Goal: Task Accomplishment & Management: Manage account settings

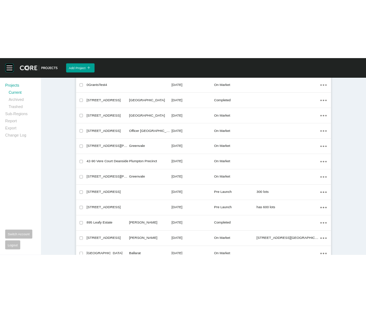
scroll to position [178, 0]
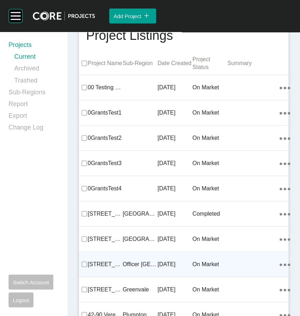
scroll to position [0, 0]
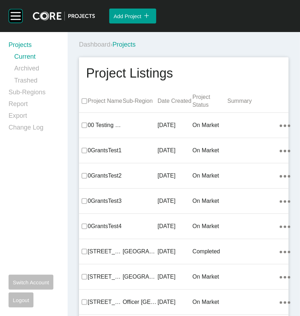
click at [215, 50] on div "Dashboard › Projects" at bounding box center [185, 45] width 213 height 20
click at [172, 50] on div "Dashboard › Projects" at bounding box center [185, 45] width 213 height 20
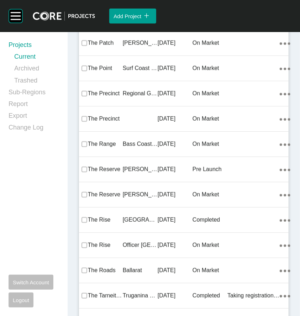
drag, startPoint x: 135, startPoint y: 167, endPoint x: 5, endPoint y: 165, distance: 130.8
click at [135, 167] on div "Group 2 Created with Sketch. . Add Project icon/tick copy 11 Created with Sketc…" at bounding box center [150, 158] width 300 height 316
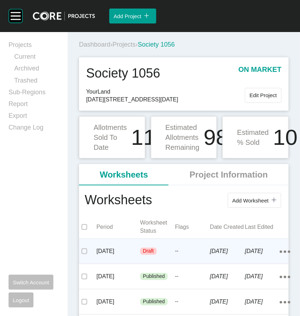
click at [182, 262] on div "--" at bounding box center [192, 251] width 35 height 21
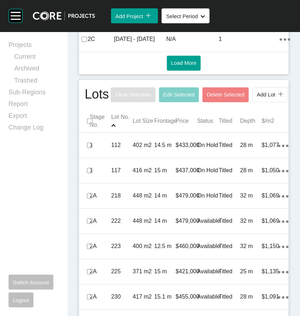
scroll to position [428, 0]
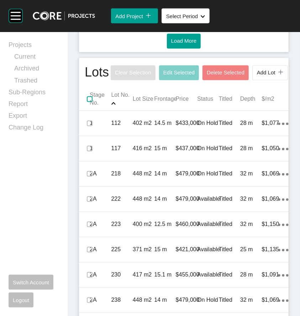
click at [89, 102] on label at bounding box center [90, 100] width 6 height 6
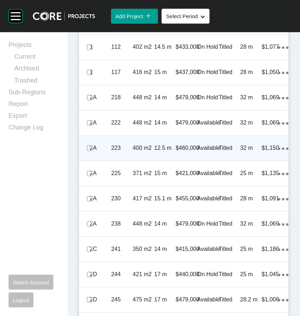
scroll to position [499, 0]
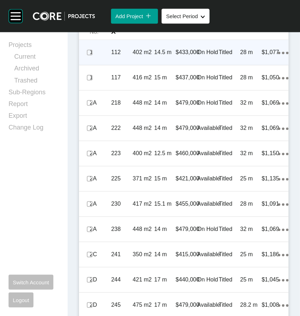
click at [173, 56] on p "14.5 m" at bounding box center [164, 52] width 21 height 8
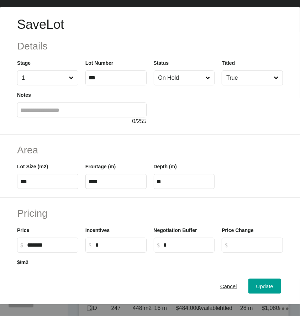
click at [190, 78] on input "On Hold" at bounding box center [180, 78] width 47 height 14
click at [255, 287] on div "Update" at bounding box center [265, 287] width 21 height 10
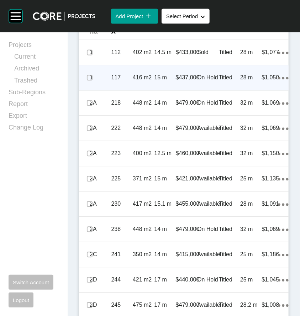
click at [184, 82] on p "$437,000" at bounding box center [188, 78] width 24 height 8
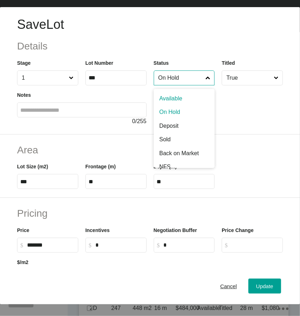
click at [196, 78] on input "On Hold" at bounding box center [180, 78] width 47 height 14
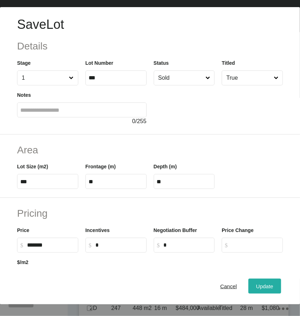
click at [257, 290] on span "Update" at bounding box center [265, 287] width 17 height 6
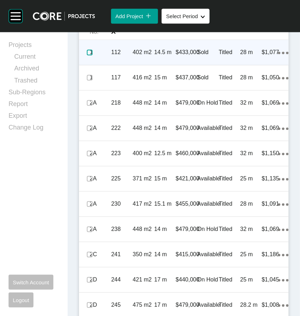
click at [89, 55] on label at bounding box center [90, 53] width 6 height 6
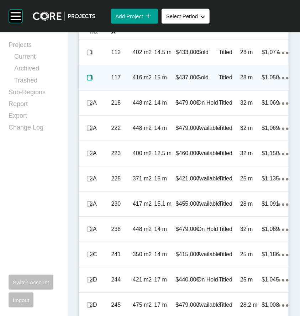
click at [91, 81] on label at bounding box center [90, 78] width 6 height 6
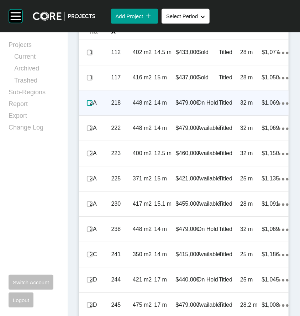
click at [89, 106] on label at bounding box center [90, 103] width 6 height 6
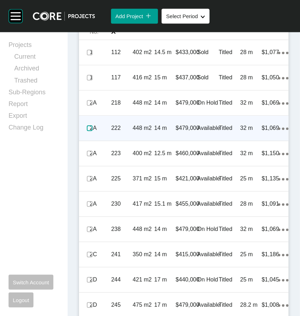
click at [91, 131] on label at bounding box center [90, 128] width 6 height 6
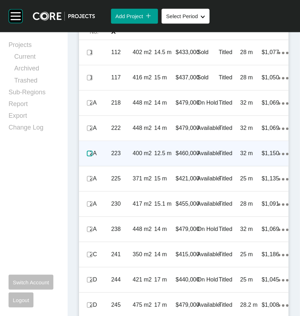
click at [91, 156] on label at bounding box center [90, 154] width 6 height 6
click at [135, 157] on p "400 m2" at bounding box center [143, 154] width 21 height 8
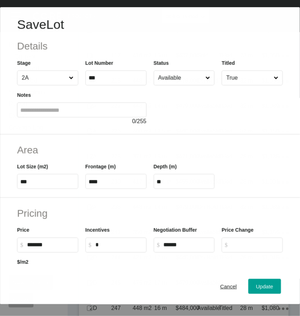
click at [172, 77] on input "Available" at bounding box center [180, 78] width 47 height 14
click at [257, 290] on span "Update" at bounding box center [265, 287] width 17 height 6
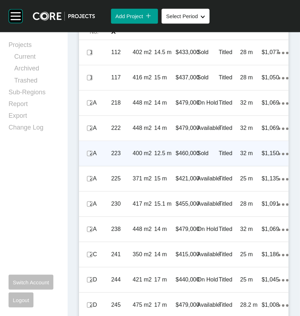
click at [148, 157] on p "400 m2" at bounding box center [143, 154] width 21 height 8
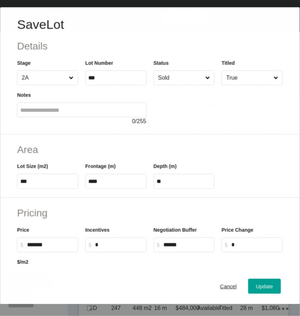
click at [183, 86] on div at bounding box center [218, 106] width 129 height 40
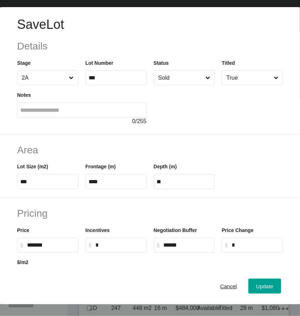
click at [178, 75] on input "Sold" at bounding box center [180, 78] width 47 height 14
click at [257, 289] on span "Update" at bounding box center [265, 287] width 17 height 6
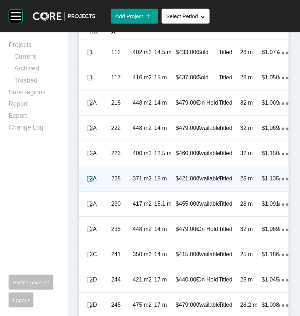
click at [90, 182] on label at bounding box center [90, 179] width 6 height 6
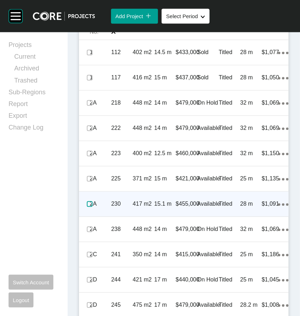
click at [88, 207] on label at bounding box center [90, 204] width 6 height 6
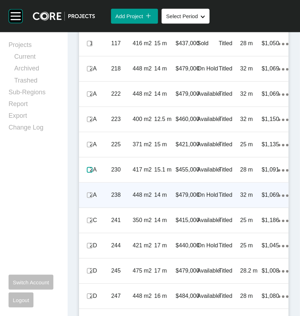
scroll to position [534, 0]
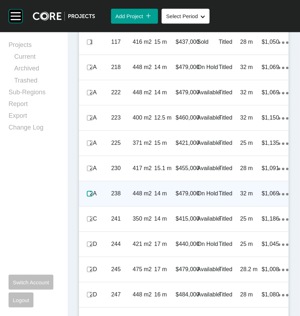
click at [88, 197] on label at bounding box center [90, 194] width 6 height 6
click at [142, 198] on p "448 m2" at bounding box center [143, 194] width 21 height 8
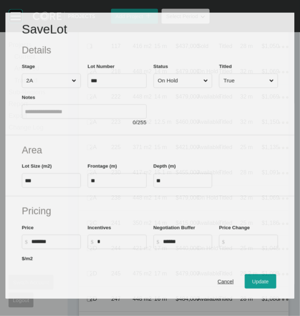
scroll to position [512, 0]
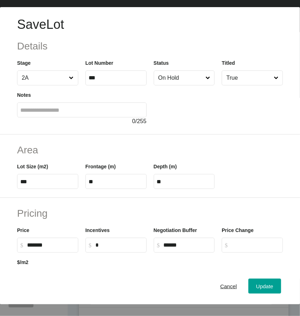
click at [171, 83] on input "On Hold" at bounding box center [180, 78] width 47 height 14
click at [250, 285] on button "Update" at bounding box center [265, 286] width 33 height 15
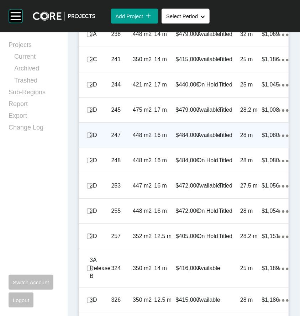
scroll to position [713, 0]
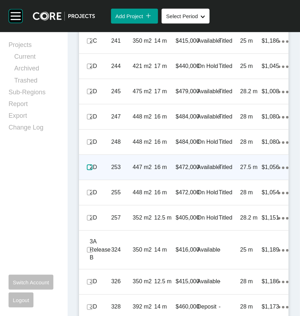
click at [90, 170] on label at bounding box center [90, 168] width 6 height 6
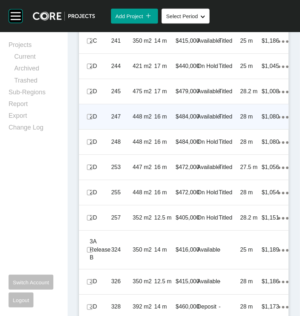
click at [125, 128] on div "247" at bounding box center [122, 117] width 21 height 22
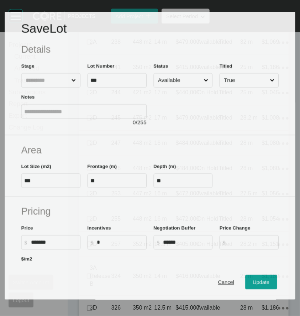
scroll to position [691, 0]
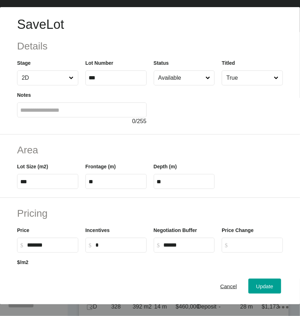
click at [169, 77] on input "Available" at bounding box center [180, 78] width 47 height 14
click at [258, 290] on span "Update" at bounding box center [265, 287] width 17 height 6
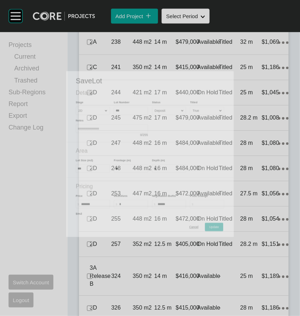
scroll to position [713, 0]
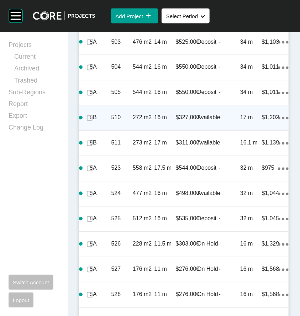
scroll to position [1252, 0]
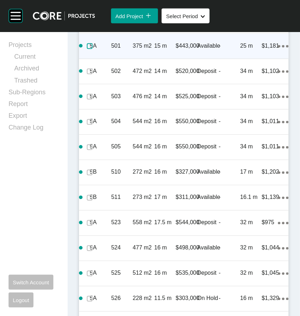
click at [88, 49] on label at bounding box center [90, 46] width 6 height 6
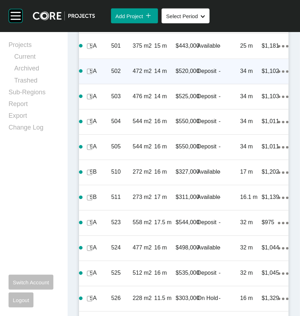
click at [115, 75] on p "502" at bounding box center [122, 71] width 21 height 8
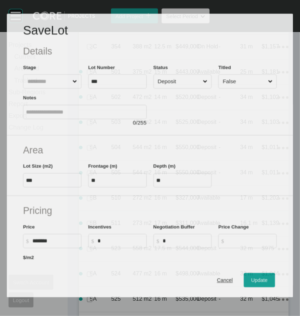
scroll to position [1230, 0]
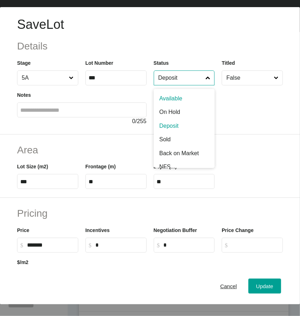
click at [182, 79] on input "Deposit" at bounding box center [180, 78] width 47 height 14
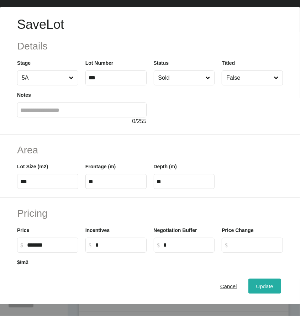
click at [259, 290] on span "Update" at bounding box center [265, 287] width 17 height 6
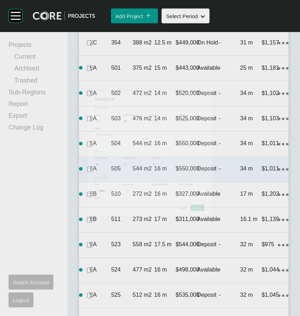
scroll to position [1252, 0]
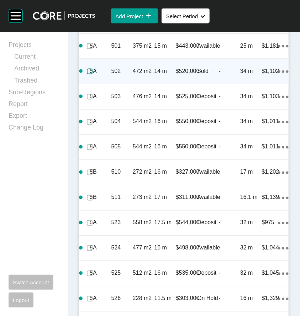
click at [87, 74] on label at bounding box center [90, 72] width 6 height 6
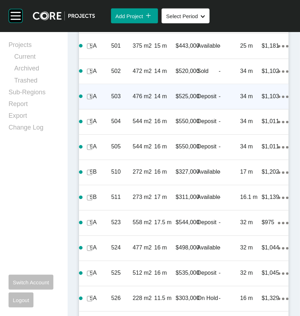
click at [136, 100] on p "476 m2" at bounding box center [143, 97] width 21 height 8
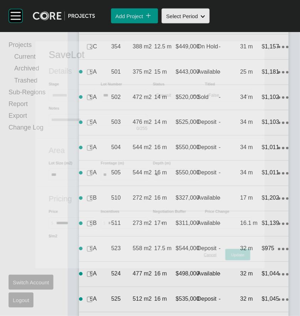
scroll to position [1230, 0]
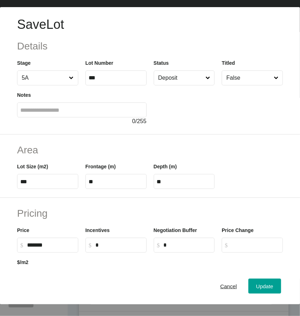
click at [188, 74] on input "Deposit" at bounding box center [180, 78] width 47 height 14
click at [257, 290] on span "Update" at bounding box center [265, 287] width 17 height 6
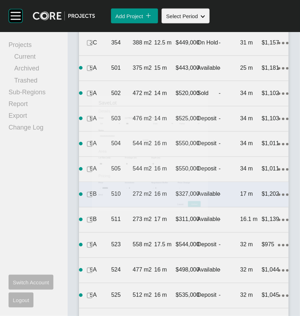
scroll to position [1252, 0]
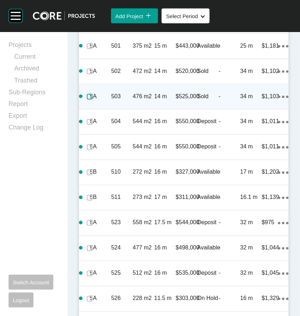
click at [87, 100] on label at bounding box center [90, 97] width 6 height 6
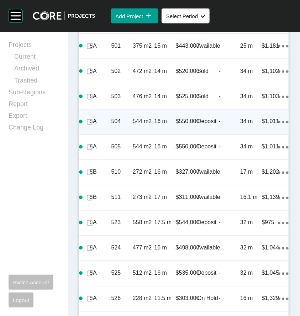
click at [112, 126] on p "504" at bounding box center [122, 122] width 21 height 8
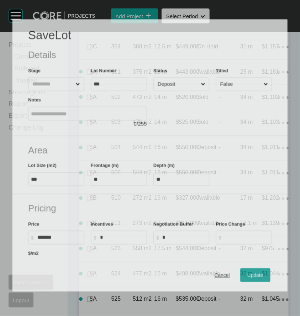
scroll to position [1230, 0]
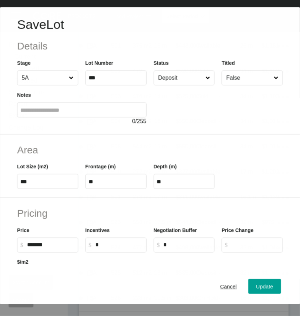
click at [185, 73] on input "Deposit" at bounding box center [180, 78] width 47 height 14
click at [262, 290] on span "Update" at bounding box center [265, 287] width 17 height 6
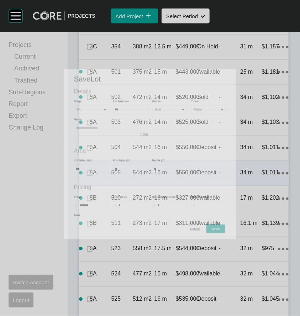
scroll to position [1252, 0]
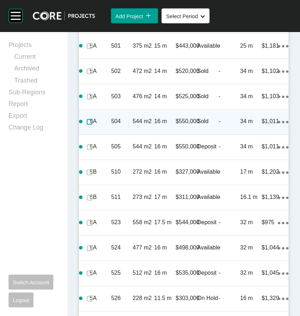
click at [87, 125] on label at bounding box center [90, 122] width 6 height 6
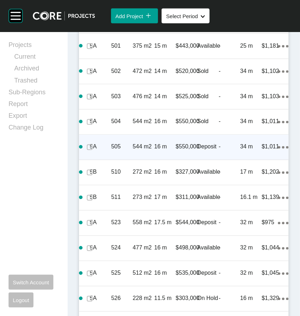
click at [107, 151] on p "5A" at bounding box center [100, 147] width 21 height 8
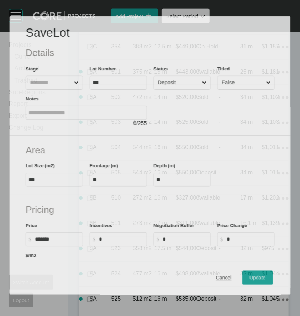
scroll to position [1230, 0]
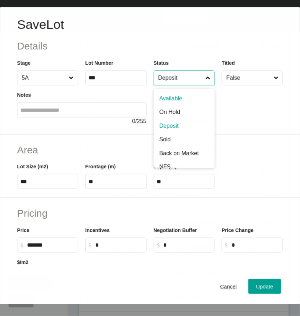
click at [179, 83] on input "Deposit" at bounding box center [180, 78] width 47 height 14
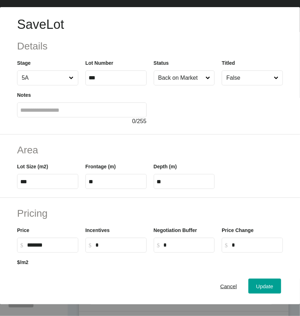
click at [177, 76] on input "Back on Market" at bounding box center [180, 78] width 47 height 14
click at [258, 290] on span "Update" at bounding box center [265, 287] width 17 height 6
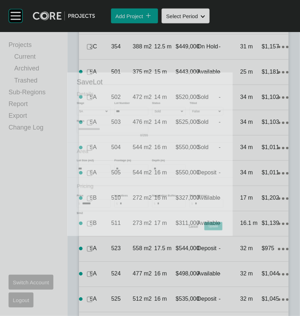
scroll to position [1252, 0]
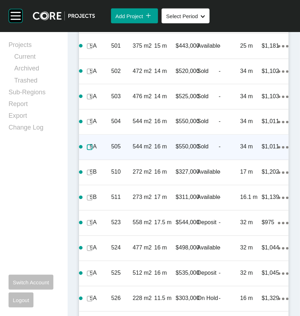
click at [87, 150] on label at bounding box center [90, 148] width 6 height 6
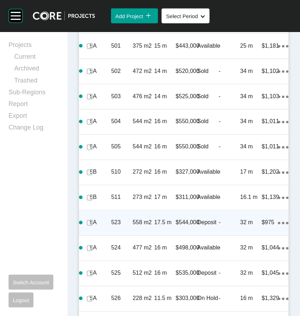
click at [165, 227] on p "17.5 m" at bounding box center [164, 223] width 21 height 8
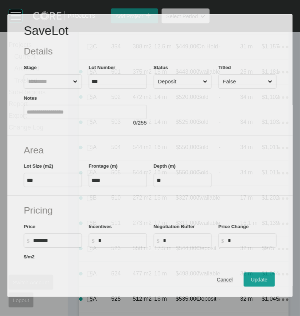
scroll to position [1230, 0]
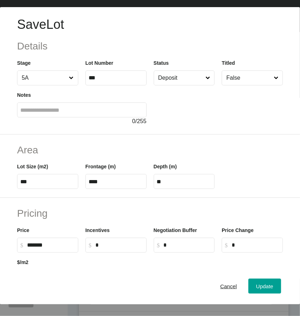
click at [205, 74] on span at bounding box center [208, 78] width 7 height 14
click at [201, 74] on input "Deposit" at bounding box center [180, 78] width 47 height 14
click at [257, 290] on span "Update" at bounding box center [265, 287] width 17 height 6
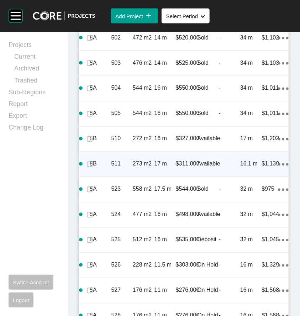
scroll to position [1288, 0]
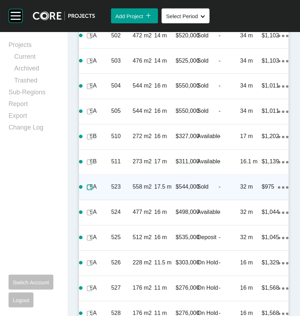
click at [87, 191] on label at bounding box center [90, 188] width 6 height 6
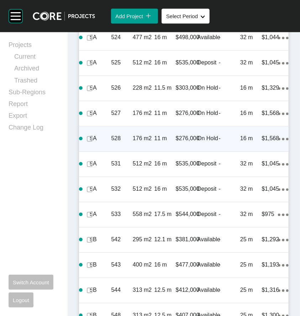
scroll to position [1466, 0]
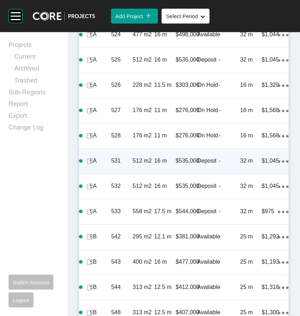
click at [118, 172] on div "531" at bounding box center [122, 161] width 21 height 22
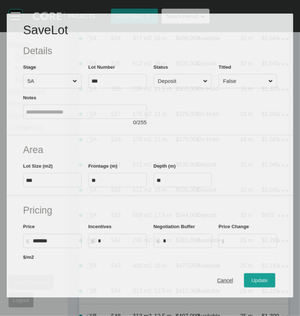
scroll to position [1444, 0]
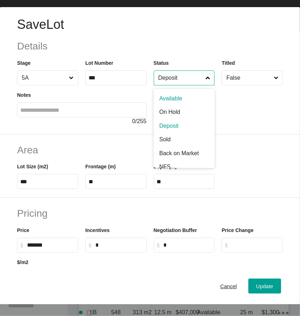
click at [176, 80] on input "Deposit" at bounding box center [180, 78] width 47 height 14
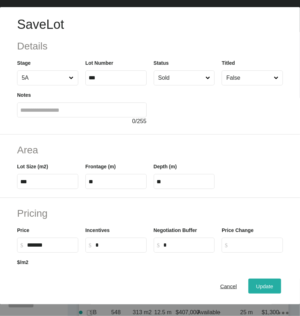
click at [262, 290] on span "Update" at bounding box center [265, 287] width 17 height 6
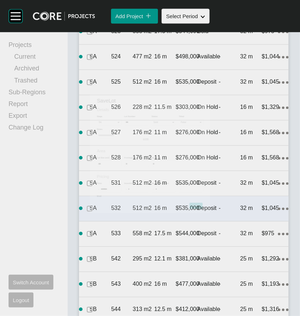
scroll to position [1466, 0]
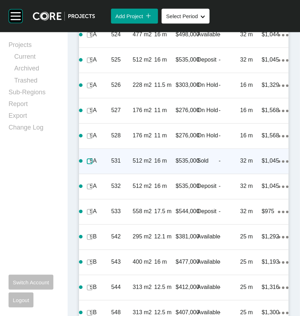
click at [87, 164] on label at bounding box center [90, 162] width 6 height 6
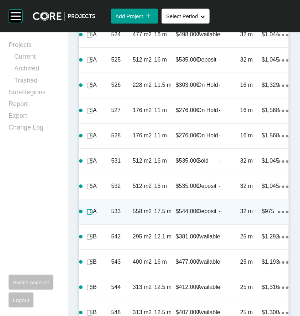
click at [91, 215] on label at bounding box center [90, 212] width 6 height 6
click at [127, 216] on p "533" at bounding box center [122, 212] width 21 height 8
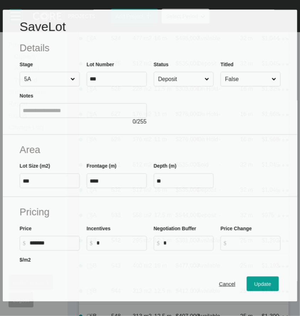
scroll to position [1444, 0]
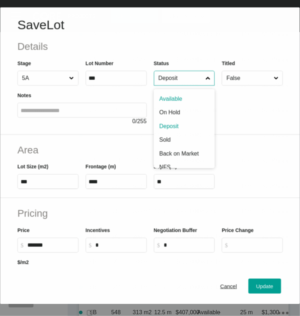
click at [184, 77] on input "Deposit" at bounding box center [180, 78] width 47 height 14
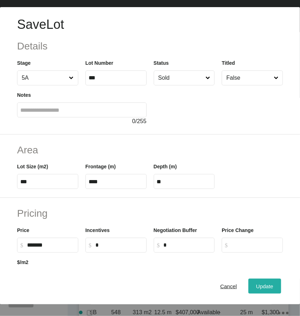
click at [258, 289] on span "Update" at bounding box center [265, 287] width 17 height 6
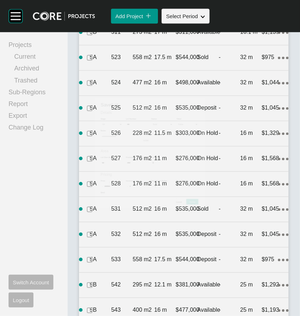
scroll to position [1466, 0]
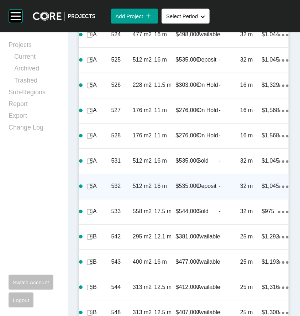
click at [137, 197] on div "512 m2" at bounding box center [143, 186] width 21 height 22
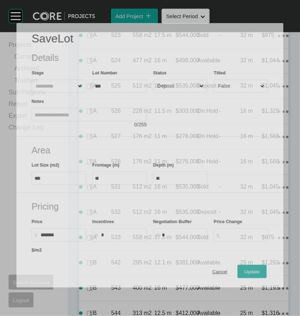
scroll to position [1444, 0]
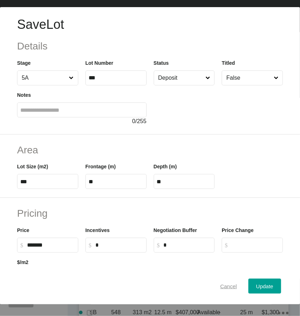
click at [228, 290] on span "Cancel" at bounding box center [229, 287] width 17 height 6
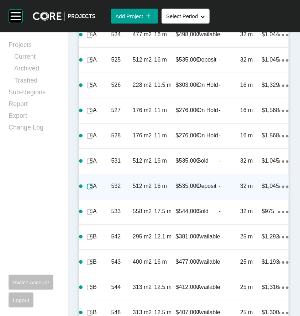
click at [91, 190] on label at bounding box center [90, 187] width 6 height 6
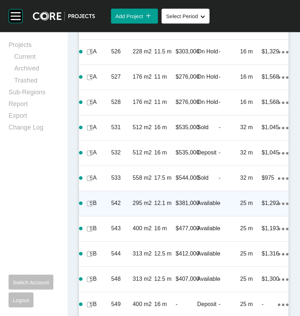
scroll to position [1479, 0]
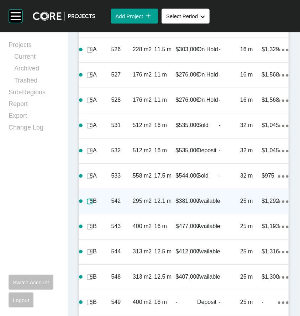
click at [90, 205] on label at bounding box center [90, 202] width 6 height 6
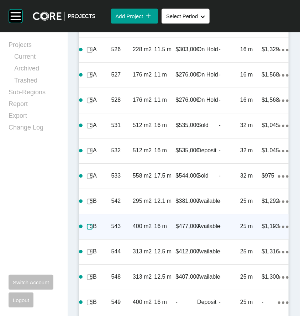
click at [89, 230] on label at bounding box center [90, 227] width 6 height 6
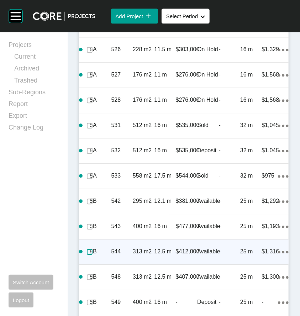
click at [90, 255] on label at bounding box center [90, 252] width 6 height 6
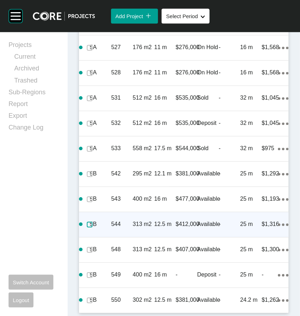
scroll to position [1515, 0]
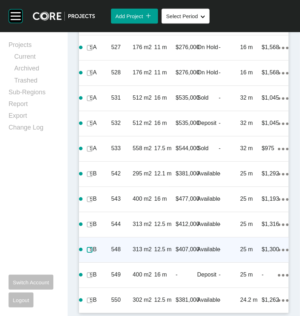
click at [90, 253] on label at bounding box center [90, 250] width 6 height 6
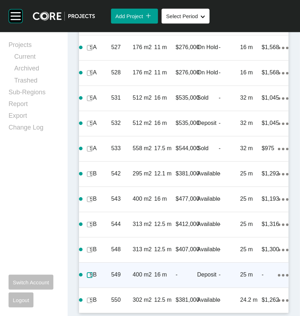
click at [89, 278] on label at bounding box center [90, 276] width 6 height 6
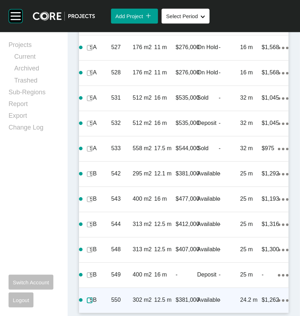
click at [89, 300] on label at bounding box center [90, 301] width 6 height 6
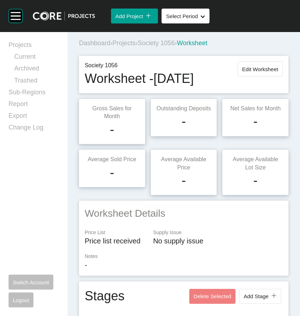
scroll to position [0, 0]
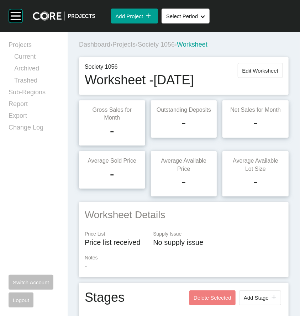
click at [123, 47] on span "Projects" at bounding box center [124, 44] width 23 height 7
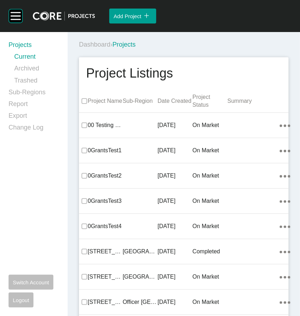
scroll to position [2425, 0]
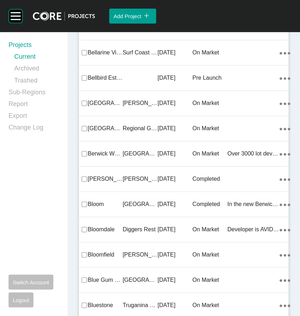
drag, startPoint x: 141, startPoint y: 159, endPoint x: 1, endPoint y: 182, distance: 142.3
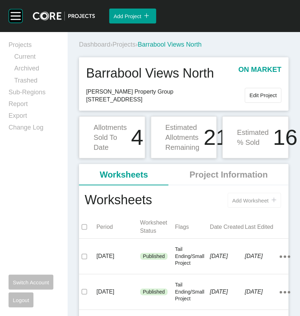
click at [250, 196] on button "Add Worksheet icon/tick copy 11 Created with Sketch." at bounding box center [254, 200] width 53 height 15
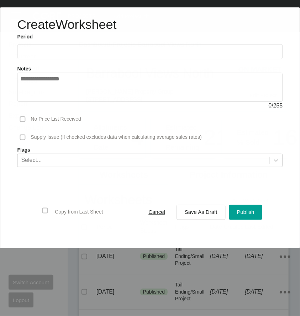
click at [119, 50] on input "text" at bounding box center [149, 52] width 259 height 6
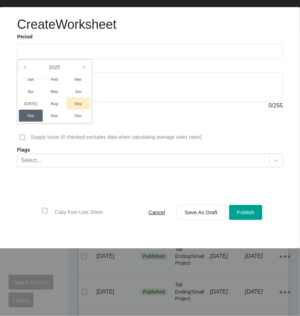
click at [74, 102] on li "Sep" at bounding box center [78, 104] width 24 height 12
type input "**********"
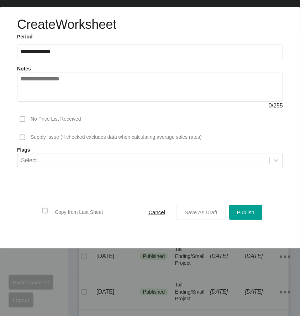
click at [203, 218] on button "Save As Draft" at bounding box center [201, 212] width 49 height 15
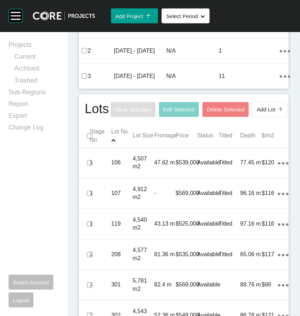
scroll to position [356, 0]
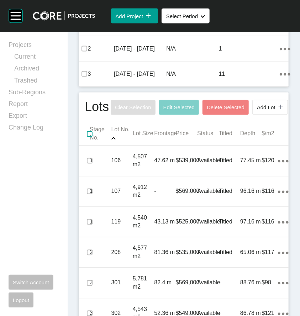
click at [89, 137] on label at bounding box center [90, 134] width 6 height 6
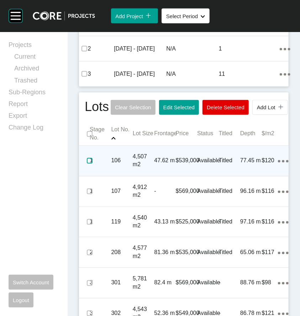
click at [88, 164] on label at bounding box center [90, 161] width 6 height 6
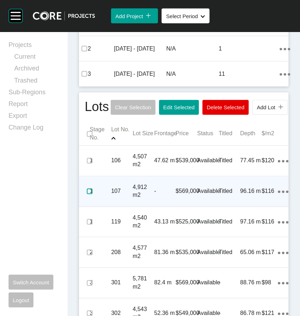
click at [89, 195] on label at bounding box center [90, 192] width 6 height 6
click at [159, 203] on div "-" at bounding box center [164, 192] width 21 height 22
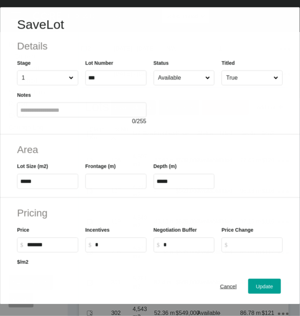
click at [177, 72] on input "Available" at bounding box center [180, 78] width 47 height 14
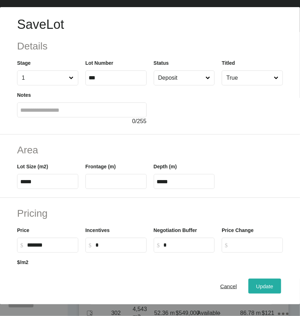
click at [257, 290] on span "Update" at bounding box center [265, 287] width 17 height 6
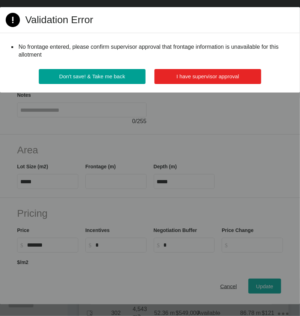
click at [193, 74] on span "I have supervisor approval" at bounding box center [208, 76] width 63 height 6
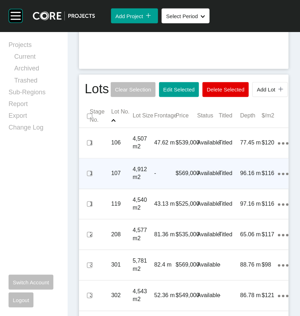
scroll to position [392, 0]
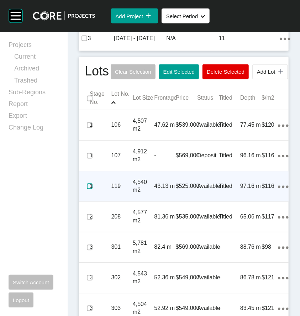
click at [91, 190] on label at bounding box center [90, 187] width 6 height 6
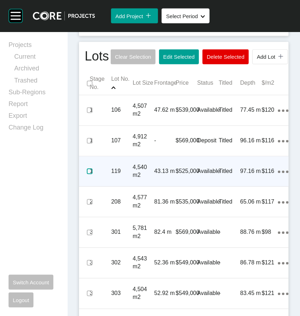
scroll to position [428, 0]
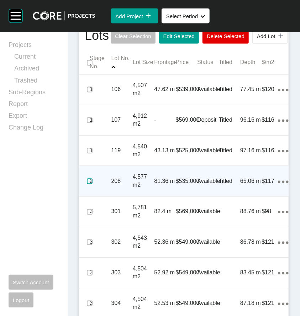
click at [88, 185] on label at bounding box center [90, 182] width 6 height 6
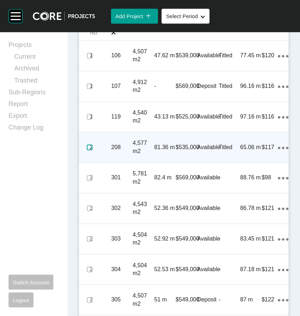
scroll to position [463, 0]
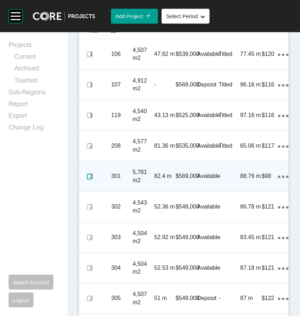
click at [89, 180] on label at bounding box center [90, 177] width 6 height 6
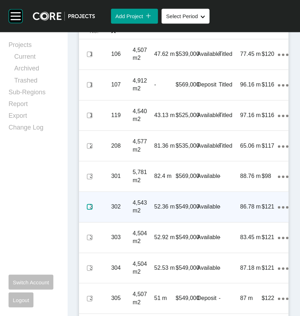
click at [91, 210] on label at bounding box center [90, 207] width 6 height 6
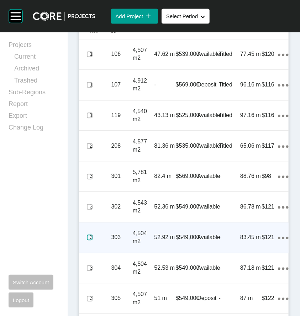
click at [89, 241] on label at bounding box center [90, 238] width 6 height 6
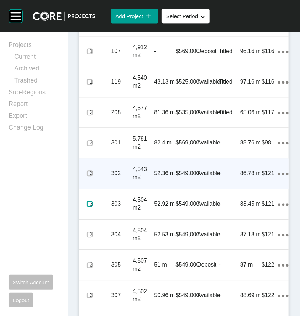
scroll to position [499, 0]
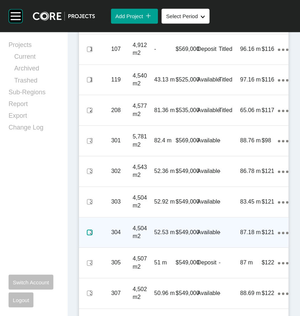
click at [91, 236] on label at bounding box center [90, 233] width 6 height 6
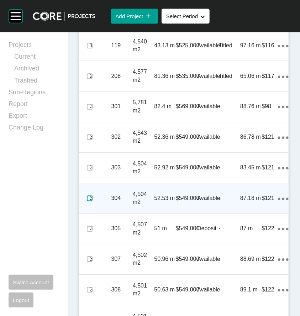
scroll to position [534, 0]
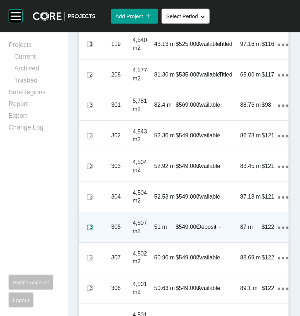
click at [90, 231] on label at bounding box center [90, 228] width 6 height 6
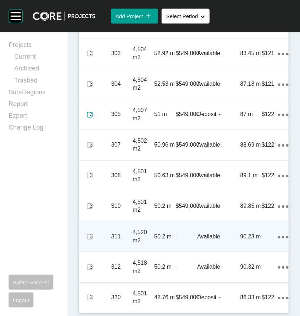
scroll to position [681, 0]
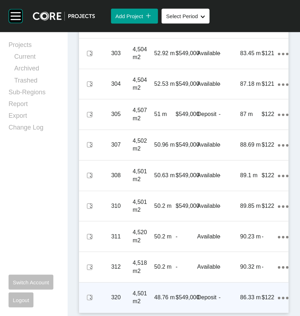
click at [128, 289] on div "320" at bounding box center [122, 298] width 21 height 22
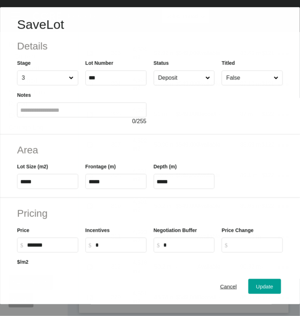
click at [193, 79] on input "Deposit" at bounding box center [180, 78] width 47 height 14
click at [257, 290] on span "Update" at bounding box center [265, 287] width 17 height 6
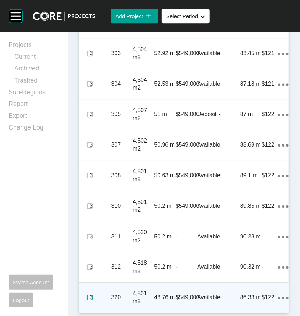
click at [88, 295] on label at bounding box center [90, 298] width 6 height 6
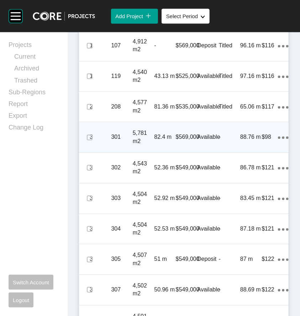
scroll to position [360, 0]
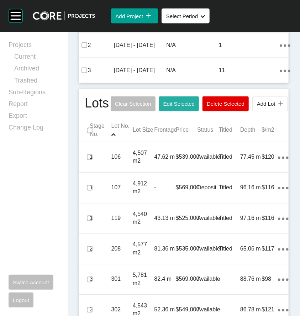
click at [193, 107] on span "Edit Selected" at bounding box center [179, 104] width 31 height 6
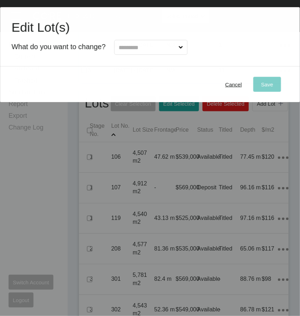
click at [160, 39] on div at bounding box center [147, 45] width 82 height 19
click at [159, 48] on input "text" at bounding box center [148, 47] width 60 height 14
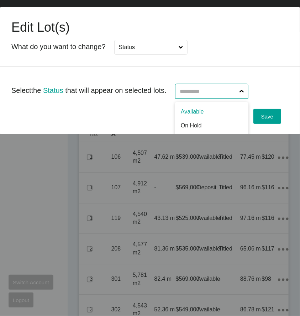
click at [206, 91] on input "text" at bounding box center [209, 91] width 60 height 14
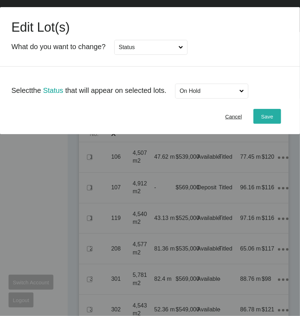
click at [262, 123] on button "Save" at bounding box center [268, 116] width 28 height 15
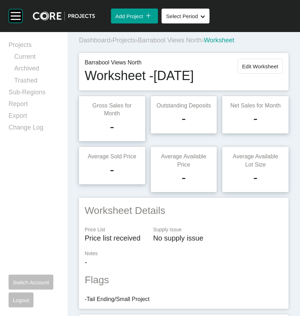
scroll to position [0, 0]
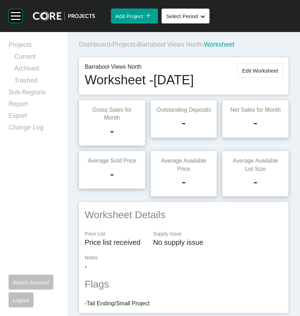
click at [128, 45] on span "Projects" at bounding box center [124, 44] width 23 height 7
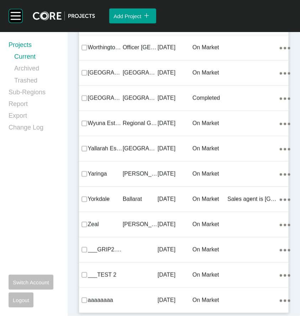
scroll to position [2425, 0]
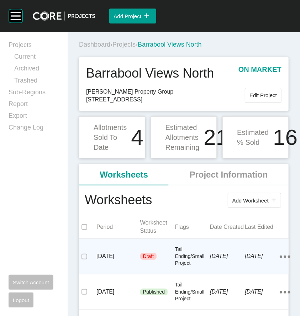
click at [168, 254] on div "Draft" at bounding box center [157, 256] width 35 height 21
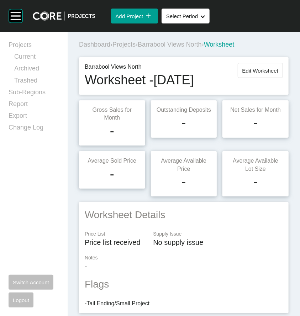
click at [129, 43] on span "Projects" at bounding box center [124, 44] width 23 height 7
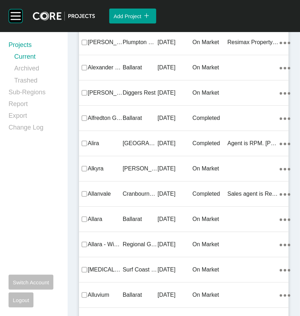
scroll to position [2720, 0]
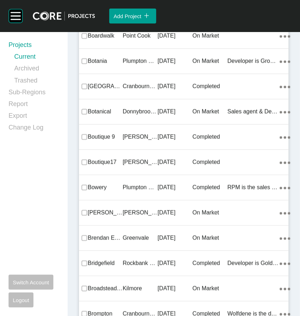
drag, startPoint x: 145, startPoint y: 165, endPoint x: 33, endPoint y: 213, distance: 121.6
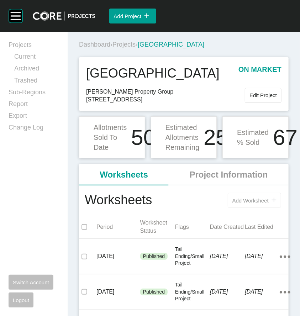
click at [242, 200] on span "Add Worksheet" at bounding box center [251, 201] width 36 height 6
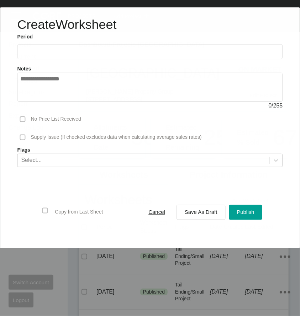
click at [146, 55] on label at bounding box center [150, 51] width 266 height 15
click at [146, 55] on input "text" at bounding box center [149, 52] width 259 height 6
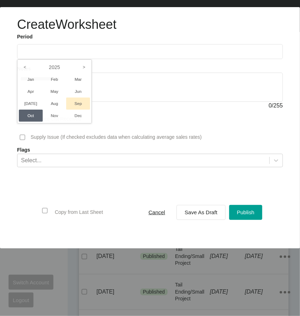
click at [79, 103] on li "Sep" at bounding box center [78, 104] width 24 height 12
type input "**********"
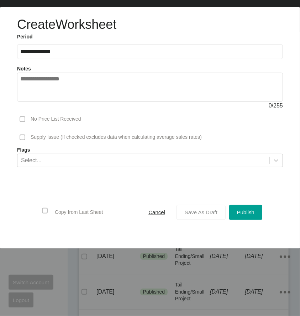
click at [202, 208] on div "Save As Draft" at bounding box center [201, 213] width 36 height 10
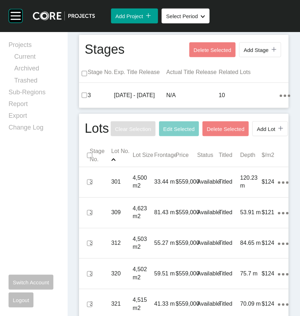
scroll to position [285, 0]
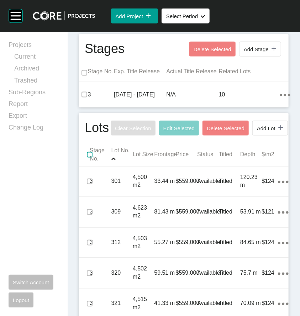
click at [90, 158] on label at bounding box center [90, 155] width 6 height 6
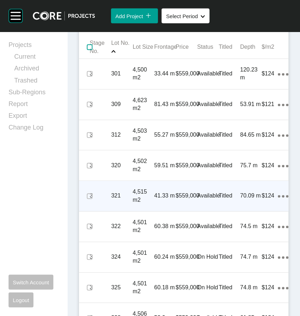
scroll to position [392, 0]
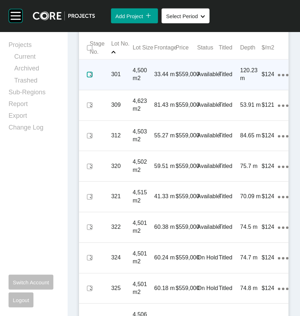
click at [90, 78] on label at bounding box center [90, 75] width 6 height 6
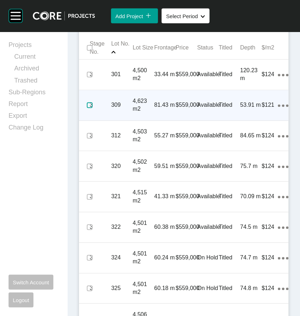
click at [89, 108] on label at bounding box center [90, 106] width 6 height 6
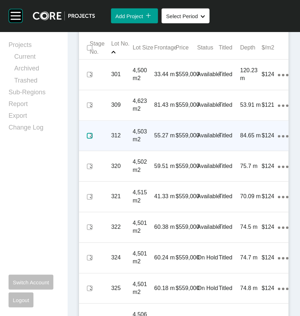
click at [89, 139] on label at bounding box center [90, 136] width 6 height 6
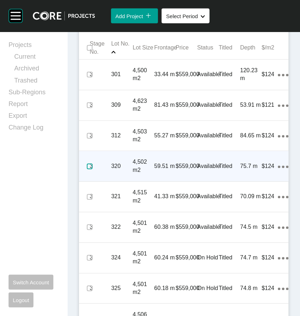
click at [91, 170] on label at bounding box center [90, 167] width 6 height 6
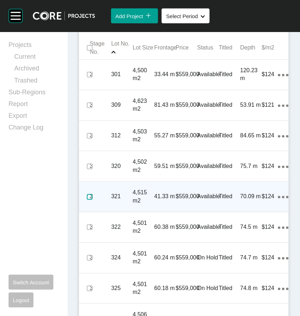
click at [88, 200] on label at bounding box center [90, 198] width 6 height 6
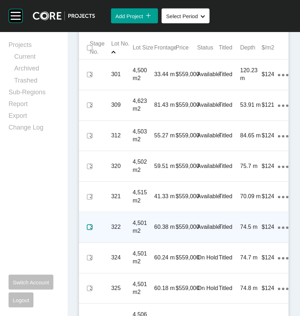
click at [89, 231] on label at bounding box center [90, 228] width 6 height 6
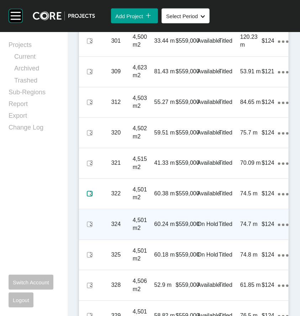
scroll to position [428, 0]
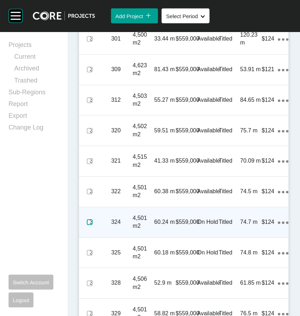
click at [89, 226] on label at bounding box center [90, 223] width 6 height 6
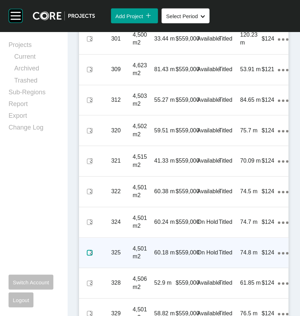
click at [88, 256] on label at bounding box center [90, 253] width 6 height 6
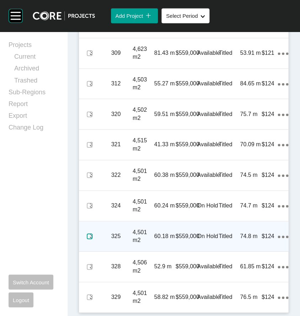
scroll to position [467, 0]
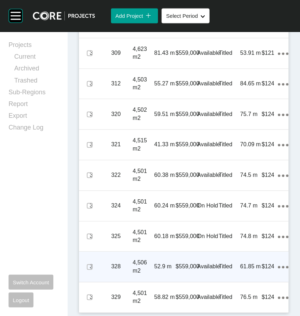
click at [84, 267] on span at bounding box center [89, 267] width 11 height 11
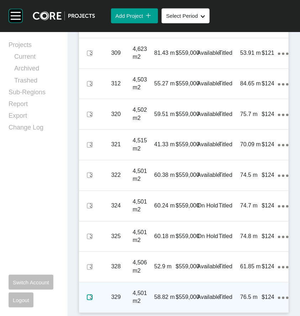
click at [88, 300] on label at bounding box center [90, 298] width 6 height 6
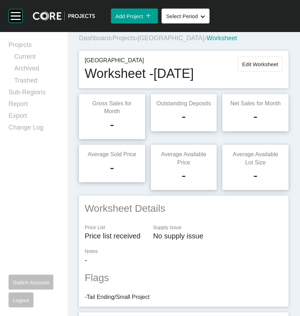
scroll to position [4, 0]
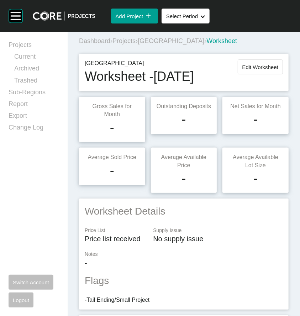
click at [128, 41] on span "Projects" at bounding box center [124, 40] width 23 height 7
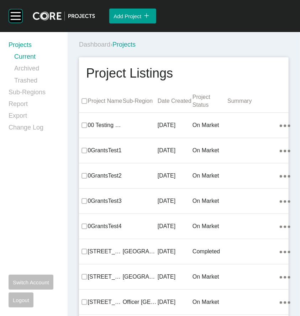
scroll to position [3565, 0]
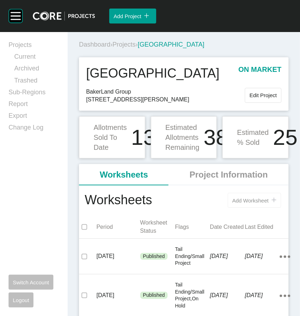
click at [249, 205] on button "Add Worksheet icon/tick copy 11 Created with Sketch." at bounding box center [254, 200] width 53 height 15
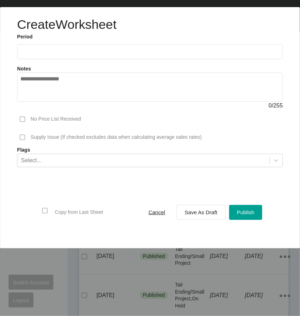
click at [156, 52] on input "text" at bounding box center [150, 52] width 260 height 6
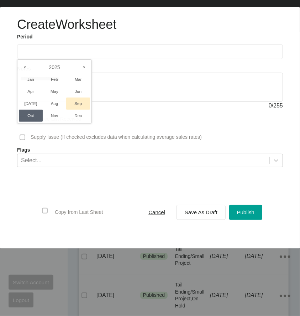
click at [78, 104] on li "Sep" at bounding box center [78, 104] width 24 height 12
type input "**********"
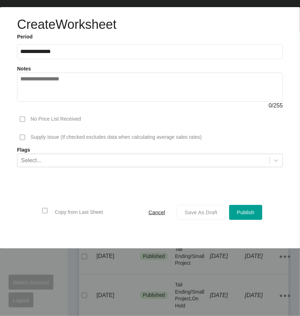
click at [197, 212] on span "Save As Draft" at bounding box center [201, 213] width 33 height 6
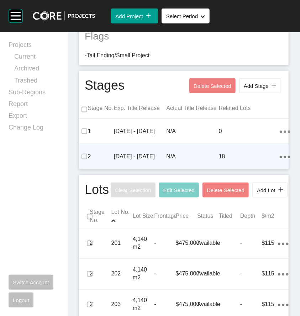
scroll to position [249, 0]
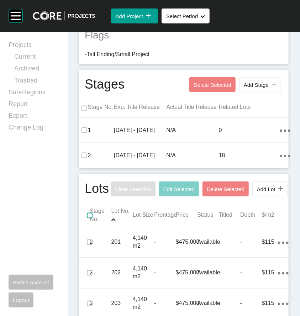
click at [90, 219] on label at bounding box center [90, 216] width 6 height 6
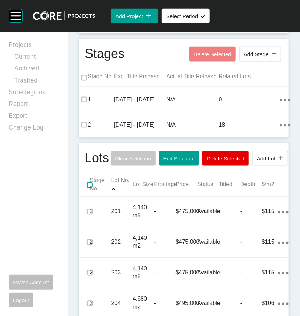
scroll to position [392, 0]
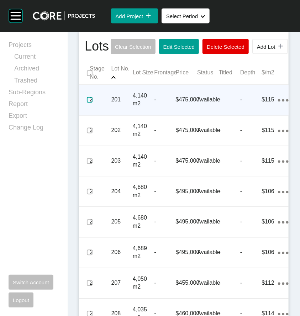
click at [91, 103] on label at bounding box center [90, 100] width 6 height 6
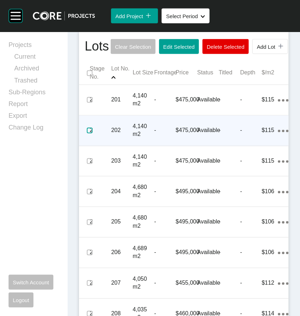
click at [89, 134] on label at bounding box center [90, 131] width 6 height 6
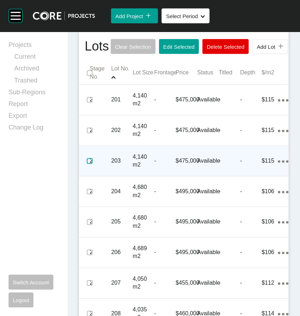
click at [88, 164] on label at bounding box center [90, 162] width 6 height 6
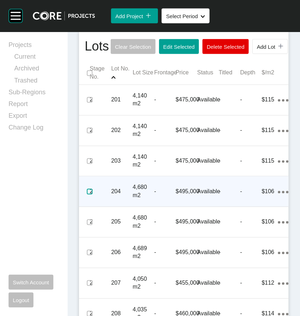
click at [88, 195] on label at bounding box center [90, 192] width 6 height 6
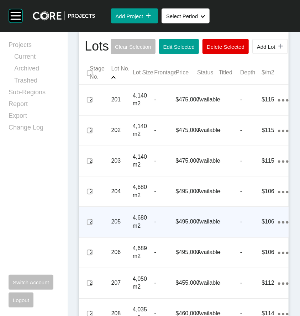
click at [164, 226] on p "-" at bounding box center [164, 222] width 21 height 8
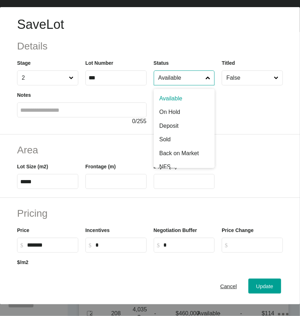
click at [189, 77] on input "Available" at bounding box center [180, 78] width 47 height 14
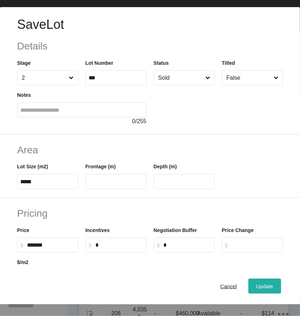
click at [255, 291] on div "Update" at bounding box center [265, 287] width 21 height 10
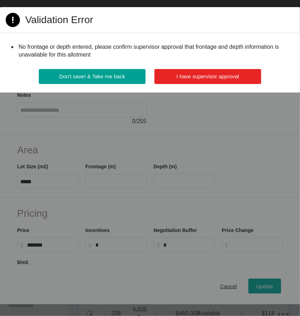
click at [211, 77] on span "I have supervisor approval" at bounding box center [208, 76] width 63 height 6
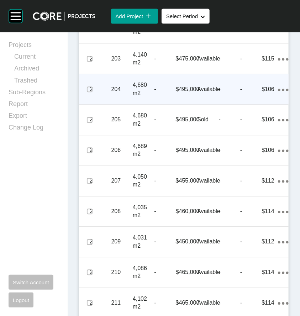
scroll to position [499, 0]
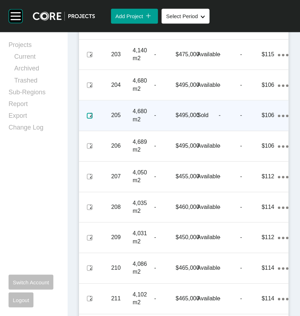
click at [92, 119] on label at bounding box center [90, 116] width 6 height 6
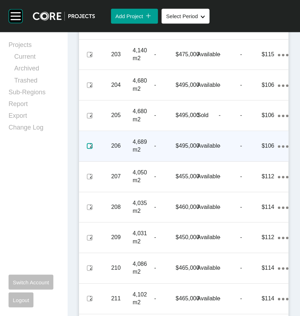
click at [90, 149] on label at bounding box center [90, 146] width 6 height 6
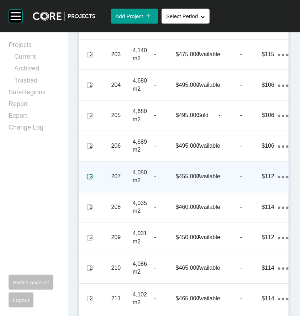
click at [88, 180] on label at bounding box center [90, 177] width 6 height 6
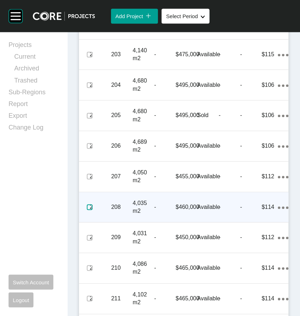
click at [89, 210] on label at bounding box center [90, 208] width 6 height 6
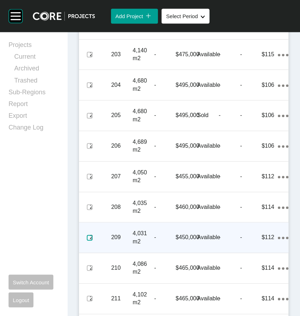
click at [89, 241] on label at bounding box center [90, 238] width 6 height 6
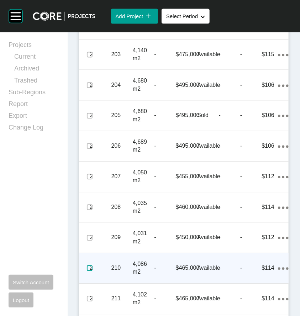
click at [91, 271] on label at bounding box center [90, 268] width 6 height 6
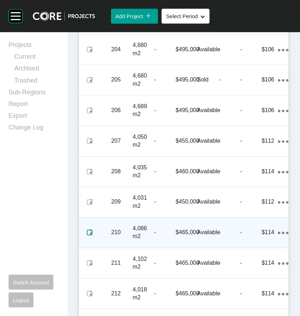
scroll to position [570, 0]
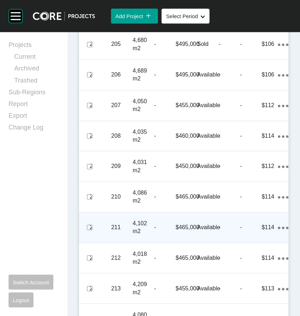
click at [169, 232] on p "-" at bounding box center [164, 228] width 21 height 8
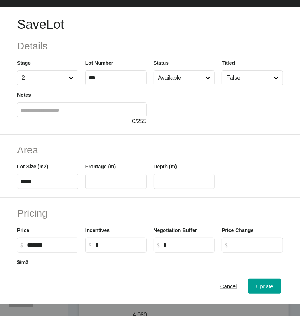
click at [190, 77] on input "Available" at bounding box center [180, 78] width 47 height 14
click at [255, 288] on div "Update" at bounding box center [265, 287] width 21 height 10
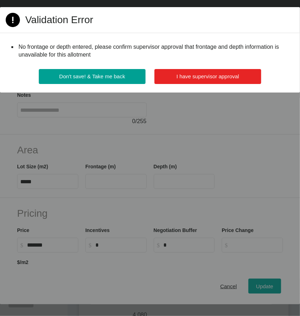
click at [194, 72] on button "I have supervisor approval" at bounding box center [208, 76] width 107 height 15
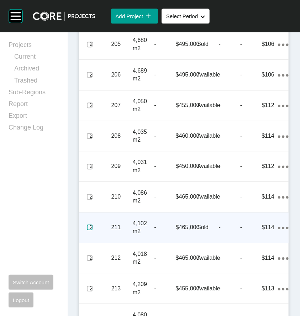
click at [88, 231] on label at bounding box center [90, 228] width 6 height 6
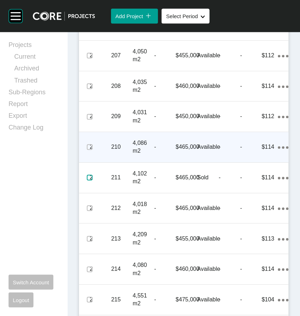
scroll to position [641, 0]
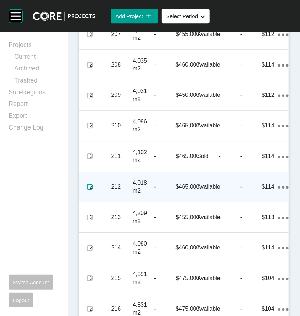
click at [88, 190] on label at bounding box center [90, 187] width 6 height 6
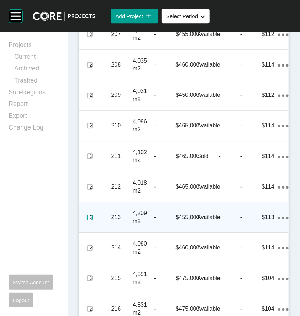
click at [88, 221] on label at bounding box center [90, 218] width 6 height 6
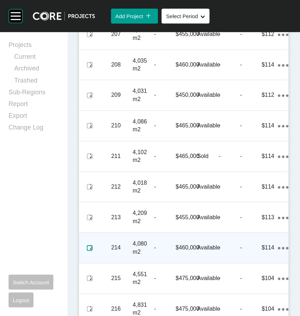
click at [88, 251] on label at bounding box center [90, 248] width 6 height 6
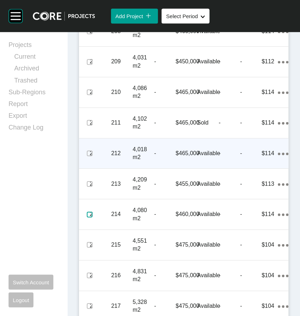
scroll to position [677, 0]
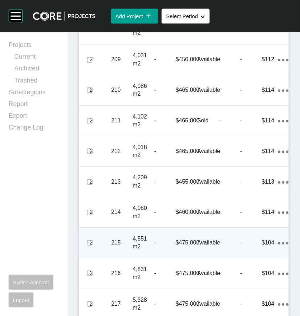
click at [155, 247] on p "-" at bounding box center [164, 243] width 21 height 8
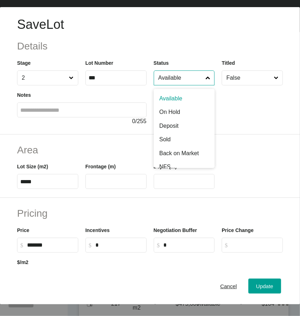
click at [192, 82] on input "Available" at bounding box center [180, 78] width 47 height 14
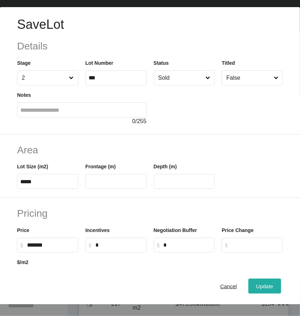
click at [257, 290] on span "Update" at bounding box center [265, 287] width 17 height 6
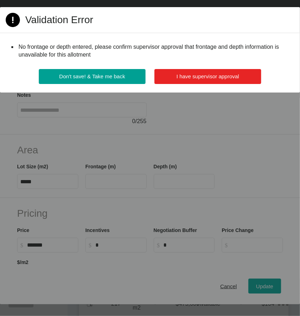
click at [179, 76] on span "I have supervisor approval" at bounding box center [208, 76] width 63 height 6
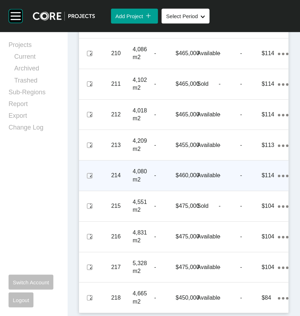
scroll to position [742, 0]
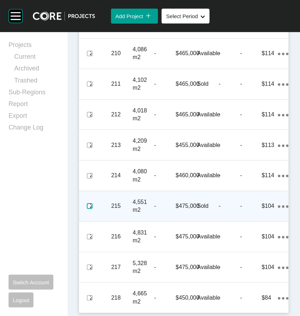
click at [91, 206] on label at bounding box center [90, 206] width 6 height 6
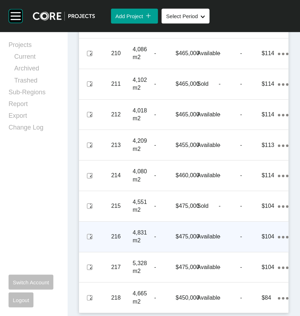
click at [95, 243] on div "2" at bounding box center [100, 237] width 21 height 22
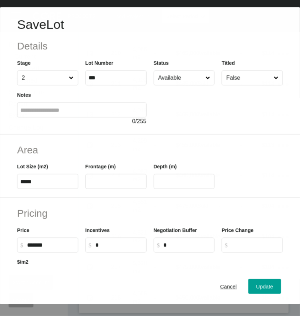
click at [175, 79] on input "Available" at bounding box center [180, 78] width 47 height 14
click at [254, 285] on button "Update" at bounding box center [265, 286] width 33 height 15
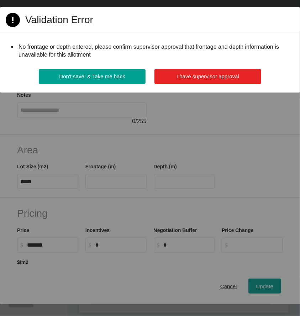
click at [182, 75] on span "I have supervisor approval" at bounding box center [208, 76] width 63 height 6
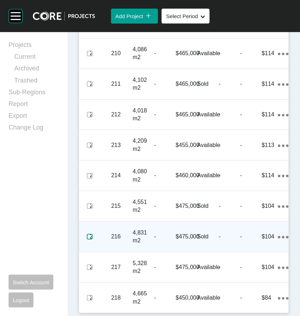
click at [90, 237] on label at bounding box center [90, 237] width 6 height 6
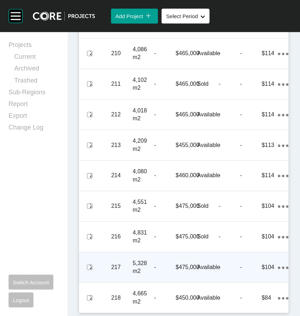
click at [119, 272] on div "217" at bounding box center [122, 268] width 21 height 22
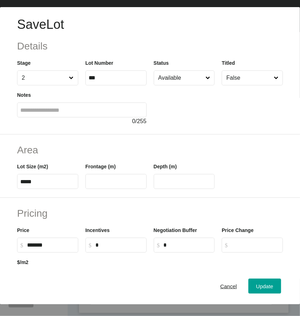
click at [172, 84] on input "Available" at bounding box center [180, 78] width 47 height 14
click at [252, 285] on button "Update" at bounding box center [265, 286] width 33 height 15
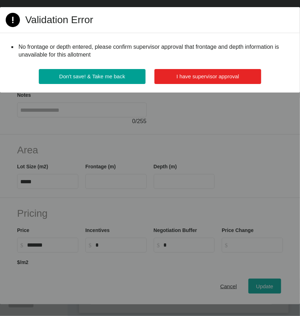
click at [197, 76] on span "I have supervisor approval" at bounding box center [208, 76] width 63 height 6
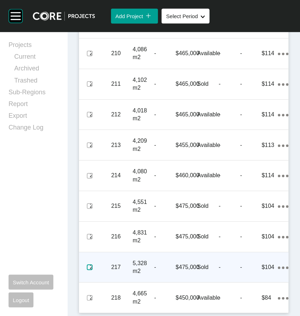
click at [87, 266] on label at bounding box center [90, 268] width 6 height 6
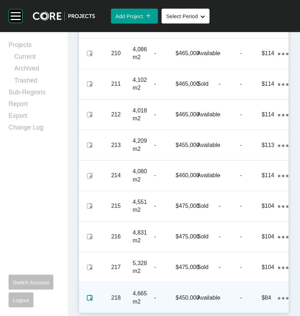
click at [91, 298] on label at bounding box center [90, 298] width 6 height 6
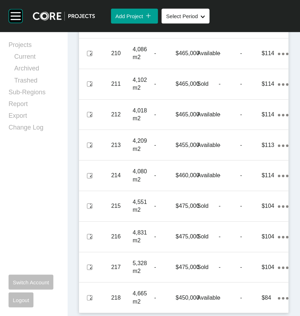
click at [74, 304] on div "Lots Clear Selection Edit Selected Delete Selected Add Lot icon/tick copy 11 Cr…" at bounding box center [184, 11] width 223 height 609
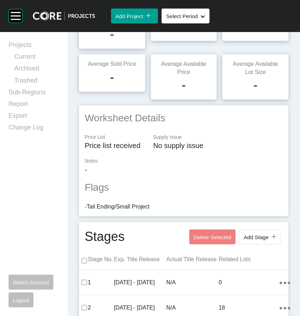
scroll to position [0, 0]
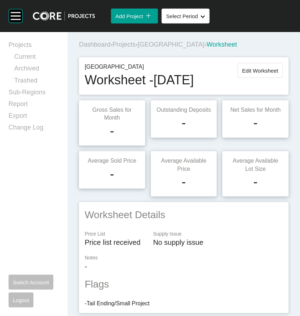
click at [132, 45] on span "Projects" at bounding box center [124, 44] width 23 height 7
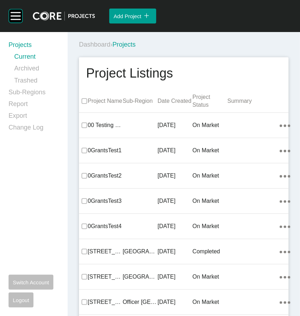
scroll to position [4057, 0]
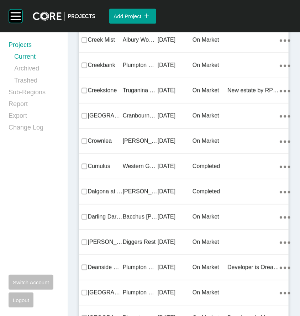
drag, startPoint x: 179, startPoint y: 170, endPoint x: 148, endPoint y: 199, distance: 42.8
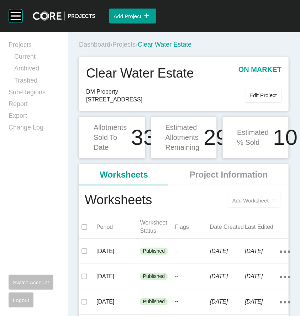
click at [269, 201] on div "icon/tick copy 11 Created with Sketch." at bounding box center [273, 201] width 8 height 6
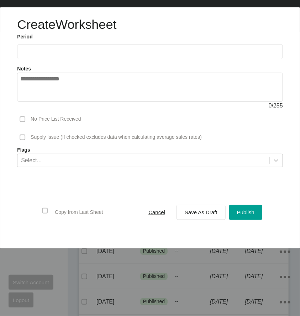
click at [136, 50] on input "text" at bounding box center [150, 52] width 260 height 6
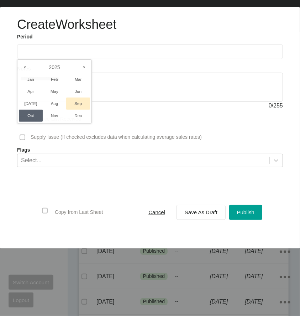
click at [72, 102] on li "Sep" at bounding box center [78, 104] width 24 height 12
type input "**********"
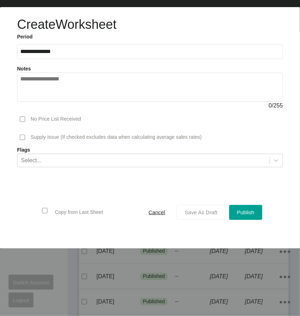
click at [195, 210] on span "Save As Draft" at bounding box center [201, 213] width 33 height 6
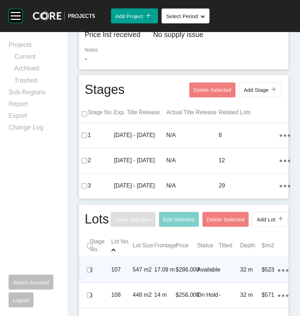
scroll to position [321, 0]
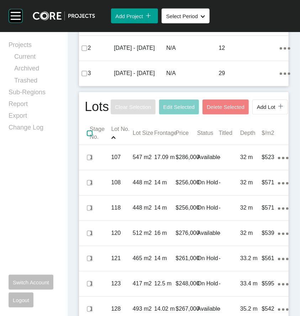
click at [89, 136] on label at bounding box center [90, 134] width 6 height 6
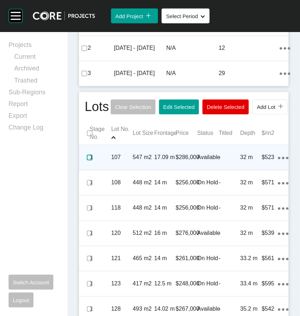
click at [87, 161] on label at bounding box center [90, 158] width 6 height 6
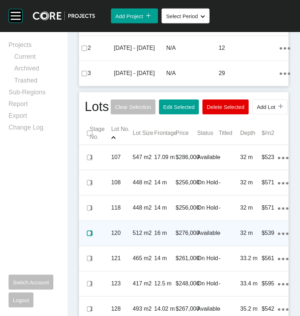
click at [88, 237] on label at bounding box center [90, 234] width 6 height 6
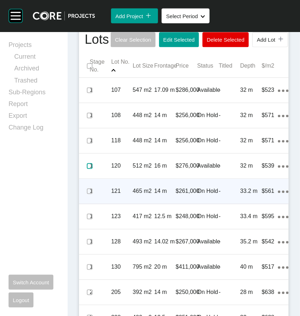
scroll to position [392, 0]
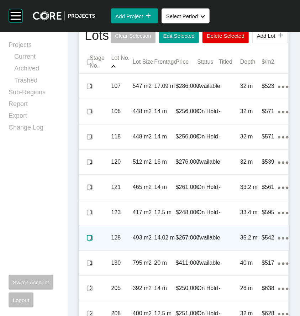
click at [91, 241] on label at bounding box center [90, 239] width 6 height 6
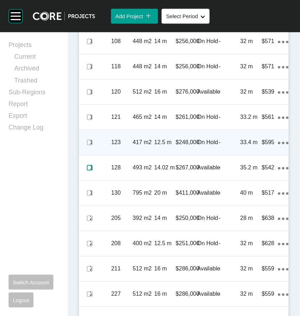
scroll to position [463, 0]
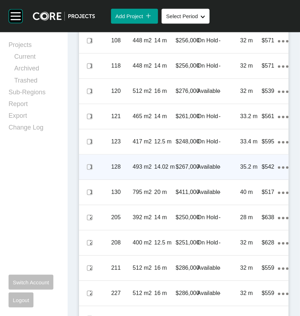
click at [130, 178] on div "128" at bounding box center [122, 167] width 21 height 22
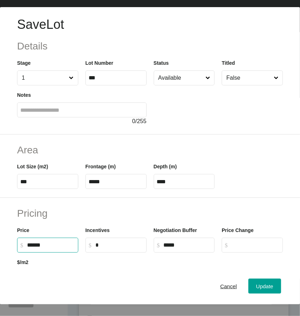
drag, startPoint x: 37, startPoint y: 243, endPoint x: 31, endPoint y: 243, distance: 6.1
click at [31, 243] on input "******" at bounding box center [51, 245] width 48 height 6
type input "*******"
type input "******"
type input "***"
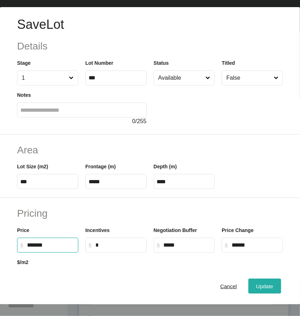
click at [257, 290] on span "Update" at bounding box center [265, 287] width 17 height 6
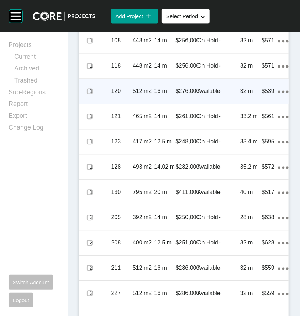
click at [152, 95] on p "512 m2" at bounding box center [143, 91] width 21 height 8
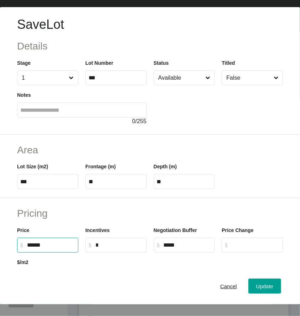
click at [30, 245] on input "******" at bounding box center [51, 245] width 48 height 6
type input "*******"
type input "******"
type input "***"
click at [110, 262] on div at bounding box center [184, 269] width 205 height 32
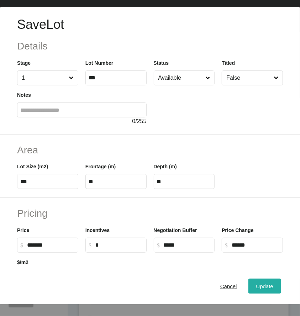
click at [257, 289] on span "Update" at bounding box center [265, 287] width 17 height 6
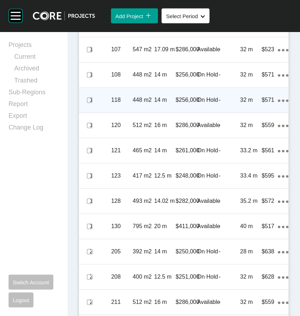
scroll to position [428, 0]
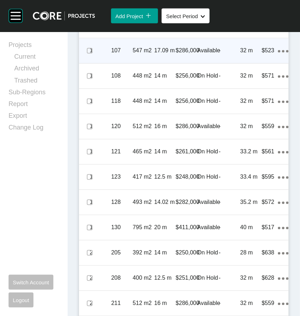
click at [154, 55] on p "17.09 m" at bounding box center [164, 51] width 21 height 8
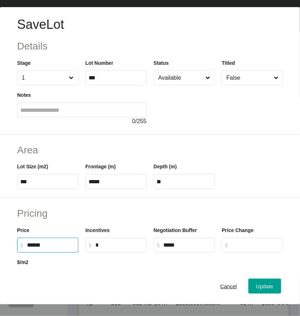
drag, startPoint x: 38, startPoint y: 245, endPoint x: 31, endPoint y: 246, distance: 6.5
click at [31, 246] on input "******" at bounding box center [51, 245] width 48 height 6
type input "*******"
type input "******"
type input "***"
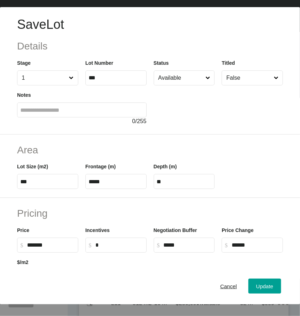
click at [112, 260] on div at bounding box center [184, 269] width 205 height 32
click at [249, 290] on button "Update" at bounding box center [265, 286] width 33 height 15
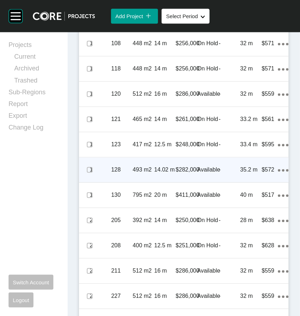
scroll to position [463, 0]
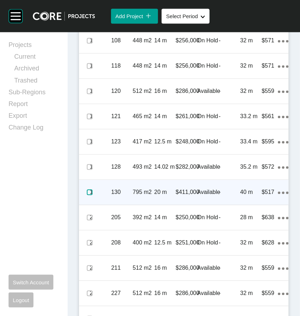
click at [89, 195] on label at bounding box center [90, 193] width 6 height 6
click at [156, 196] on p "20 m" at bounding box center [164, 192] width 21 height 8
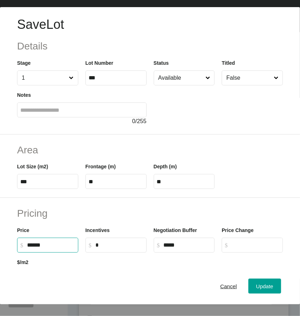
drag, startPoint x: 36, startPoint y: 242, endPoint x: 25, endPoint y: 241, distance: 10.5
click at [25, 242] on label "$ Created with Sketch. $ ******" at bounding box center [47, 245] width 61 height 15
type input "*******"
type input "***"
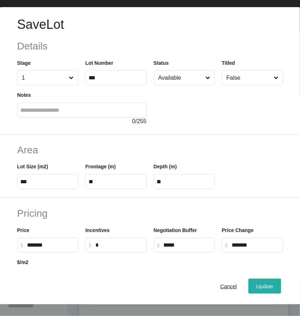
click at [274, 292] on button "Update" at bounding box center [265, 286] width 33 height 15
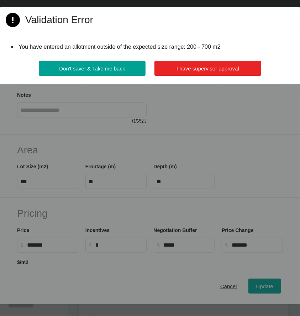
click at [178, 69] on span "I have supervisor approval" at bounding box center [208, 69] width 63 height 6
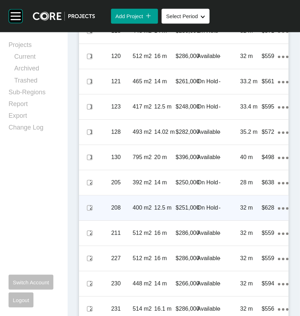
scroll to position [499, 0]
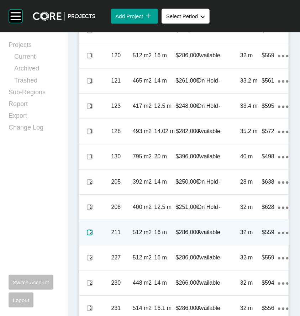
click at [89, 236] on label at bounding box center [90, 233] width 6 height 6
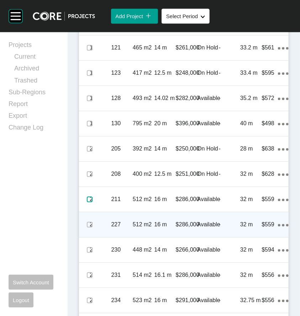
scroll to position [534, 0]
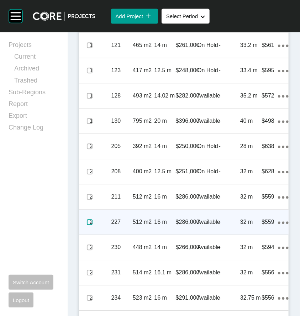
click at [88, 225] on label at bounding box center [90, 222] width 6 height 6
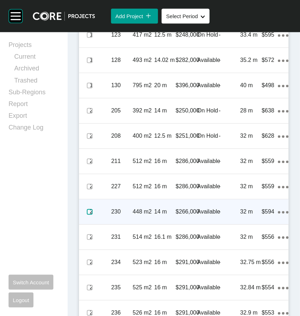
click at [89, 215] on label at bounding box center [90, 212] width 6 height 6
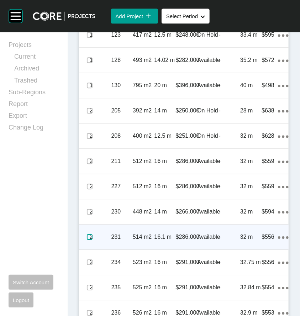
click at [89, 240] on label at bounding box center [90, 237] width 6 height 6
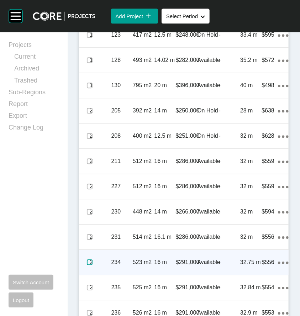
click at [88, 265] on label at bounding box center [90, 263] width 6 height 6
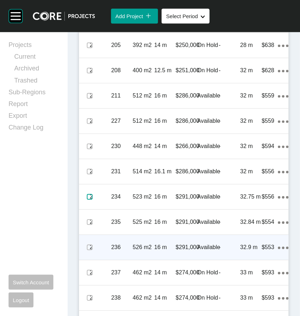
scroll to position [641, 0]
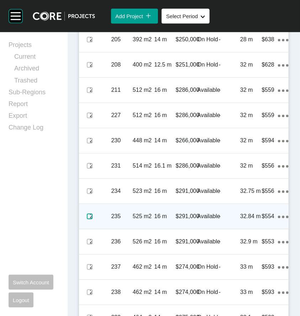
click at [87, 219] on label at bounding box center [90, 217] width 6 height 6
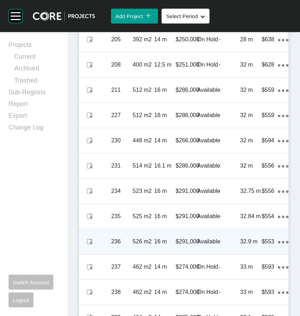
click at [86, 247] on span at bounding box center [89, 242] width 11 height 11
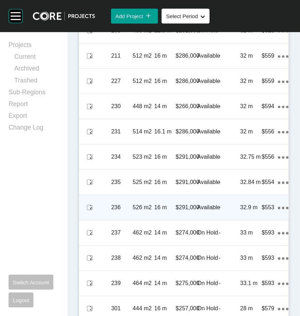
scroll to position [677, 0]
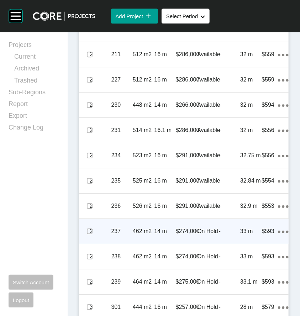
click at [129, 243] on div "237" at bounding box center [122, 232] width 21 height 22
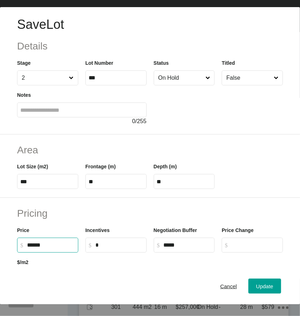
click at [33, 244] on input "******" at bounding box center [51, 245] width 48 height 6
type input "*******"
type input "******"
type input "***"
click at [78, 215] on h2 "Pricing" at bounding box center [150, 214] width 266 height 14
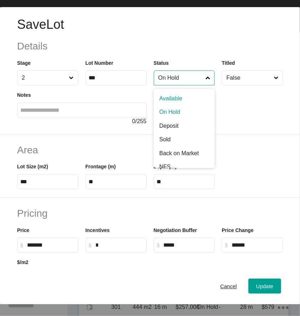
click at [172, 79] on input "On Hold" at bounding box center [180, 78] width 47 height 14
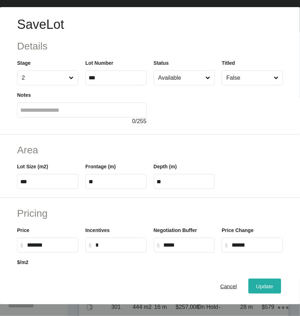
click at [257, 290] on span "Update" at bounding box center [265, 287] width 17 height 6
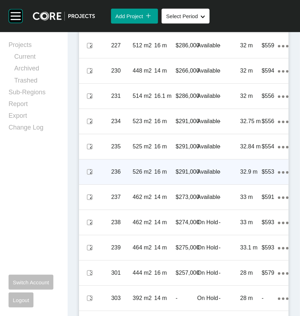
scroll to position [713, 0]
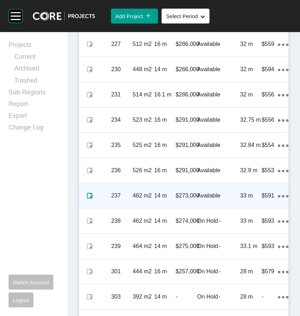
click at [90, 199] on label at bounding box center [90, 196] width 6 height 6
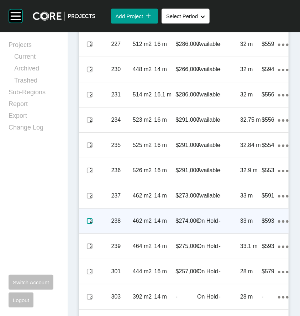
click at [88, 224] on label at bounding box center [90, 221] width 6 height 6
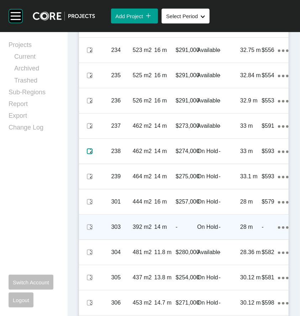
scroll to position [784, 0]
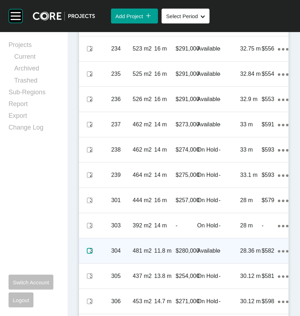
click at [90, 254] on label at bounding box center [90, 251] width 6 height 6
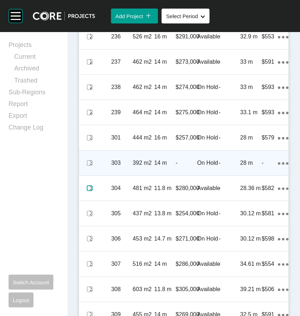
scroll to position [855, 0]
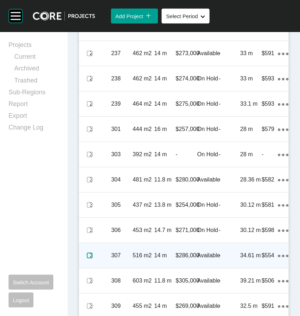
click at [89, 259] on label at bounding box center [90, 256] width 6 height 6
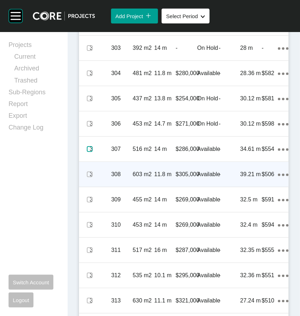
scroll to position [962, 0]
click at [88, 177] on label at bounding box center [90, 174] width 6 height 6
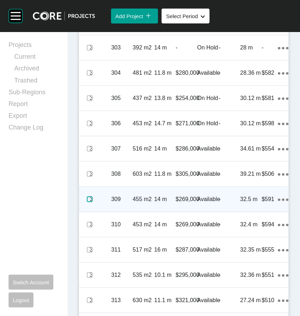
click at [88, 202] on label at bounding box center [90, 200] width 6 height 6
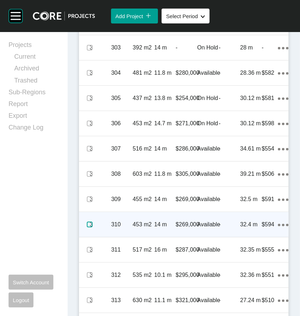
click at [89, 228] on label at bounding box center [90, 225] width 6 height 6
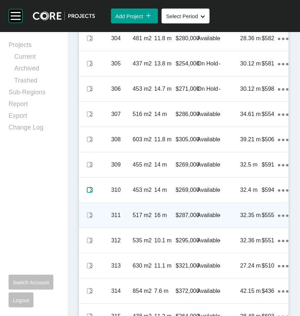
scroll to position [998, 0]
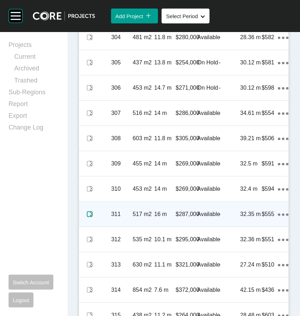
click at [88, 217] on label at bounding box center [90, 215] width 6 height 6
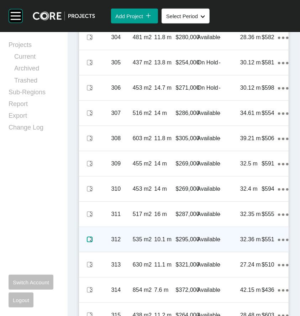
click at [89, 243] on label at bounding box center [90, 240] width 6 height 6
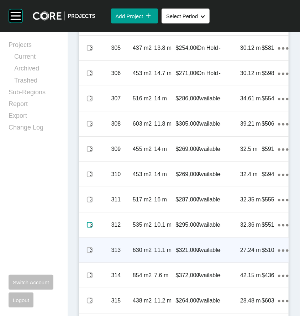
scroll to position [1033, 0]
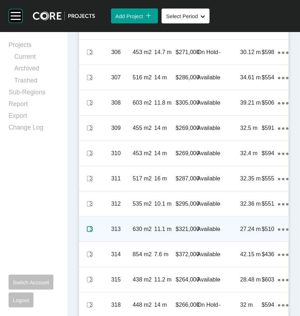
click at [89, 232] on label at bounding box center [90, 230] width 6 height 6
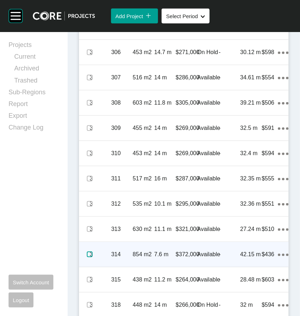
click at [89, 258] on label at bounding box center [90, 255] width 6 height 6
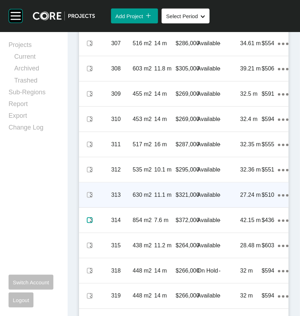
scroll to position [1069, 0]
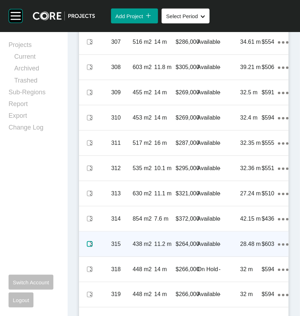
click at [87, 247] on label at bounding box center [90, 245] width 6 height 6
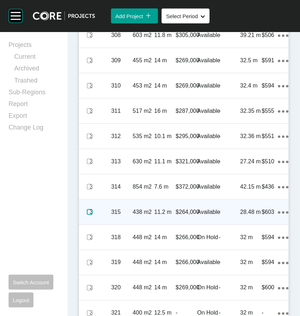
scroll to position [1105, 0]
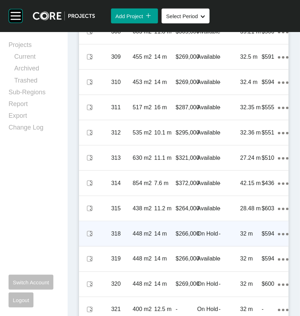
click at [133, 238] on p "448 m2" at bounding box center [143, 234] width 21 height 8
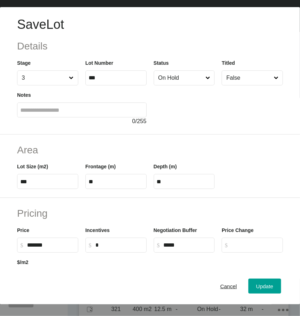
click at [189, 74] on input "On Hold" at bounding box center [180, 78] width 47 height 14
click at [257, 290] on span "Update" at bounding box center [265, 287] width 17 height 6
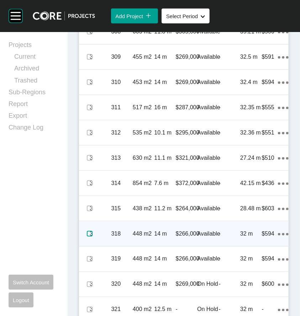
click at [91, 237] on label at bounding box center [90, 234] width 6 height 6
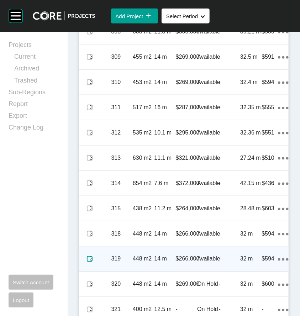
click at [89, 262] on label at bounding box center [90, 260] width 6 height 6
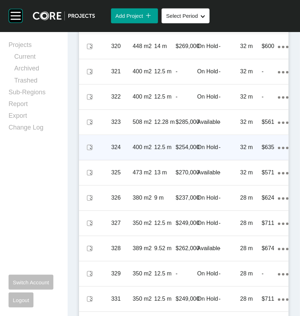
scroll to position [1349, 0]
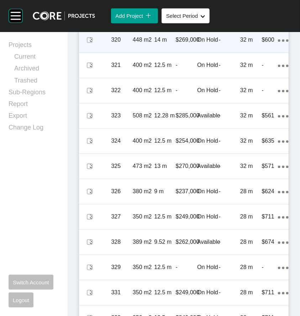
click at [145, 44] on p "448 m2" at bounding box center [143, 40] width 21 height 8
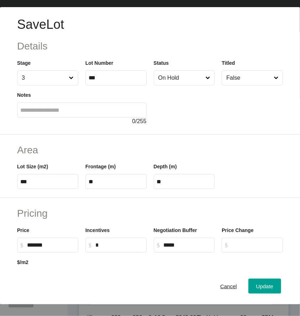
click at [196, 78] on input "On Hold" at bounding box center [180, 78] width 47 height 14
click at [257, 290] on span "Update" at bounding box center [265, 287] width 17 height 6
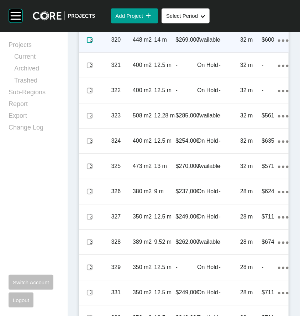
click at [90, 43] on label at bounding box center [90, 40] width 6 height 6
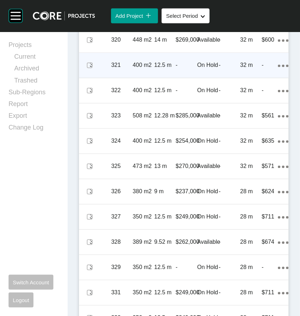
click at [155, 69] on p "12.5 m" at bounding box center [164, 66] width 21 height 8
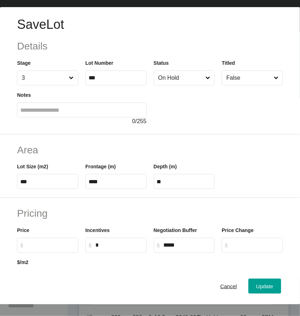
click at [188, 77] on input "On Hold" at bounding box center [180, 78] width 47 height 14
click at [39, 248] on input "$ Created with Sketch. $" at bounding box center [51, 245] width 48 height 6
click at [223, 289] on span "Cancel" at bounding box center [229, 287] width 17 height 6
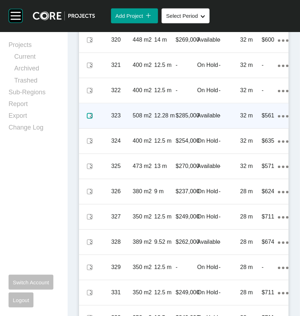
click at [87, 119] on label at bounding box center [90, 116] width 6 height 6
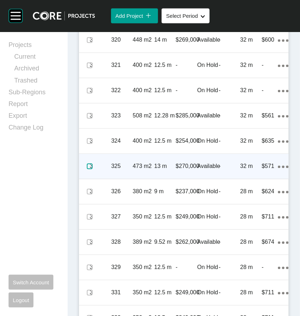
click at [88, 170] on label at bounding box center [90, 167] width 6 height 6
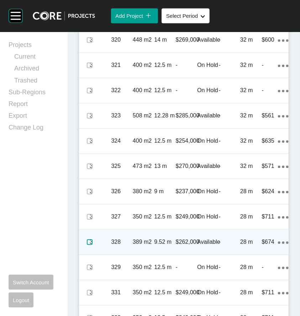
click at [90, 245] on label at bounding box center [90, 243] width 6 height 6
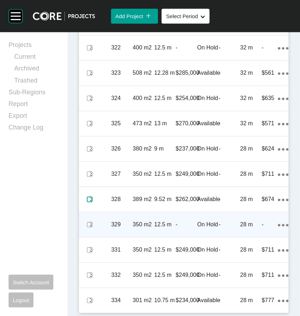
scroll to position [1420, 0]
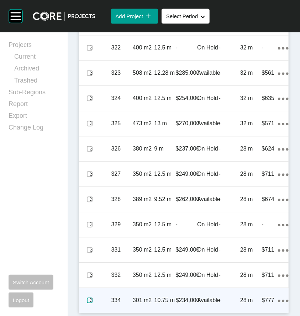
click at [89, 300] on label at bounding box center [90, 301] width 6 height 6
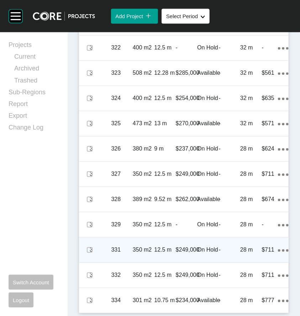
click at [279, 250] on icon "Action Menu Dots Copy 6 Created with Sketch." at bounding box center [283, 250] width 11 height 2
click at [258, 250] on link "Duplicate" at bounding box center [249, 251] width 27 height 11
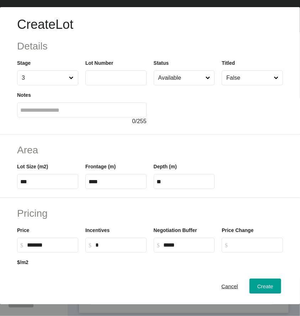
click at [104, 75] on input "text" at bounding box center [116, 78] width 55 height 6
type input "***"
click at [178, 94] on div at bounding box center [219, 106] width 130 height 40
click at [263, 289] on span "Create" at bounding box center [266, 287] width 16 height 6
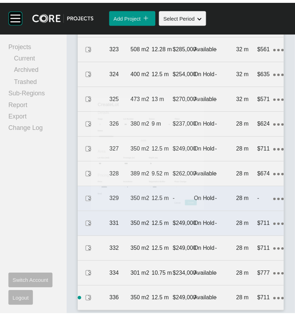
scroll to position [1446, 0]
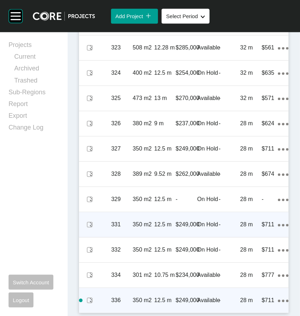
click at [282, 301] on ellipse at bounding box center [283, 301] width 2 height 2
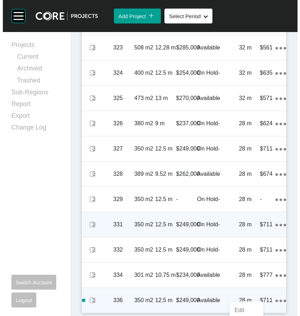
scroll to position [1635, 0]
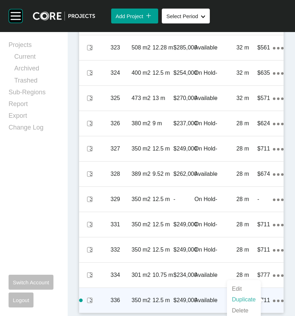
click at [245, 298] on link "Duplicate" at bounding box center [244, 300] width 27 height 11
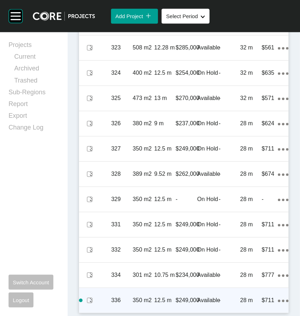
scroll to position [1446, 0]
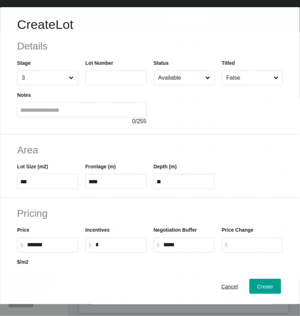
click at [113, 81] on input "text" at bounding box center [116, 78] width 55 height 6
type input "***"
click at [216, 110] on div at bounding box center [219, 106] width 130 height 40
click at [259, 290] on span "Create" at bounding box center [266, 287] width 16 height 6
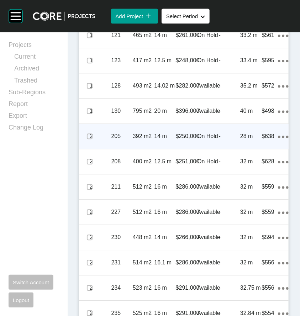
scroll to position [438, 0]
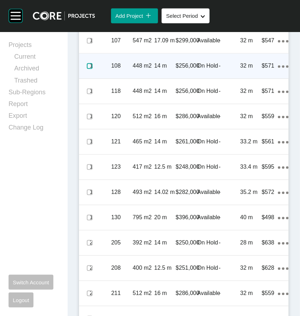
click at [88, 69] on label at bounding box center [90, 66] width 6 height 6
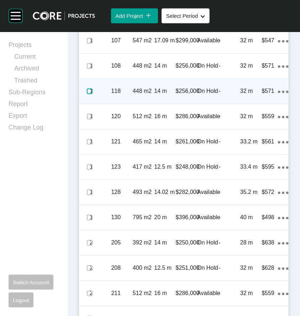
click at [87, 94] on label at bounding box center [90, 92] width 6 height 6
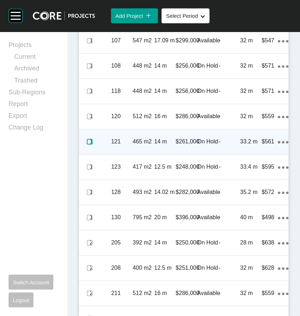
click at [88, 145] on label at bounding box center [90, 142] width 6 height 6
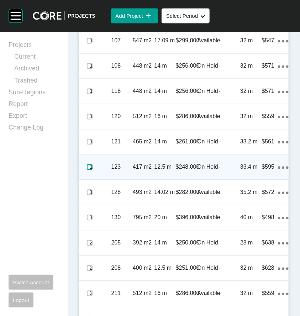
click at [87, 170] on label at bounding box center [90, 168] width 6 height 6
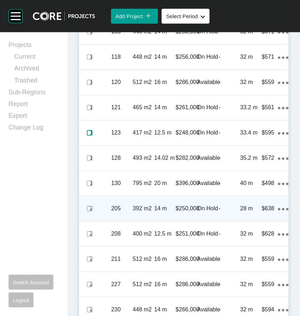
scroll to position [473, 0]
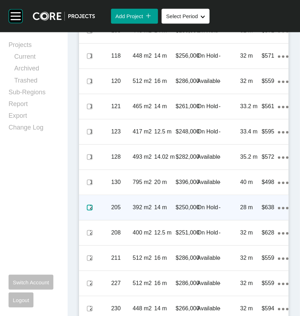
click at [90, 211] on label at bounding box center [90, 208] width 6 height 6
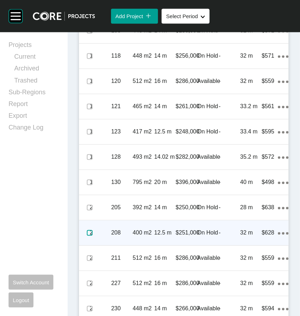
click at [87, 236] on label at bounding box center [90, 233] width 6 height 6
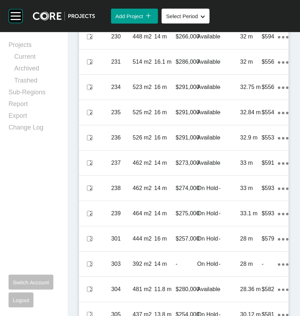
scroll to position [758, 0]
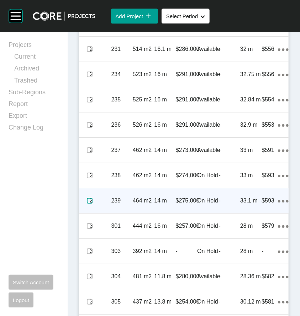
click at [88, 204] on label at bounding box center [90, 201] width 6 height 6
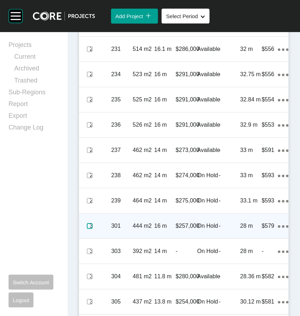
click at [90, 229] on label at bounding box center [90, 226] width 6 height 6
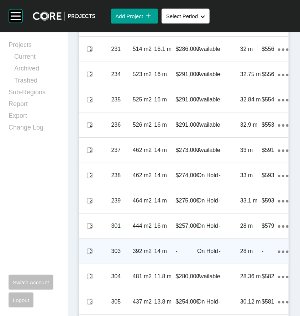
click at [86, 257] on span at bounding box center [89, 251] width 11 height 11
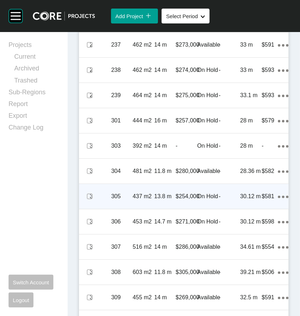
scroll to position [865, 0]
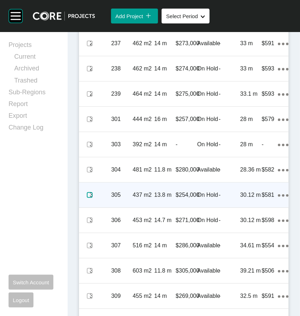
click at [92, 198] on label at bounding box center [90, 195] width 6 height 6
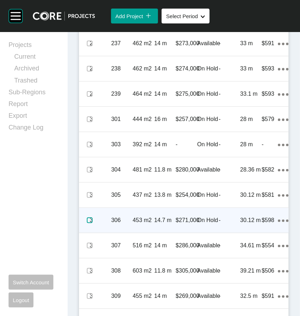
click at [89, 223] on label at bounding box center [90, 221] width 6 height 6
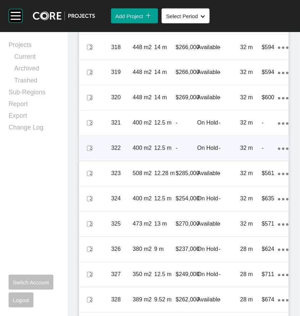
scroll to position [1293, 0]
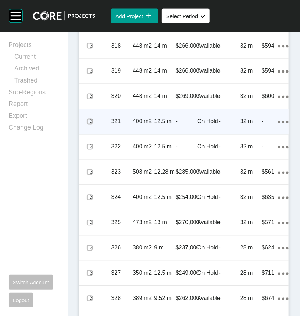
click at [86, 127] on span at bounding box center [89, 122] width 11 height 11
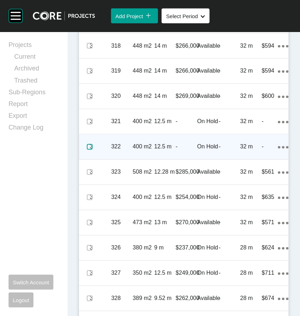
click at [91, 150] on label at bounding box center [90, 147] width 6 height 6
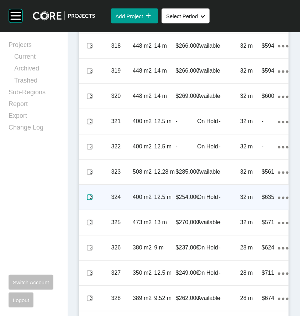
click at [88, 201] on label at bounding box center [90, 198] width 6 height 6
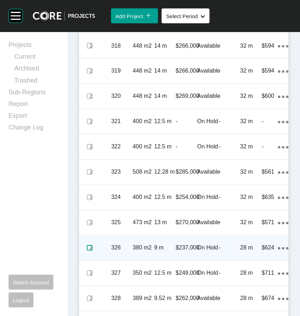
click at [89, 251] on label at bounding box center [90, 248] width 6 height 6
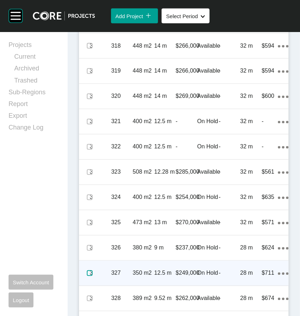
click at [87, 276] on label at bounding box center [90, 274] width 6 height 6
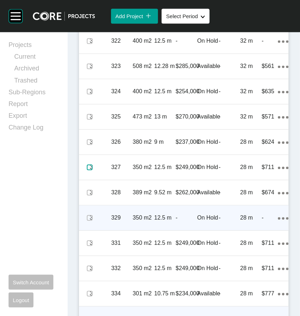
scroll to position [1400, 0]
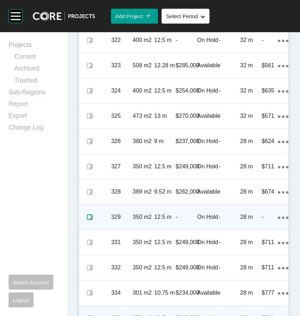
click at [88, 220] on label at bounding box center [90, 217] width 6 height 6
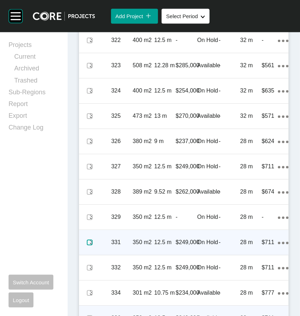
click at [87, 245] on label at bounding box center [90, 243] width 6 height 6
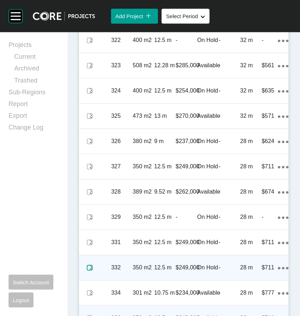
click at [87, 271] on label at bounding box center [90, 268] width 6 height 6
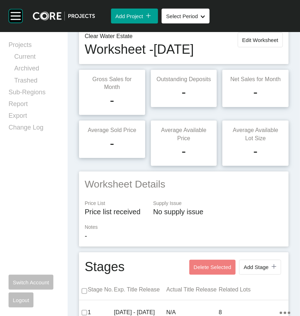
scroll to position [0, 0]
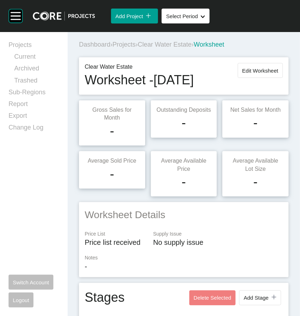
click at [130, 44] on span "Projects" at bounding box center [124, 44] width 23 height 7
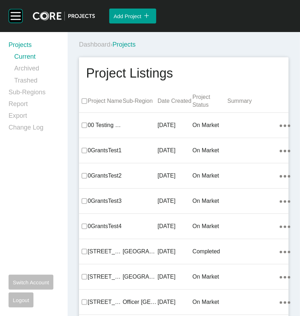
scroll to position [5585, 0]
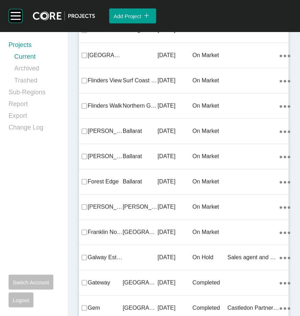
drag, startPoint x: 138, startPoint y: 181, endPoint x: 113, endPoint y: 175, distance: 25.8
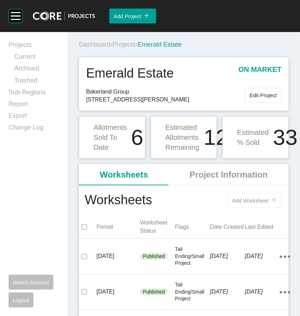
click at [240, 201] on span "Add Worksheet" at bounding box center [251, 201] width 36 height 6
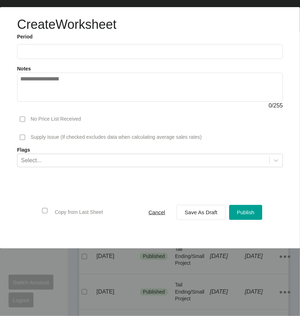
click at [92, 54] on input "text" at bounding box center [150, 51] width 260 height 6
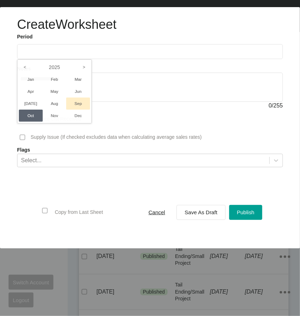
click at [80, 100] on li "Sep" at bounding box center [78, 104] width 24 height 12
type input "**********"
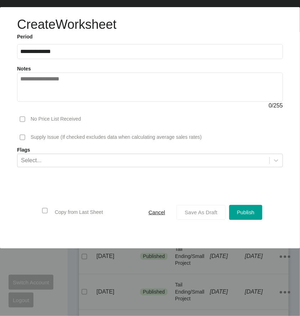
click at [200, 212] on span "Save As Draft" at bounding box center [201, 213] width 33 height 6
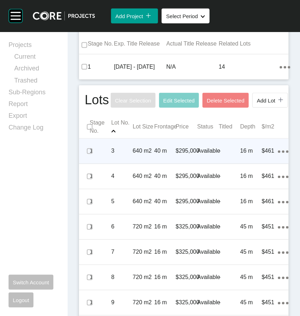
scroll to position [321, 0]
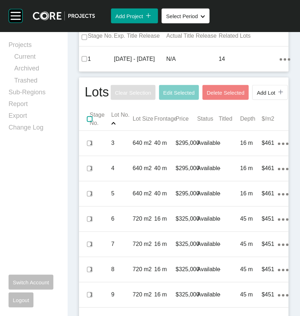
click at [90, 122] on label at bounding box center [90, 120] width 6 height 6
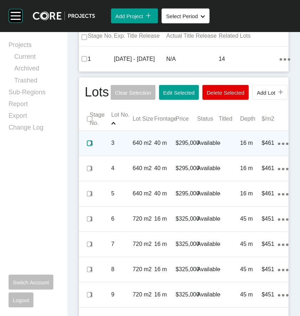
click at [87, 146] on label at bounding box center [90, 144] width 6 height 6
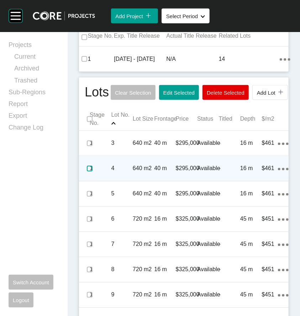
click at [88, 172] on label at bounding box center [90, 169] width 6 height 6
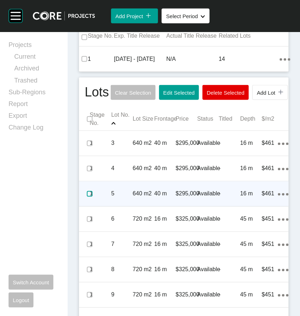
click at [88, 197] on label at bounding box center [90, 194] width 6 height 6
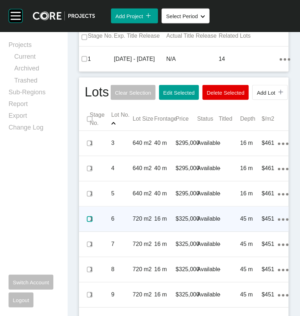
click at [88, 222] on label at bounding box center [90, 220] width 6 height 6
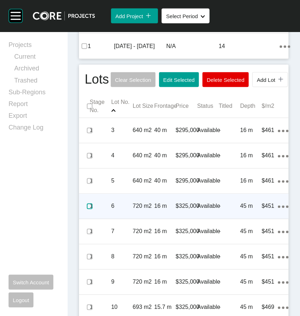
scroll to position [356, 0]
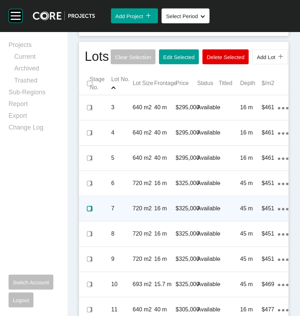
click at [88, 212] on label at bounding box center [90, 209] width 6 height 6
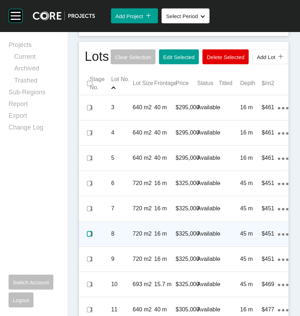
click at [89, 237] on label at bounding box center [90, 235] width 6 height 6
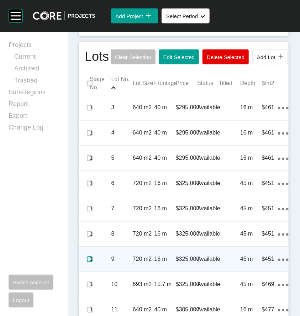
click at [89, 263] on label at bounding box center [90, 260] width 6 height 6
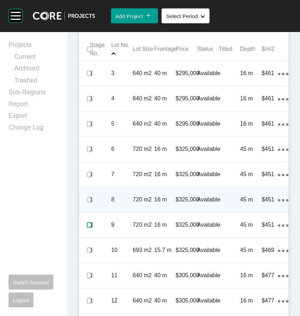
scroll to position [392, 0]
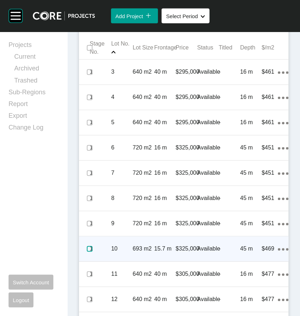
click at [90, 252] on label at bounding box center [90, 250] width 6 height 6
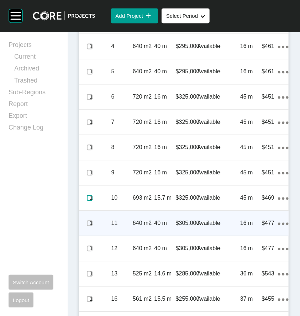
scroll to position [463, 0]
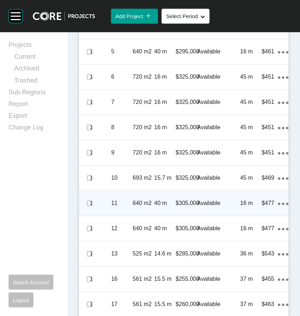
click at [155, 207] on p "40 m" at bounding box center [164, 204] width 21 height 8
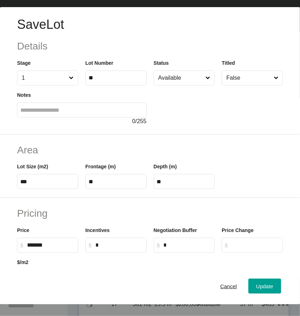
click at [195, 81] on input "Available" at bounding box center [180, 78] width 47 height 14
click at [254, 286] on button "Update" at bounding box center [265, 286] width 33 height 15
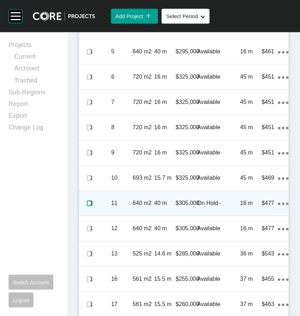
click at [87, 206] on label at bounding box center [90, 204] width 6 height 6
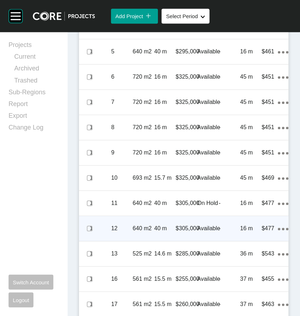
click at [133, 233] on p "640 m2" at bounding box center [143, 229] width 21 height 8
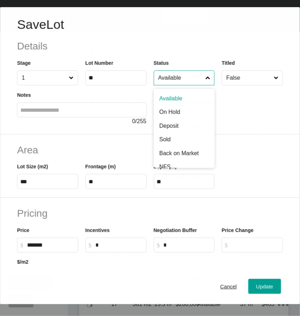
click at [189, 73] on input "Available" at bounding box center [180, 78] width 47 height 14
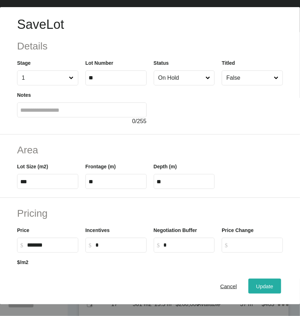
click at [249, 290] on button "Update" at bounding box center [265, 286] width 33 height 15
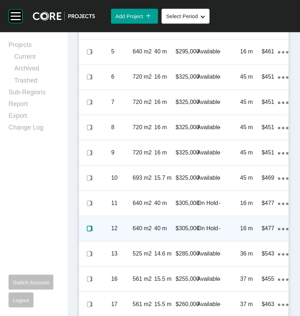
click at [91, 232] on label at bounding box center [90, 229] width 6 height 6
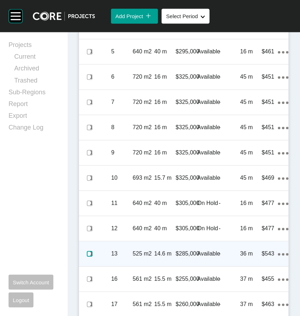
click at [92, 257] on label at bounding box center [90, 254] width 6 height 6
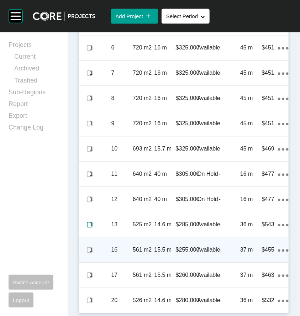
scroll to position [515, 0]
click at [89, 250] on label at bounding box center [90, 250] width 6 height 6
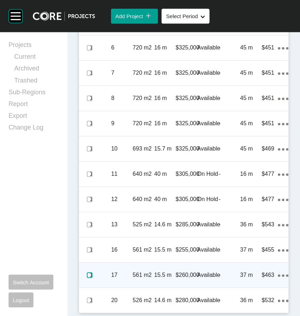
click at [88, 275] on label at bounding box center [90, 276] width 6 height 6
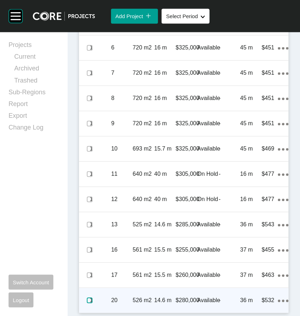
click at [89, 301] on label at bounding box center [90, 301] width 6 height 6
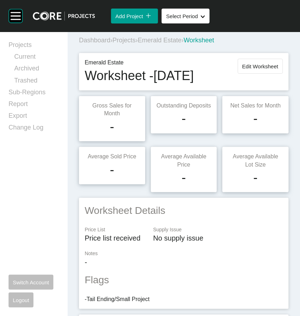
scroll to position [0, 0]
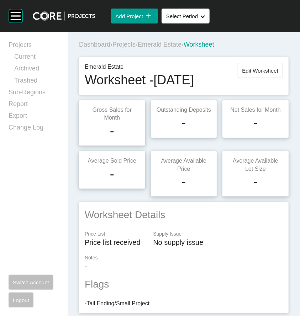
click at [125, 48] on span "Projects" at bounding box center [124, 44] width 23 height 7
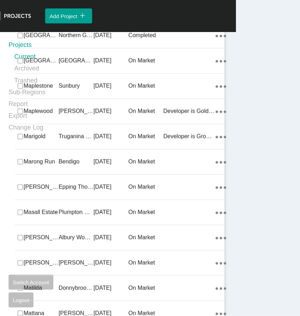
scroll to position [14152, 0]
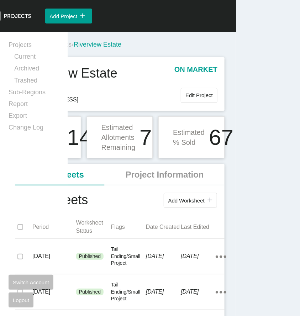
click at [163, 46] on div "Dashboard › Projects › [GEOGRAPHIC_DATA]" at bounding box center [121, 44] width 213 height 9
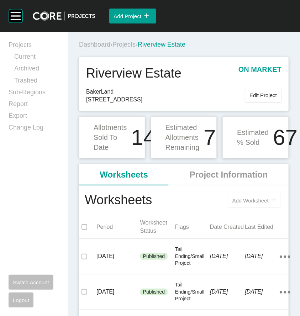
click at [257, 203] on span "Add Worksheet" at bounding box center [251, 201] width 36 height 6
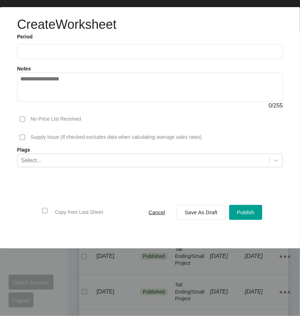
click at [85, 55] on label at bounding box center [150, 51] width 266 height 15
click at [85, 55] on input "text" at bounding box center [150, 51] width 260 height 6
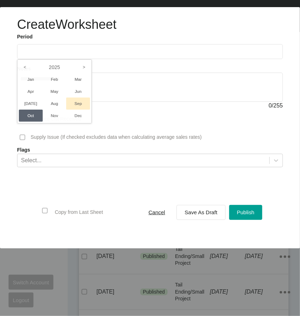
click at [75, 104] on li "Sep" at bounding box center [78, 104] width 24 height 12
type input "**********"
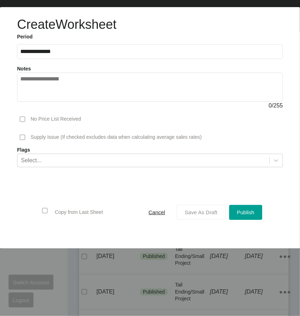
click at [194, 211] on span "Save As Draft" at bounding box center [201, 213] width 33 height 6
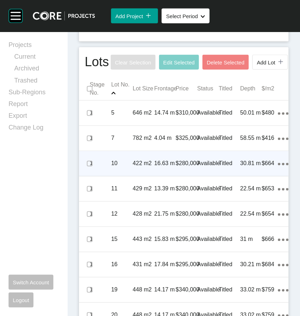
scroll to position [356, 0]
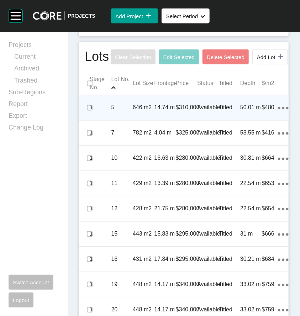
click at [123, 112] on p "5" at bounding box center [122, 108] width 21 height 8
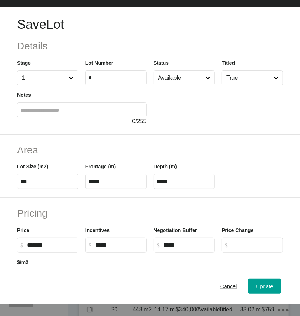
click at [188, 83] on input "Available" at bounding box center [180, 78] width 47 height 14
click at [260, 287] on div "Update" at bounding box center [265, 287] width 21 height 10
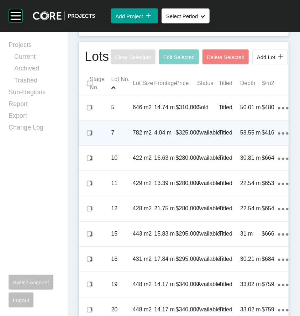
click at [138, 144] on div "782 m2" at bounding box center [143, 133] width 21 height 22
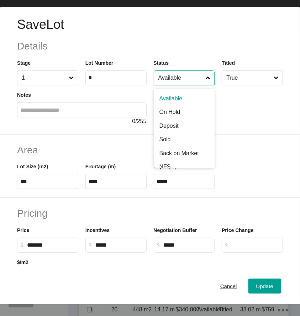
click at [196, 78] on input "Available" at bounding box center [180, 78] width 47 height 14
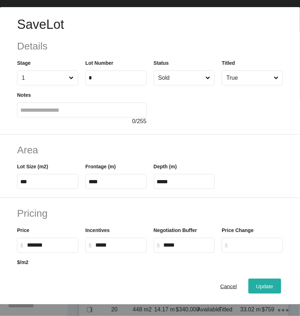
click at [256, 288] on div "Update" at bounding box center [265, 287] width 21 height 10
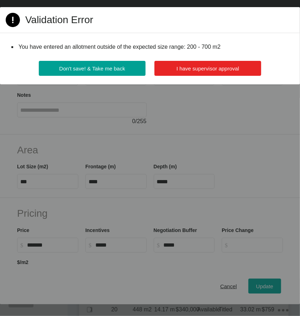
click at [233, 62] on button "I have supervisor approval" at bounding box center [208, 68] width 107 height 15
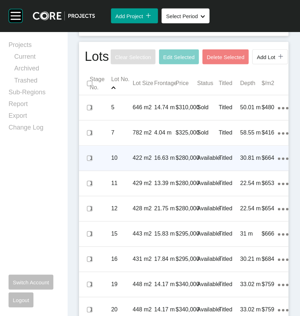
click at [124, 162] on p "10" at bounding box center [122, 159] width 21 height 8
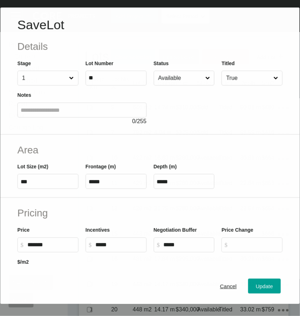
click at [183, 71] on input "Available" at bounding box center [180, 78] width 47 height 14
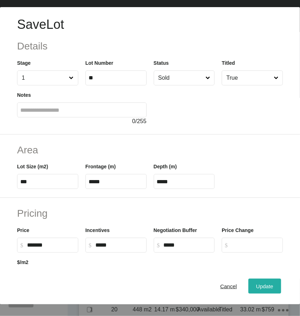
click at [257, 290] on span "Update" at bounding box center [265, 287] width 17 height 6
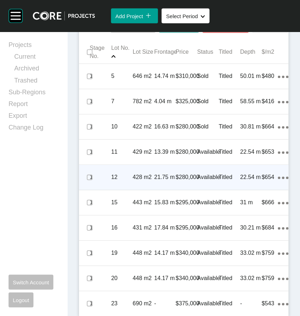
scroll to position [392, 0]
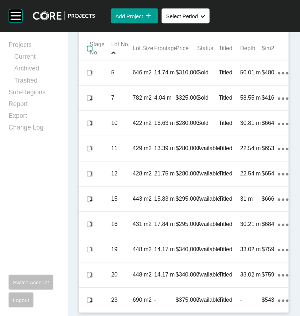
click at [89, 52] on label at bounding box center [90, 49] width 6 height 6
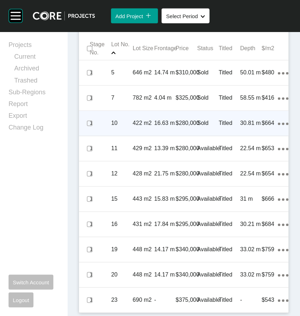
click at [89, 129] on span at bounding box center [89, 123] width 11 height 11
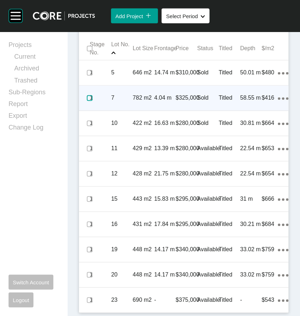
click at [90, 101] on label at bounding box center [90, 98] width 6 height 6
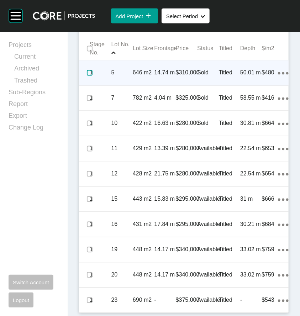
click at [90, 76] on label at bounding box center [90, 73] width 6 height 6
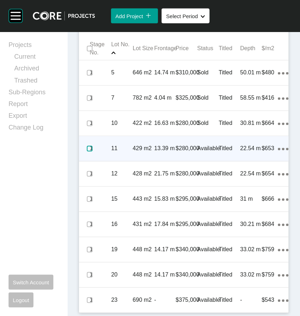
click at [88, 152] on label at bounding box center [90, 149] width 6 height 6
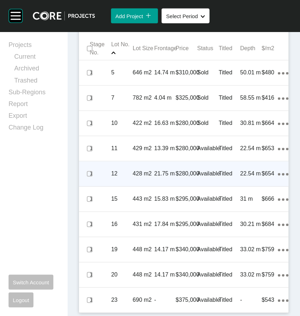
click at [134, 185] on div "428 m2" at bounding box center [143, 174] width 21 height 22
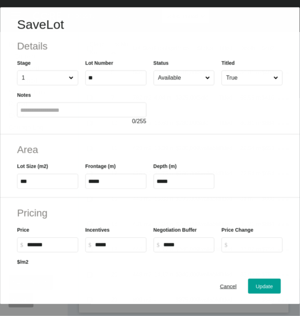
click at [192, 76] on input "Available" at bounding box center [180, 78] width 47 height 14
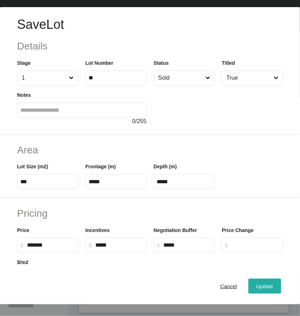
click at [257, 290] on span "Update" at bounding box center [265, 287] width 17 height 6
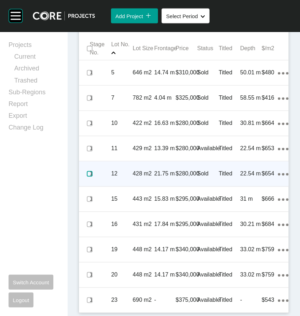
click at [91, 177] on label at bounding box center [90, 174] width 6 height 6
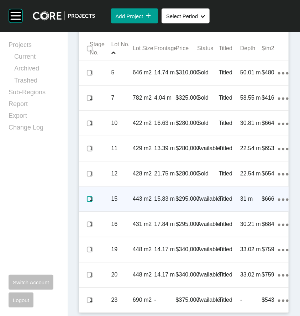
click at [88, 202] on label at bounding box center [90, 200] width 6 height 6
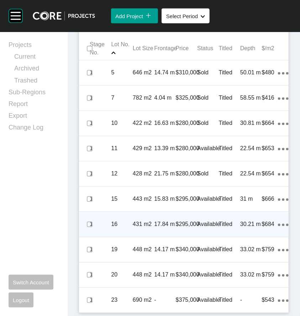
click at [166, 236] on div "17.84 m" at bounding box center [164, 225] width 21 height 22
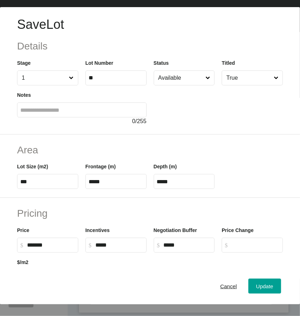
click at [190, 73] on input "Available" at bounding box center [180, 78] width 47 height 14
click at [256, 288] on div "Update" at bounding box center [265, 287] width 21 height 10
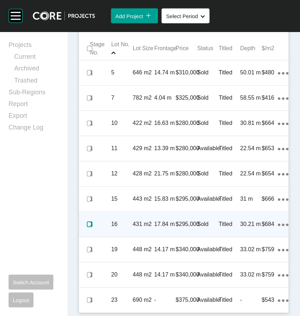
click at [90, 228] on label at bounding box center [90, 225] width 6 height 6
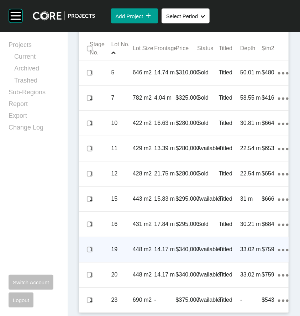
click at [135, 254] on p "448 m2" at bounding box center [143, 250] width 21 height 8
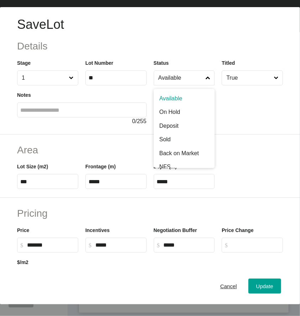
click at [208, 76] on label "Available" at bounding box center [184, 78] width 61 height 15
click at [205, 76] on input "Available" at bounding box center [180, 78] width 47 height 14
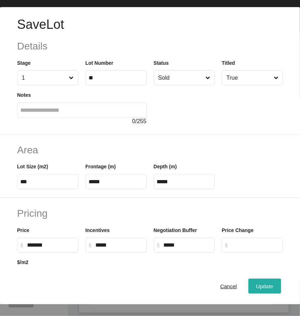
click at [255, 289] on div "Update" at bounding box center [265, 287] width 21 height 10
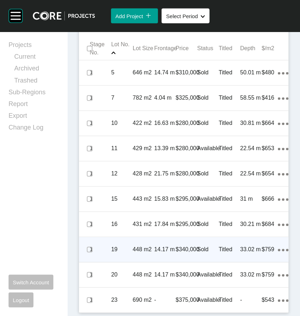
scroll to position [414, 0]
click at [87, 250] on label at bounding box center [90, 250] width 6 height 6
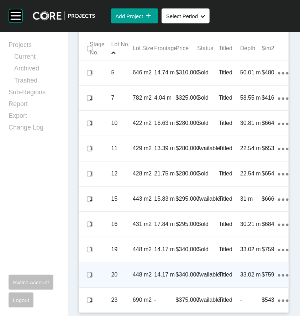
click at [154, 284] on div "14.17 m" at bounding box center [164, 275] width 21 height 22
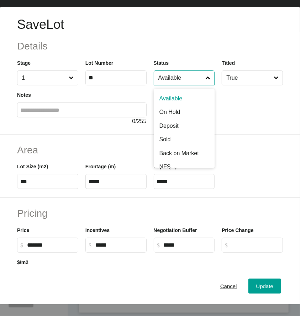
click at [188, 82] on input "Available" at bounding box center [180, 78] width 47 height 14
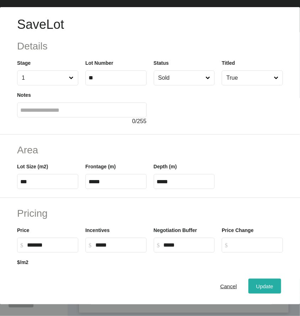
click at [257, 290] on span "Update" at bounding box center [265, 287] width 17 height 6
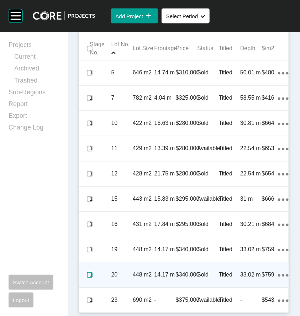
click at [88, 276] on label at bounding box center [90, 276] width 6 height 6
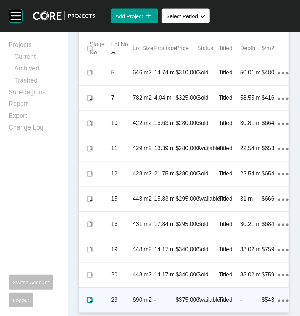
click at [88, 300] on label at bounding box center [90, 301] width 6 height 6
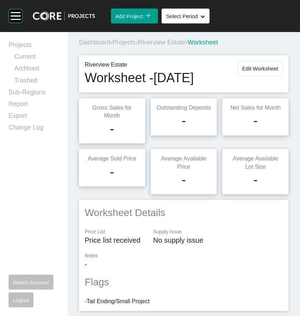
scroll to position [0, 0]
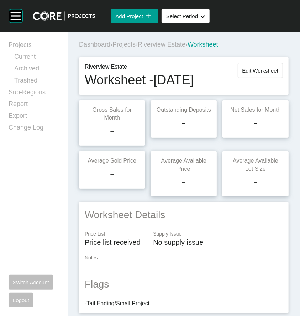
click at [121, 45] on span "Projects" at bounding box center [124, 44] width 23 height 7
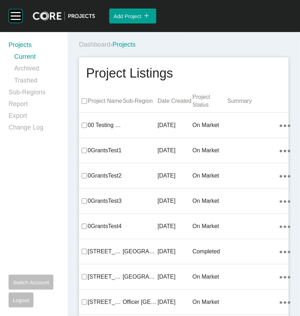
scroll to position [14152, 0]
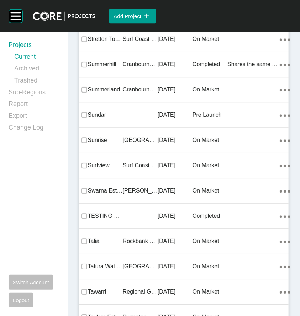
drag, startPoint x: 187, startPoint y: 168, endPoint x: 51, endPoint y: 166, distance: 136.1
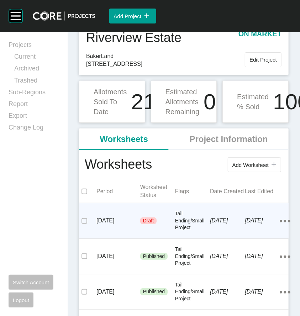
click at [179, 228] on p "Tail Ending/Small Project" at bounding box center [192, 221] width 35 height 21
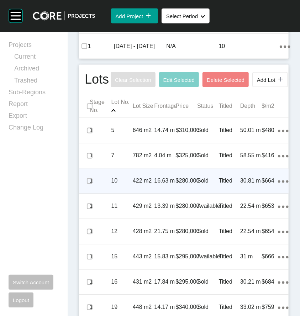
scroll to position [356, 0]
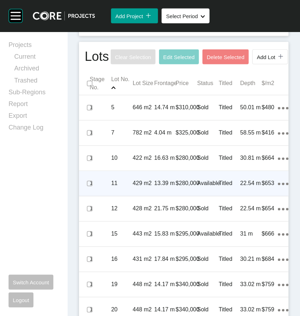
click at [170, 188] on p "13.39 m" at bounding box center [164, 184] width 21 height 8
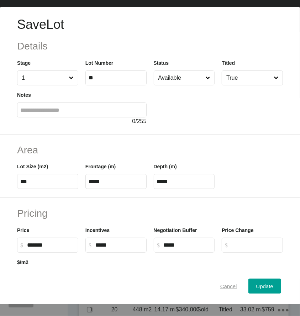
click at [226, 290] on span "Cancel" at bounding box center [229, 287] width 17 height 6
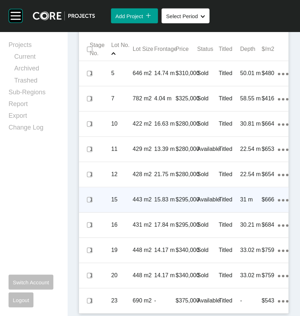
scroll to position [392, 0]
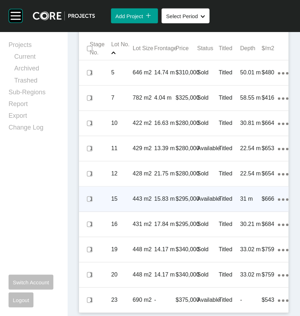
click at [145, 211] on div "443 m2" at bounding box center [143, 199] width 21 height 22
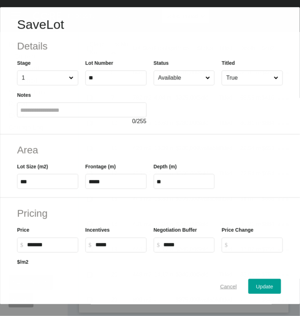
click at [226, 290] on span "Cancel" at bounding box center [229, 287] width 17 height 6
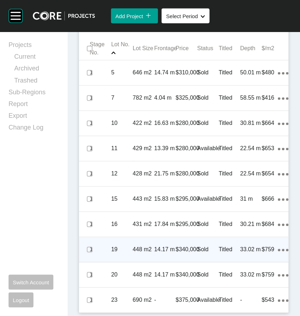
scroll to position [414, 0]
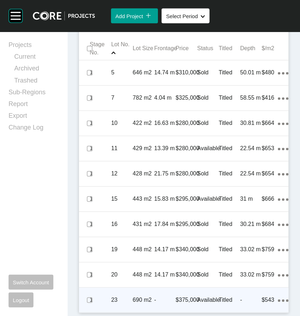
click at [211, 297] on p "Available" at bounding box center [208, 301] width 23 height 8
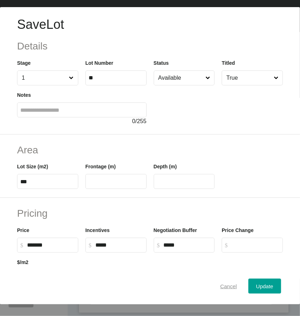
click at [222, 290] on span "Cancel" at bounding box center [229, 287] width 17 height 6
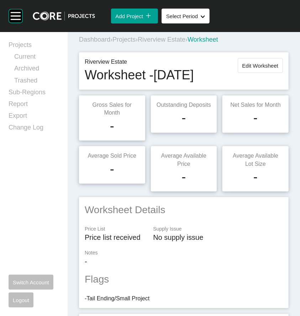
scroll to position [0, 0]
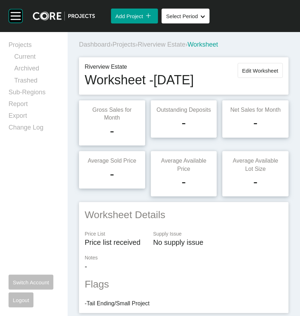
click at [131, 45] on span "Projects" at bounding box center [124, 44] width 23 height 7
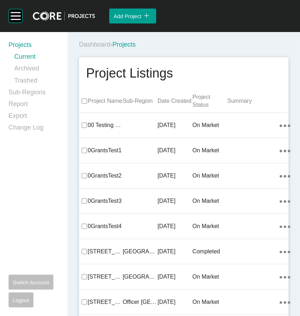
scroll to position [19665, 0]
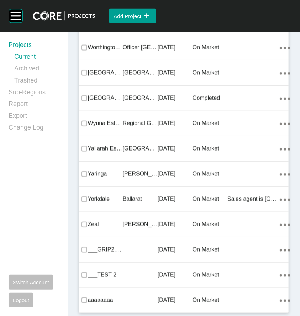
drag, startPoint x: 138, startPoint y: 169, endPoint x: 0, endPoint y: 176, distance: 138.4
click at [138, 135] on div "Regional Geelong" at bounding box center [140, 124] width 35 height 22
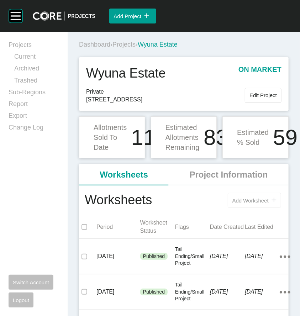
click at [238, 201] on span "Add Worksheet" at bounding box center [251, 201] width 36 height 6
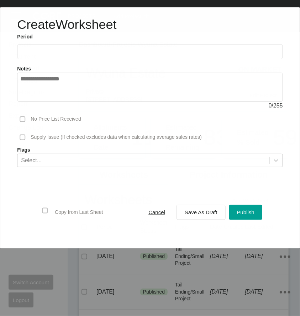
click at [117, 56] on label at bounding box center [150, 51] width 266 height 15
click at [117, 55] on input "text" at bounding box center [149, 52] width 259 height 6
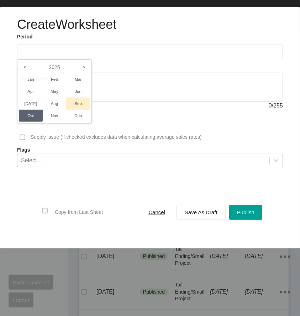
click at [78, 101] on li "Sep" at bounding box center [78, 104] width 24 height 12
type input "**********"
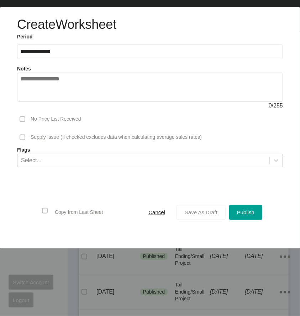
click at [212, 213] on span "Save As Draft" at bounding box center [201, 213] width 33 height 6
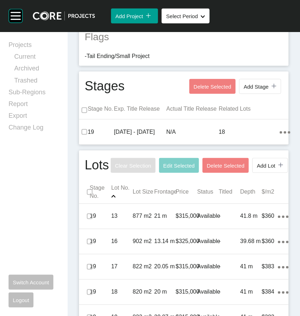
scroll to position [249, 0]
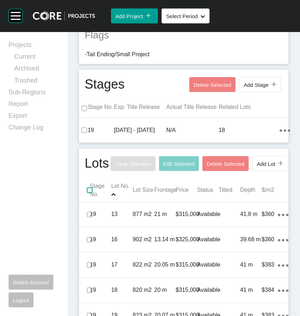
click at [90, 193] on label at bounding box center [90, 191] width 6 height 6
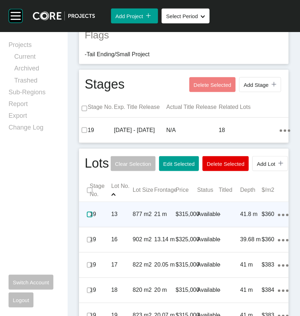
click at [88, 218] on label at bounding box center [90, 215] width 6 height 6
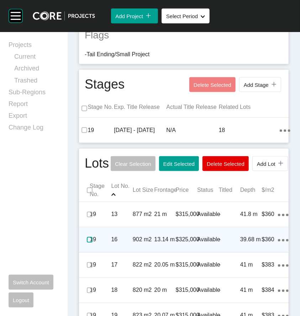
click at [90, 243] on label at bounding box center [90, 240] width 6 height 6
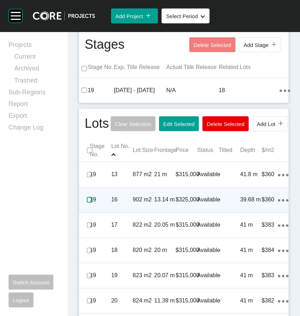
scroll to position [321, 0]
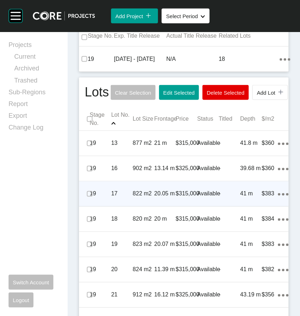
click at [86, 200] on span at bounding box center [89, 194] width 11 height 11
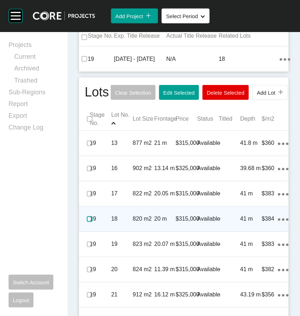
click at [89, 222] on label at bounding box center [90, 220] width 6 height 6
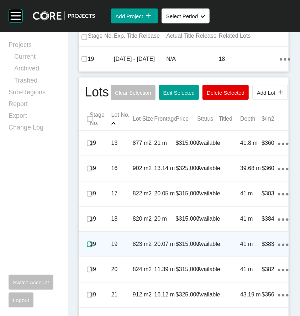
click at [88, 248] on label at bounding box center [90, 245] width 6 height 6
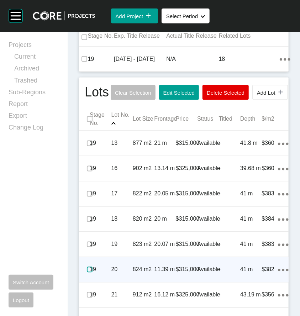
click at [90, 273] on label at bounding box center [90, 270] width 6 height 6
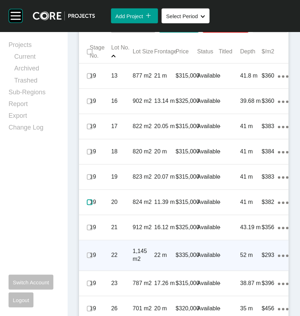
scroll to position [392, 0]
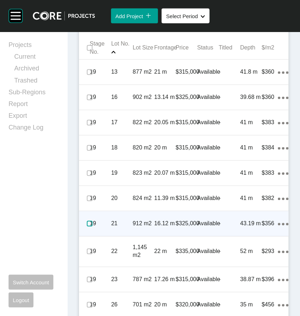
click at [89, 227] on label at bounding box center [90, 224] width 6 height 6
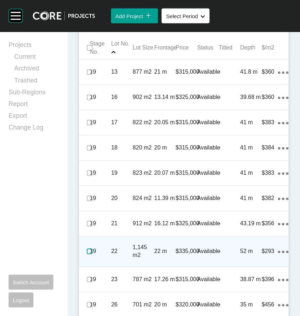
click at [88, 255] on label at bounding box center [90, 252] width 6 height 6
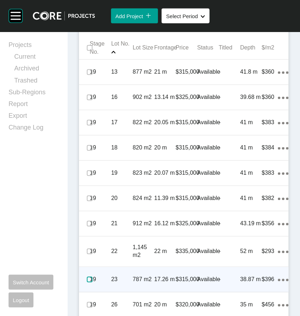
click at [89, 283] on label at bounding box center [90, 280] width 6 height 6
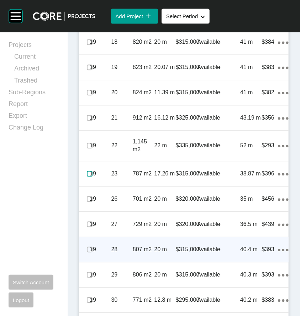
scroll to position [499, 0]
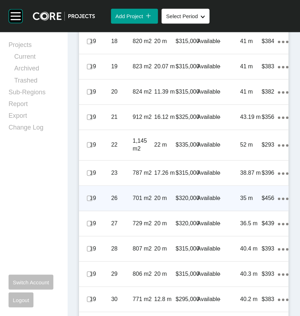
click at [86, 204] on span at bounding box center [89, 198] width 11 height 11
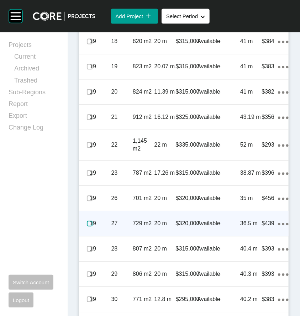
click at [88, 227] on label at bounding box center [90, 224] width 6 height 6
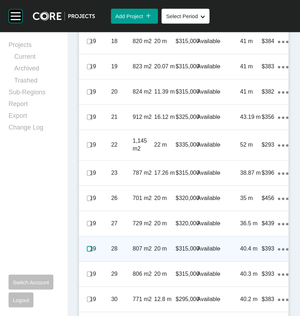
click at [90, 252] on label at bounding box center [90, 249] width 6 height 6
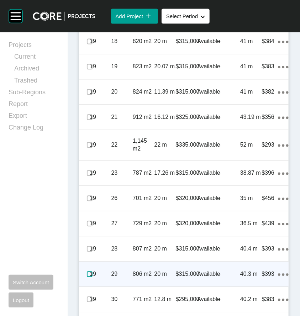
click at [90, 277] on label at bounding box center [90, 275] width 6 height 6
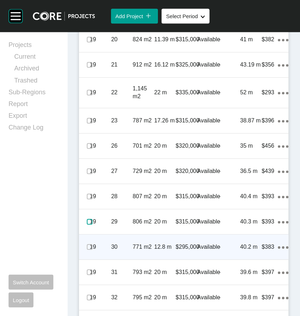
scroll to position [570, 0]
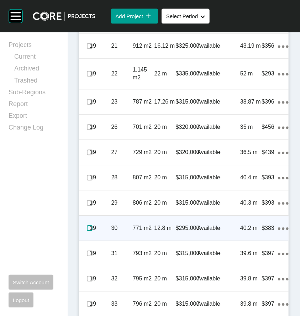
click at [88, 231] on label at bounding box center [90, 229] width 6 height 6
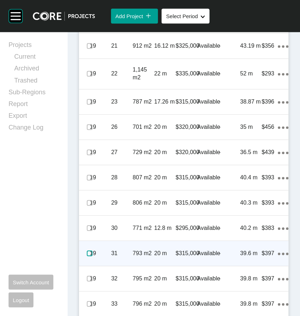
click at [88, 257] on label at bounding box center [90, 254] width 6 height 6
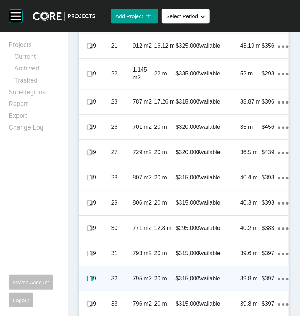
click at [91, 282] on label at bounding box center [90, 279] width 6 height 6
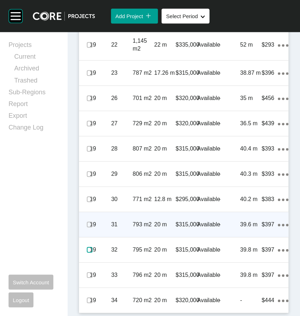
scroll to position [606, 0]
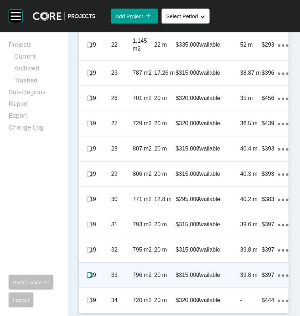
click at [89, 278] on label at bounding box center [90, 276] width 6 height 6
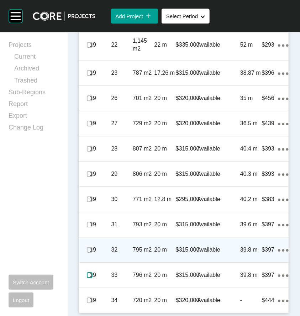
scroll to position [621, 0]
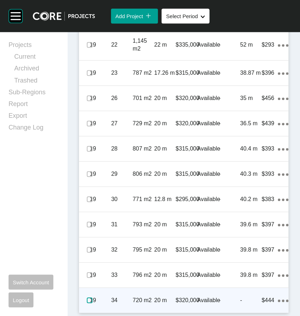
click at [88, 301] on label at bounding box center [90, 301] width 6 height 6
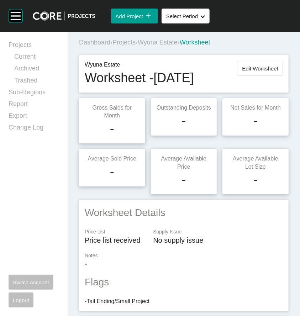
scroll to position [0, 0]
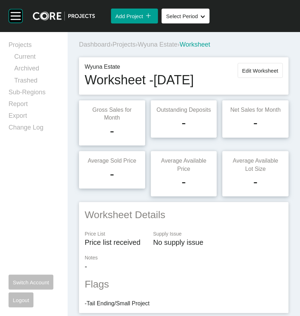
click at [132, 44] on span "Projects" at bounding box center [124, 44] width 23 height 7
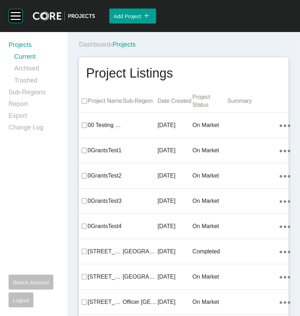
scroll to position [11216, 0]
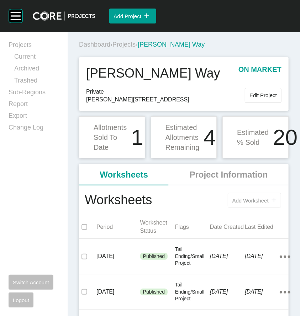
click at [240, 203] on button "Add Worksheet icon/tick copy 11 Created with Sketch." at bounding box center [254, 200] width 53 height 15
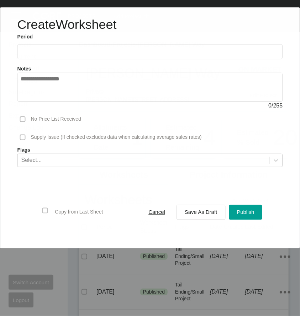
click at [122, 56] on label at bounding box center [150, 51] width 266 height 15
click at [122, 55] on input "text" at bounding box center [150, 52] width 259 height 6
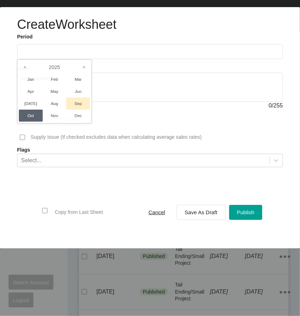
click at [83, 101] on li "Sep" at bounding box center [78, 104] width 24 height 12
type input "**********"
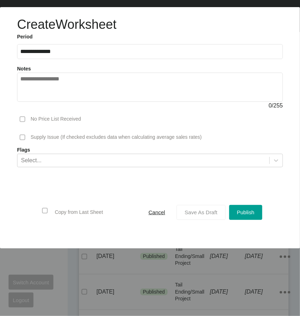
click at [199, 214] on span "Save As Draft" at bounding box center [201, 213] width 33 height 6
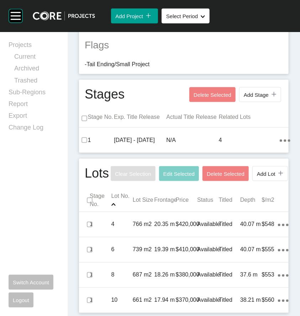
scroll to position [262, 0]
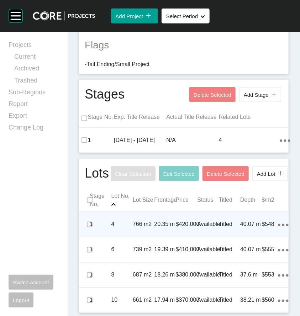
click at [161, 228] on p "20.35 m" at bounding box center [164, 225] width 21 height 8
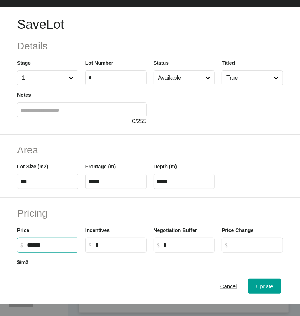
drag, startPoint x: 36, startPoint y: 246, endPoint x: 23, endPoint y: 246, distance: 12.8
click at [23, 246] on label "$ Created with Sketch. $ ******" at bounding box center [47, 245] width 61 height 15
type input "*******"
type input "***"
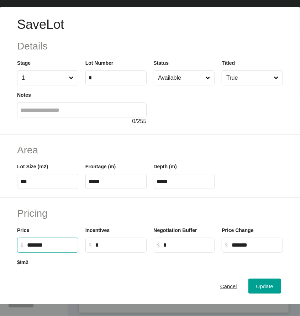
click at [136, 213] on h2 "Pricing" at bounding box center [150, 214] width 266 height 14
click at [263, 287] on div "Update" at bounding box center [265, 287] width 21 height 10
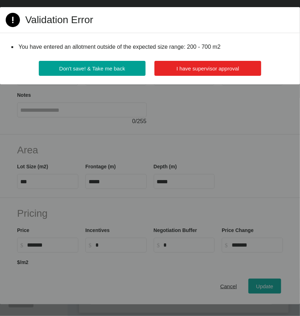
click at [199, 69] on span "I have supervisor approval" at bounding box center [208, 69] width 63 height 6
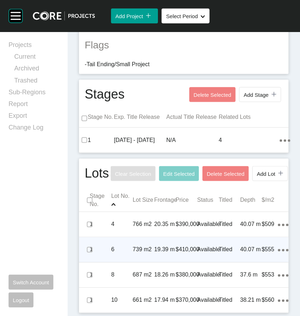
click at [135, 253] on p "739 m2" at bounding box center [143, 250] width 21 height 8
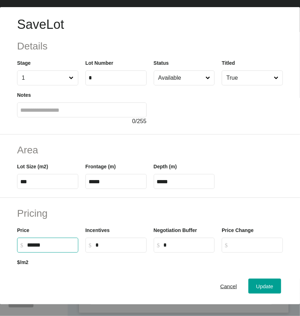
drag, startPoint x: 36, startPoint y: 247, endPoint x: 10, endPoint y: 247, distance: 26.0
click at [10, 247] on div "Pricing Price $ Created with Sketch. $ ****** Incentives $ Created with Sketch.…" at bounding box center [150, 246] width 300 height 96
type input "*******"
type input "***"
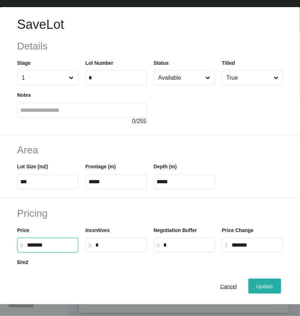
click at [257, 289] on span "Update" at bounding box center [265, 287] width 17 height 6
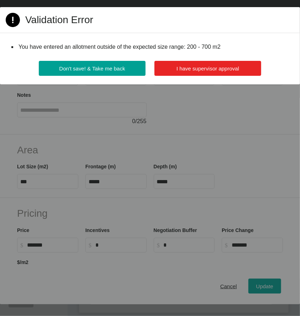
click at [180, 70] on span "I have supervisor approval" at bounding box center [208, 69] width 63 height 6
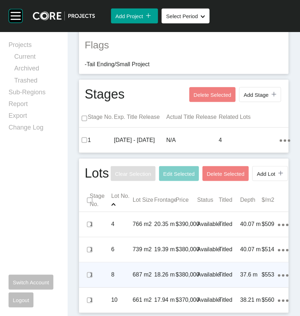
click at [130, 279] on p "8" at bounding box center [122, 276] width 21 height 8
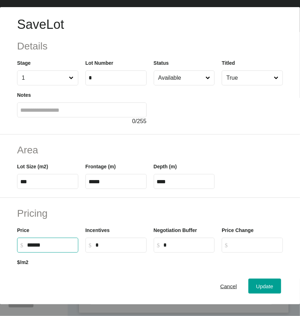
drag, startPoint x: 36, startPoint y: 245, endPoint x: 31, endPoint y: 245, distance: 5.3
click at [31, 245] on input "******" at bounding box center [51, 245] width 48 height 6
type input "*******"
type input "***"
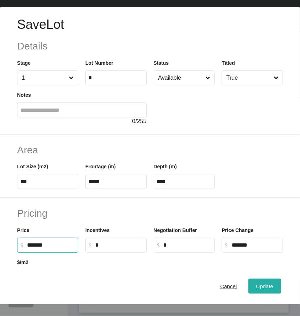
click at [259, 288] on div "Update" at bounding box center [265, 287] width 21 height 10
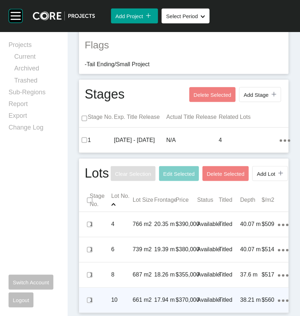
click at [167, 299] on p "17.94 m" at bounding box center [164, 301] width 21 height 8
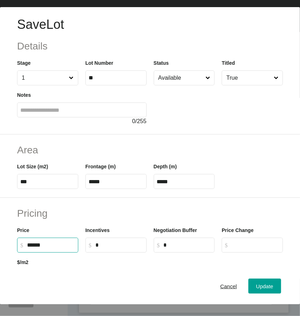
drag, startPoint x: 36, startPoint y: 245, endPoint x: 30, endPoint y: 245, distance: 5.7
click at [30, 245] on input "******" at bounding box center [51, 245] width 48 height 6
type input "*******"
type input "***"
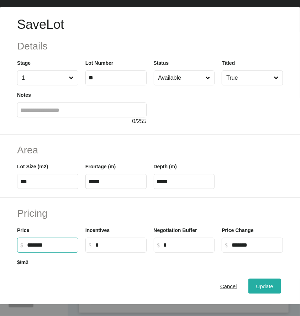
click at [262, 289] on span "Update" at bounding box center [265, 287] width 17 height 6
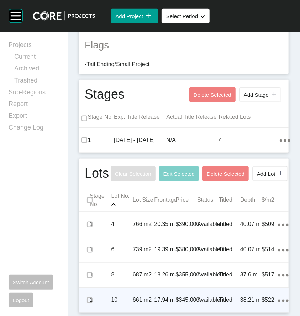
click at [155, 304] on p "17.94 m" at bounding box center [164, 301] width 21 height 8
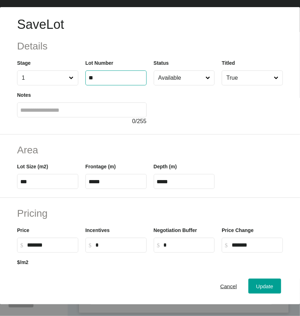
drag, startPoint x: 100, startPoint y: 79, endPoint x: 90, endPoint y: 79, distance: 10.0
click at [90, 79] on input "**" at bounding box center [116, 78] width 55 height 6
type input "**"
click at [259, 290] on span "Update" at bounding box center [265, 287] width 17 height 6
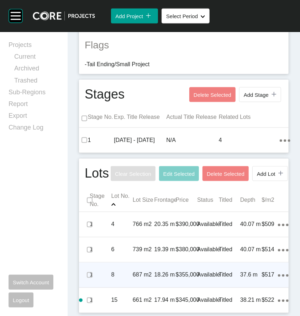
click at [151, 278] on p "687 m2" at bounding box center [143, 276] width 21 height 8
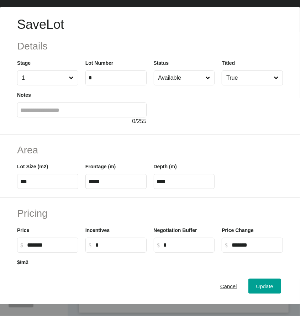
drag, startPoint x: 115, startPoint y: 74, endPoint x: 87, endPoint y: 72, distance: 28.5
click at [87, 72] on label "*" at bounding box center [116, 78] width 61 height 15
click at [118, 87] on div "Notes 0 / 255" at bounding box center [82, 106] width 137 height 40
drag, startPoint x: 111, startPoint y: 79, endPoint x: 84, endPoint y: 79, distance: 27.1
click at [86, 79] on label "*" at bounding box center [116, 78] width 61 height 15
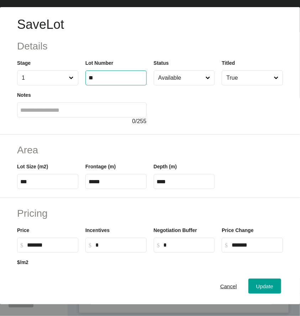
type input "**"
click at [213, 128] on div "Save Lot Details Stage 1 Lot Number ** Status Available Titled True Notes 0 / 2…" at bounding box center [150, 71] width 300 height 128
click at [257, 290] on span "Update" at bounding box center [265, 287] width 17 height 6
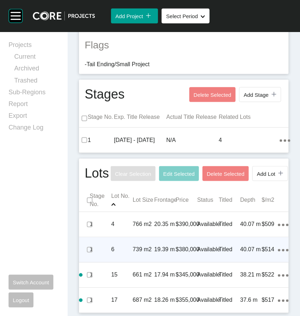
click at [130, 255] on div "6" at bounding box center [122, 250] width 21 height 22
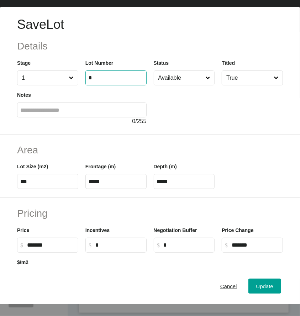
drag, startPoint x: 121, startPoint y: 77, endPoint x: 86, endPoint y: 75, distance: 35.3
click at [86, 75] on label "*" at bounding box center [116, 78] width 61 height 15
type input "**"
click at [261, 290] on span "Update" at bounding box center [265, 287] width 17 height 6
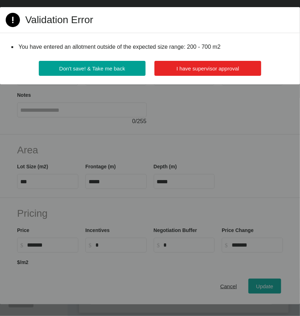
click at [175, 74] on button "I have supervisor approval" at bounding box center [208, 68] width 107 height 15
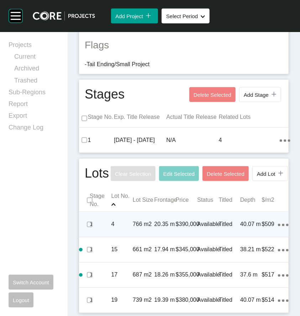
click at [136, 229] on div "766 m2" at bounding box center [143, 225] width 21 height 22
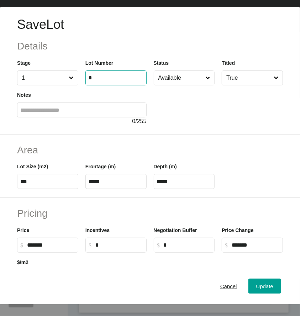
drag, startPoint x: 98, startPoint y: 78, endPoint x: 90, endPoint y: 76, distance: 8.8
click at [90, 76] on input "*" at bounding box center [116, 78] width 55 height 6
type input "**"
click at [181, 102] on div at bounding box center [219, 106] width 130 height 40
type input "*******"
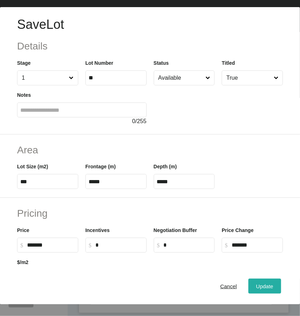
click at [257, 290] on span "Update" at bounding box center [265, 287] width 17 height 6
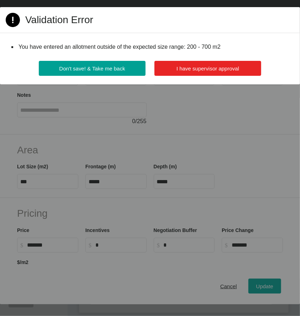
click at [179, 73] on button "I have supervisor approval" at bounding box center [208, 68] width 107 height 15
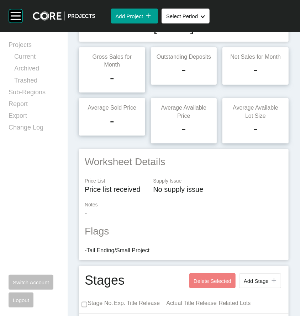
scroll to position [0, 0]
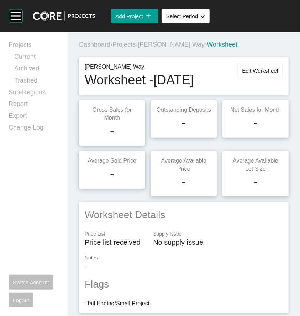
click at [125, 48] on div "Dashboard › Projects › [PERSON_NAME] Way › Worksheet" at bounding box center [185, 44] width 213 height 9
click at [124, 45] on span "Projects" at bounding box center [124, 44] width 23 height 7
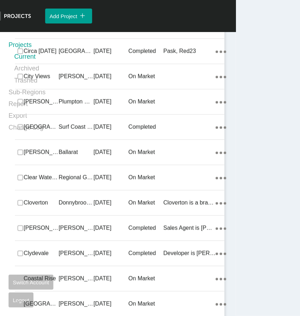
scroll to position [17222, 0]
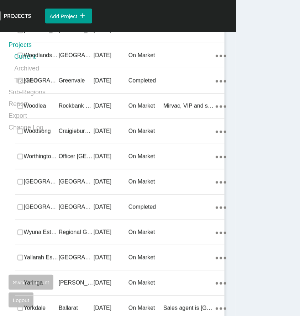
drag, startPoint x: 86, startPoint y: 169, endPoint x: 73, endPoint y: 172, distance: 13.0
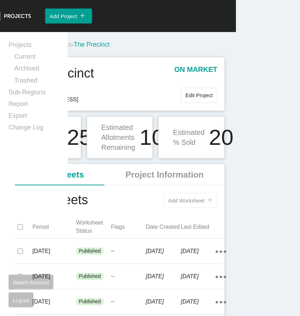
click at [176, 202] on span "Add Worksheet" at bounding box center [187, 201] width 36 height 6
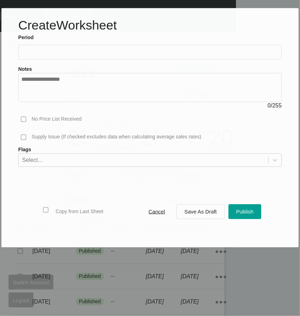
click at [110, 50] on input "text" at bounding box center [150, 52] width 258 height 6
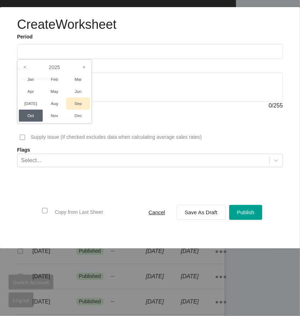
click at [75, 104] on li "Sep" at bounding box center [78, 104] width 24 height 12
type input "**********"
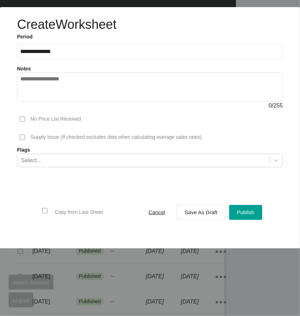
click at [204, 221] on div "Cancel Save As Draft Publish" at bounding box center [201, 212] width 125 height 19
click at [200, 216] on div "Save As Draft" at bounding box center [201, 213] width 36 height 10
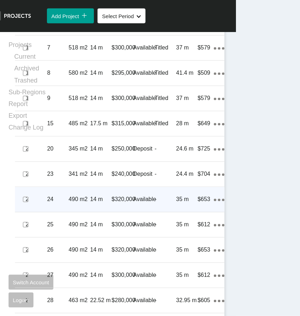
scroll to position [428, 0]
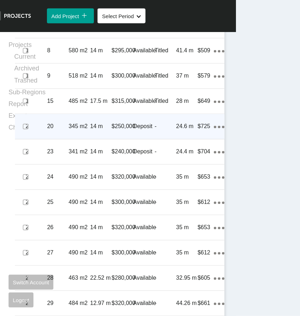
click at [78, 131] on p "345 m2" at bounding box center [79, 127] width 21 height 8
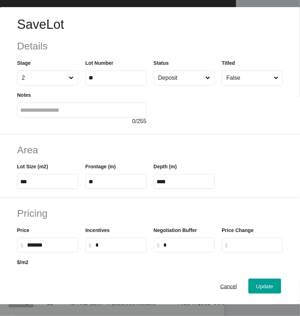
click at [165, 81] on input "Deposit" at bounding box center [180, 78] width 47 height 14
click at [258, 285] on button "Update" at bounding box center [265, 286] width 33 height 15
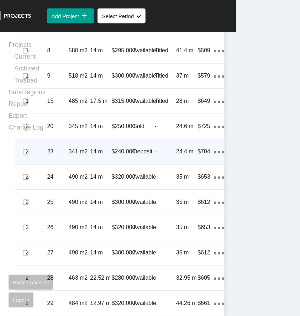
click at [90, 156] on p "14 m" at bounding box center [100, 152] width 21 height 8
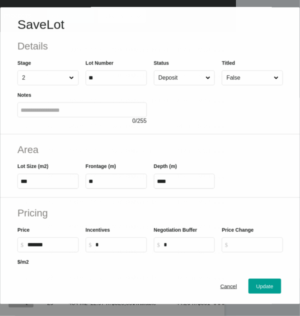
click at [172, 82] on input "Deposit" at bounding box center [180, 78] width 47 height 14
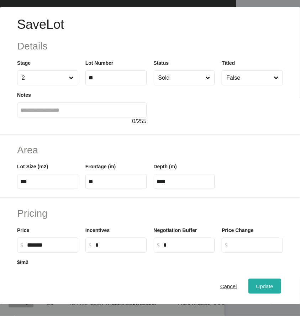
click at [259, 289] on span "Update" at bounding box center [265, 287] width 17 height 6
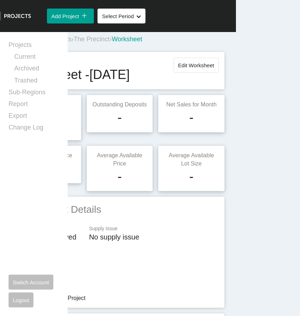
scroll to position [0, 0]
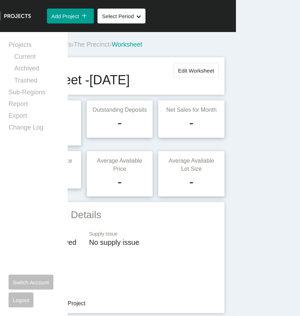
click at [70, 47] on span "Projects" at bounding box center [59, 44] width 23 height 7
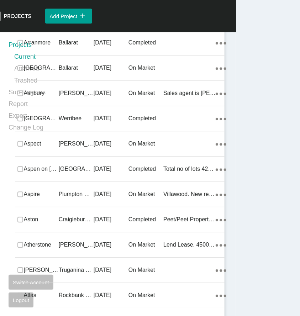
scroll to position [15289, 0]
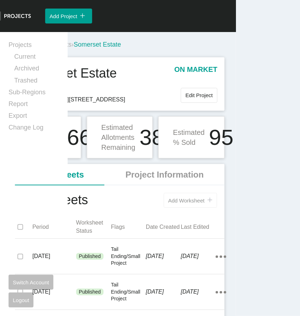
click at [196, 203] on span "Add Worksheet" at bounding box center [187, 201] width 36 height 6
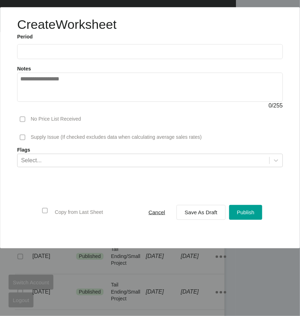
click at [84, 50] on input "text" at bounding box center [150, 52] width 260 height 6
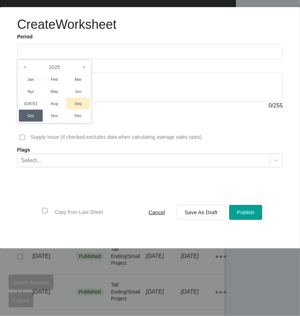
click at [79, 102] on li "Sep" at bounding box center [78, 104] width 24 height 12
type input "**********"
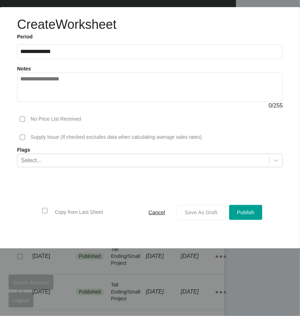
click at [207, 213] on span "Save As Draft" at bounding box center [201, 213] width 33 height 6
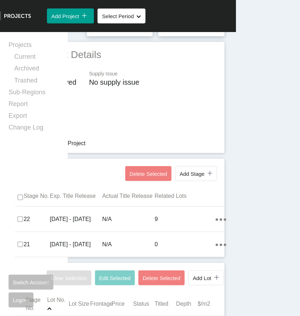
scroll to position [249, 0]
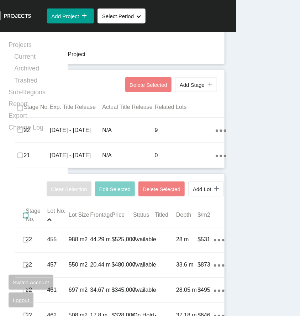
click at [25, 219] on label at bounding box center [26, 216] width 6 height 6
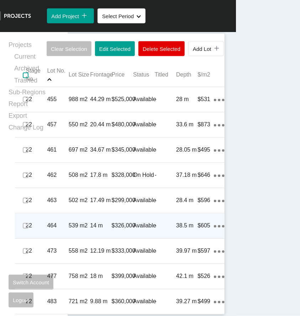
scroll to position [392, 0]
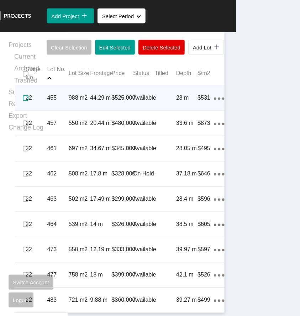
click at [23, 101] on label at bounding box center [26, 98] width 6 height 6
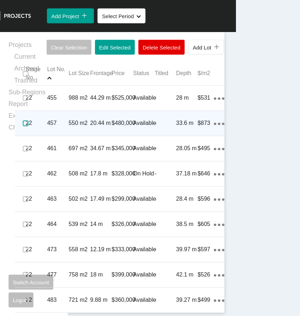
click at [24, 126] on label at bounding box center [26, 124] width 6 height 6
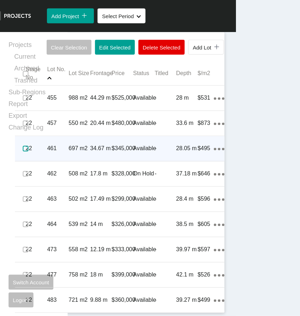
click at [24, 152] on label at bounding box center [26, 149] width 6 height 6
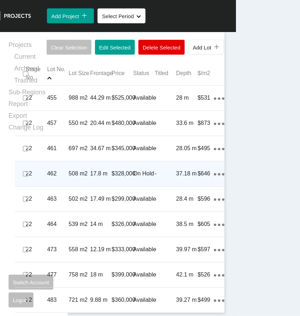
click at [90, 178] on p "17.8 m" at bounding box center [100, 174] width 21 height 8
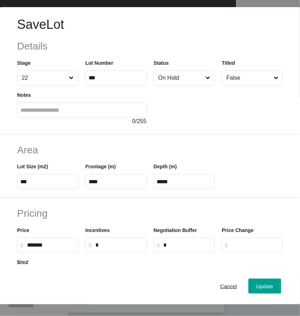
click at [180, 79] on input "On Hold" at bounding box center [180, 78] width 47 height 14
click at [261, 288] on div "Update" at bounding box center [265, 287] width 21 height 10
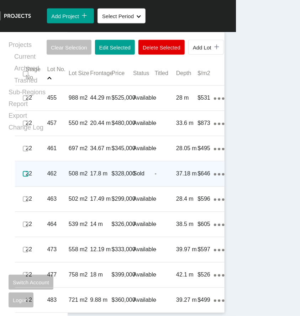
click at [23, 177] on label at bounding box center [26, 174] width 6 height 6
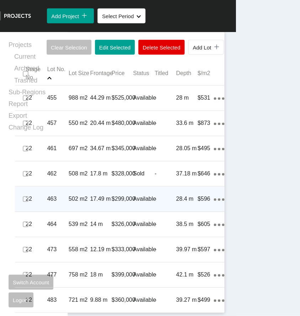
click at [37, 211] on div "22" at bounding box center [36, 199] width 21 height 22
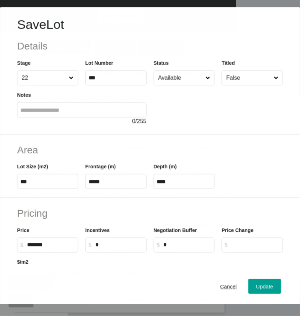
click at [194, 78] on input "Available" at bounding box center [180, 78] width 47 height 14
click at [264, 290] on span "Update" at bounding box center [265, 287] width 17 height 6
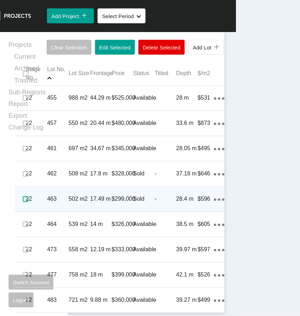
click at [23, 202] on label at bounding box center [26, 200] width 6 height 6
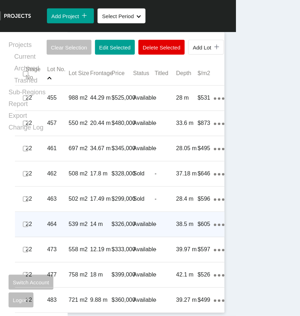
click at [53, 229] on p "464" at bounding box center [57, 225] width 21 height 8
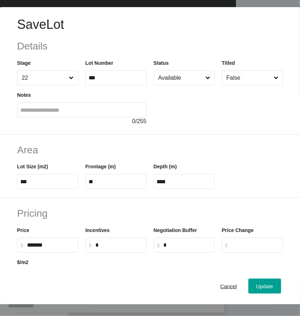
click at [172, 78] on input "Available" at bounding box center [180, 78] width 47 height 14
click at [259, 288] on div "Update" at bounding box center [265, 287] width 21 height 10
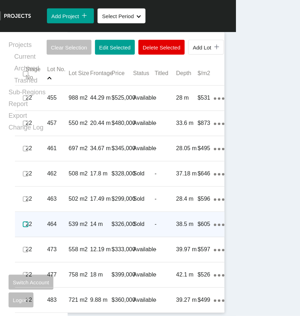
click at [24, 228] on label at bounding box center [26, 225] width 6 height 6
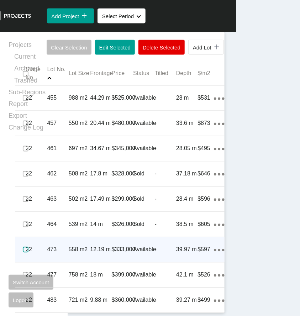
click at [27, 249] on label at bounding box center [26, 250] width 6 height 6
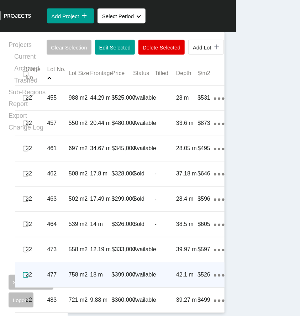
click at [28, 275] on label at bounding box center [26, 276] width 6 height 6
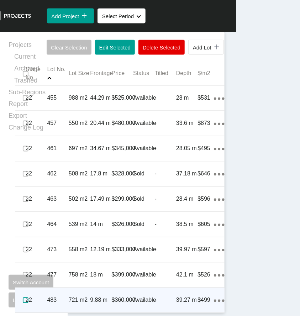
click at [26, 302] on label at bounding box center [26, 301] width 6 height 6
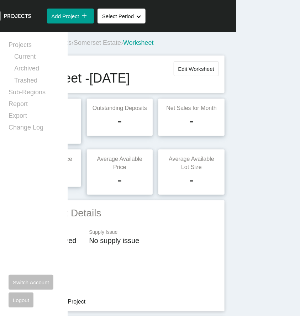
scroll to position [0, 0]
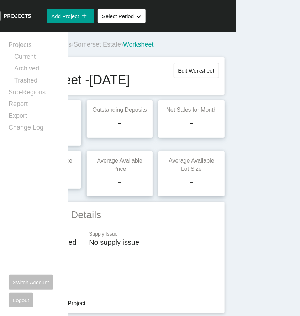
click at [72, 46] on span "Projects" at bounding box center [59, 44] width 23 height 7
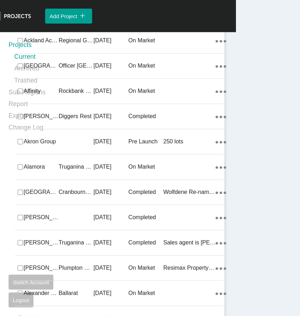
scroll to position [9278, 0]
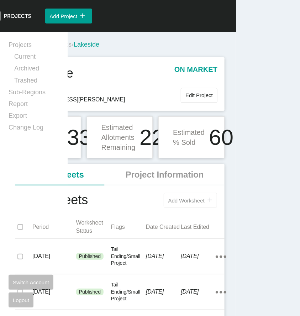
click at [186, 197] on button "Add Worksheet icon/tick copy 11 Created with Sketch." at bounding box center [190, 200] width 53 height 15
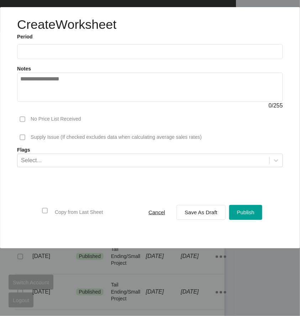
click at [118, 54] on input "text" at bounding box center [150, 52] width 260 height 6
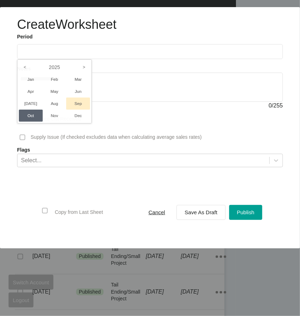
click at [79, 102] on li "Sep" at bounding box center [78, 104] width 24 height 12
type input "**********"
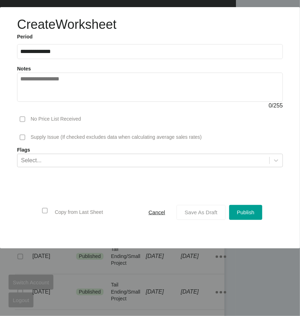
click at [213, 218] on button "Save As Draft" at bounding box center [201, 212] width 49 height 15
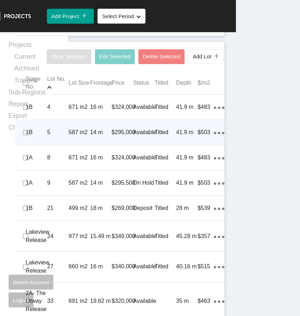
scroll to position [534, 0]
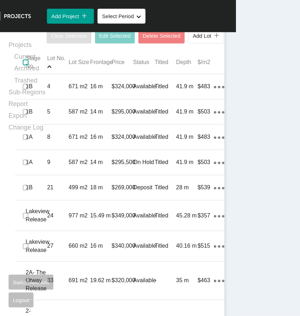
click at [26, 65] on label at bounding box center [26, 63] width 6 height 6
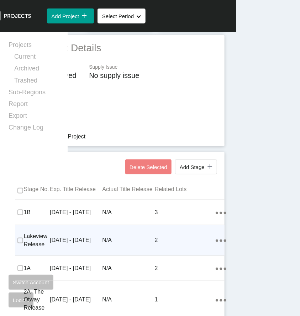
scroll to position [0, 0]
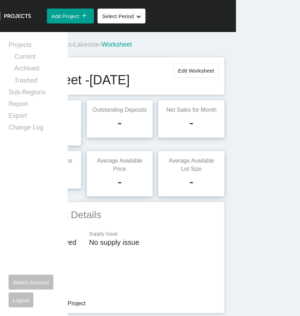
click at [72, 45] on span "Projects" at bounding box center [59, 44] width 23 height 7
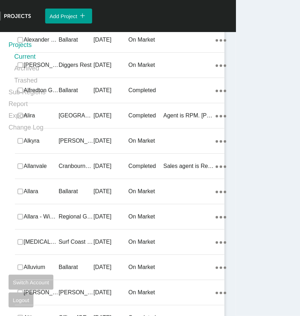
scroll to position [12136, 0]
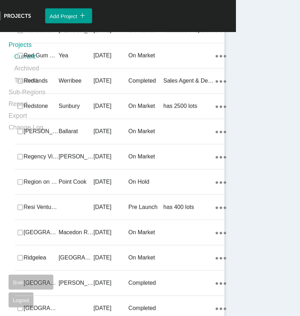
drag, startPoint x: 101, startPoint y: 161, endPoint x: 87, endPoint y: 169, distance: 15.3
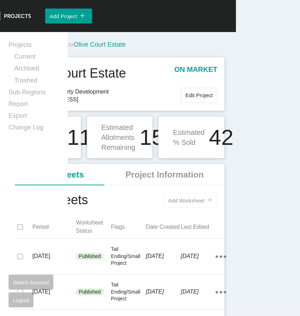
click at [193, 199] on span "Add Worksheet" at bounding box center [187, 201] width 36 height 6
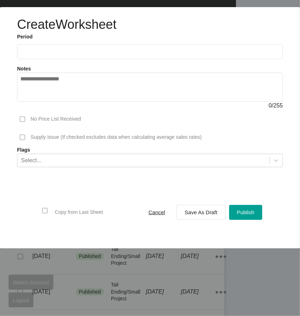
click at [116, 55] on input "text" at bounding box center [150, 51] width 260 height 6
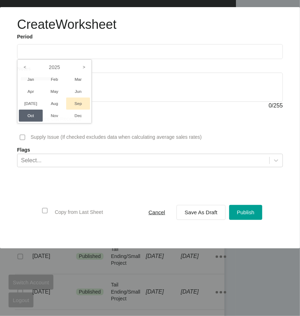
click at [76, 100] on li "Sep" at bounding box center [78, 104] width 24 height 12
type input "**********"
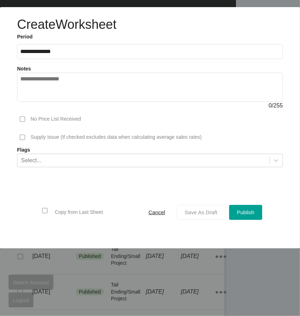
click at [197, 213] on span "Save As Draft" at bounding box center [201, 213] width 33 height 6
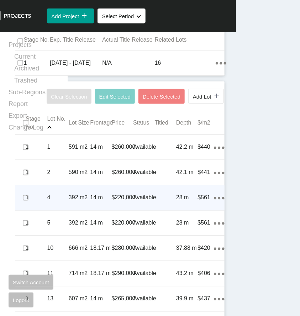
scroll to position [356, 0]
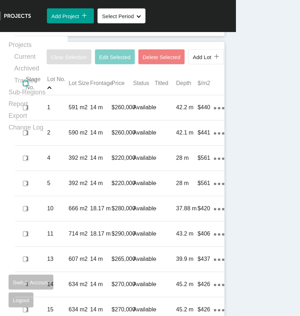
click at [26, 87] on label at bounding box center [26, 84] width 6 height 6
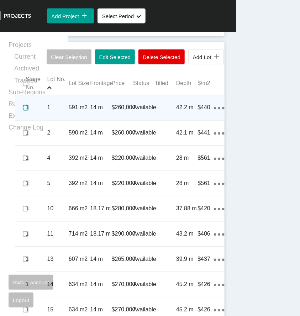
click at [25, 111] on label at bounding box center [26, 108] width 6 height 6
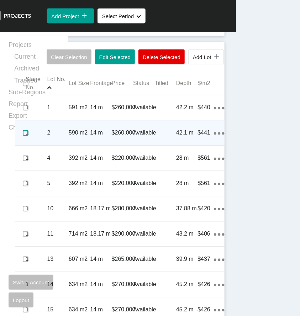
click at [25, 136] on label at bounding box center [26, 133] width 6 height 6
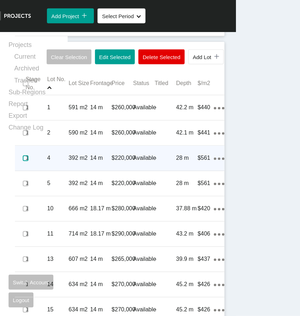
click at [25, 161] on label at bounding box center [26, 159] width 6 height 6
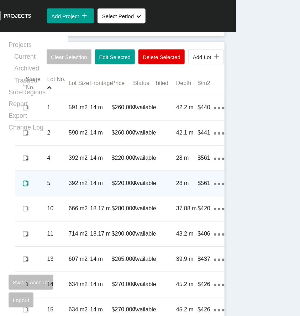
click at [25, 187] on label at bounding box center [26, 184] width 6 height 6
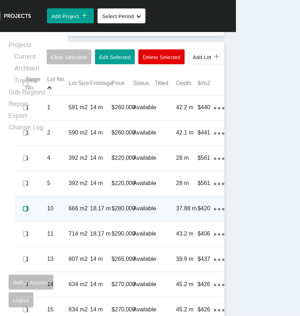
click at [25, 212] on label at bounding box center [26, 209] width 6 height 6
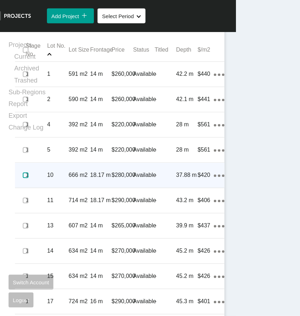
scroll to position [392, 0]
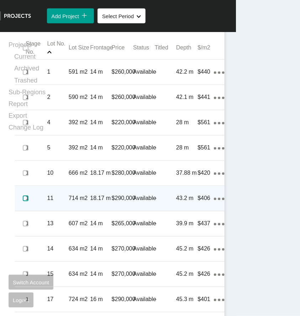
click at [25, 202] on label at bounding box center [26, 199] width 6 height 6
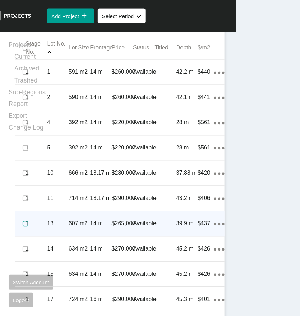
click at [24, 227] on label at bounding box center [26, 224] width 6 height 6
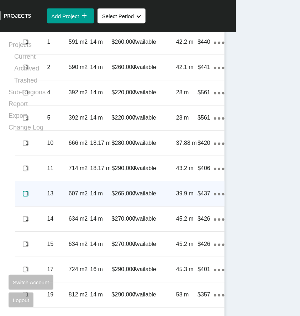
scroll to position [428, 0]
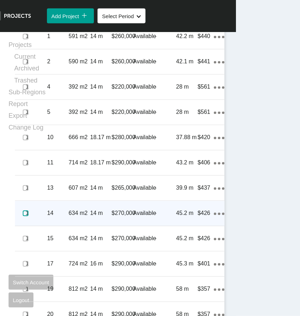
click at [24, 217] on label at bounding box center [26, 214] width 6 height 6
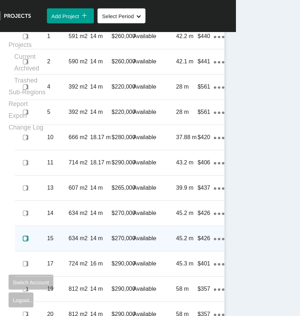
click at [23, 242] on label at bounding box center [26, 239] width 6 height 6
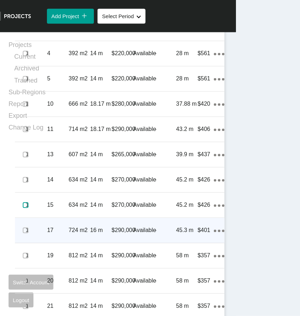
scroll to position [463, 0]
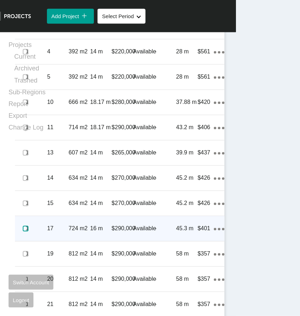
click at [24, 232] on label at bounding box center [26, 229] width 6 height 6
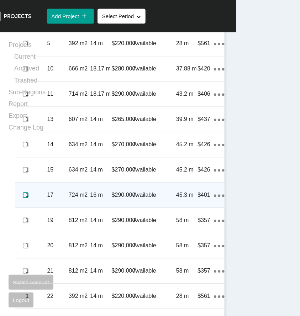
scroll to position [499, 0]
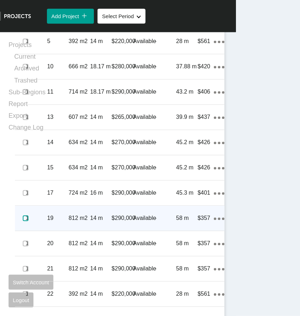
click at [24, 221] on label at bounding box center [26, 219] width 6 height 6
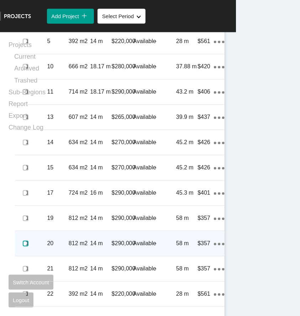
click at [26, 247] on label at bounding box center [26, 244] width 6 height 6
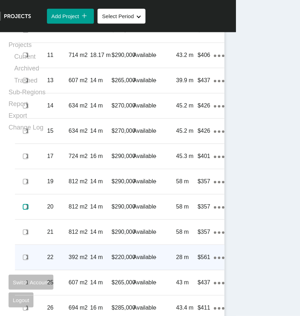
scroll to position [566, 0]
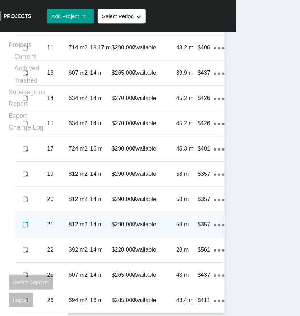
click at [24, 225] on label at bounding box center [26, 225] width 6 height 6
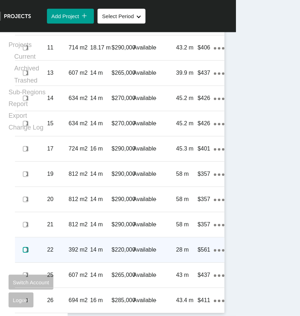
click at [24, 250] on label at bounding box center [26, 250] width 6 height 6
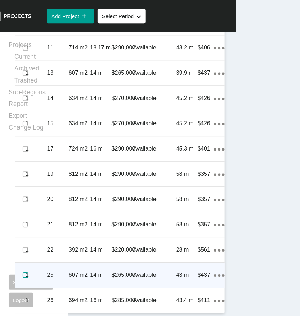
click at [26, 278] on label at bounding box center [26, 276] width 6 height 6
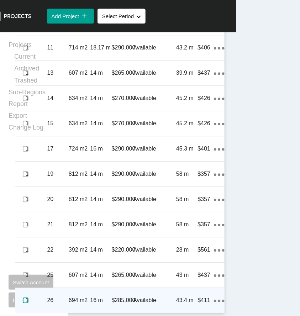
click at [25, 298] on label at bounding box center [26, 301] width 6 height 6
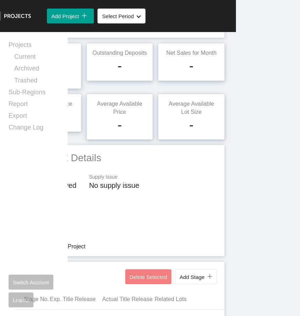
scroll to position [0, 0]
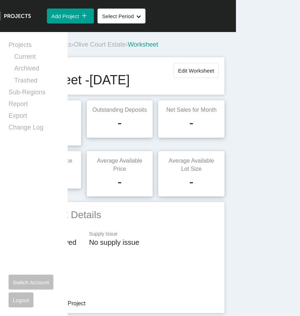
click at [69, 45] on span "Projects" at bounding box center [59, 44] width 23 height 7
